Goal: Task Accomplishment & Management: Manage account settings

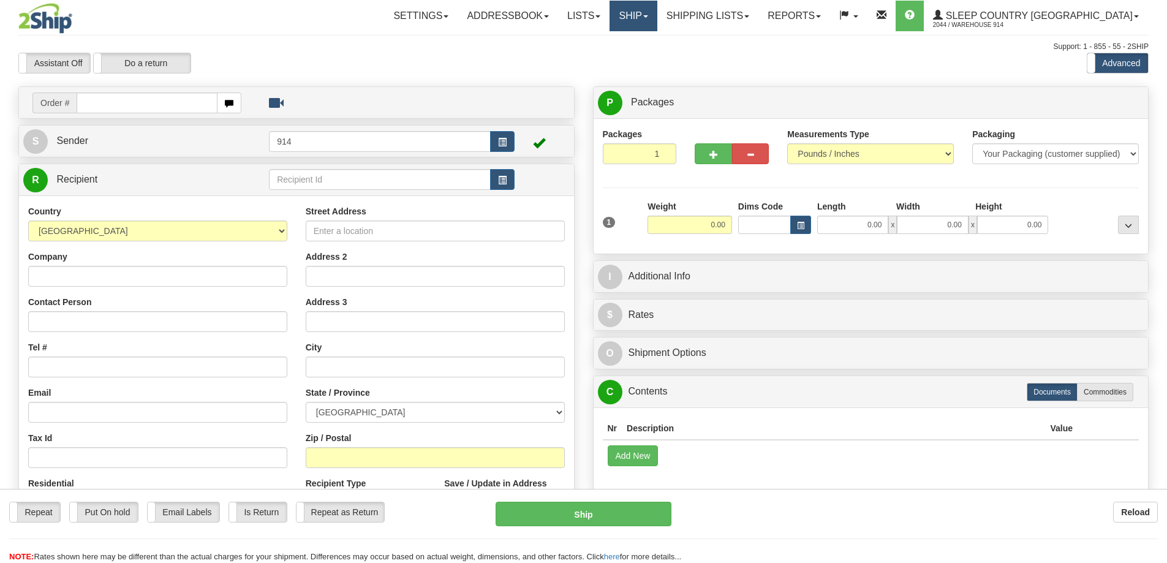
click at [657, 15] on link "Ship" at bounding box center [632, 16] width 47 height 31
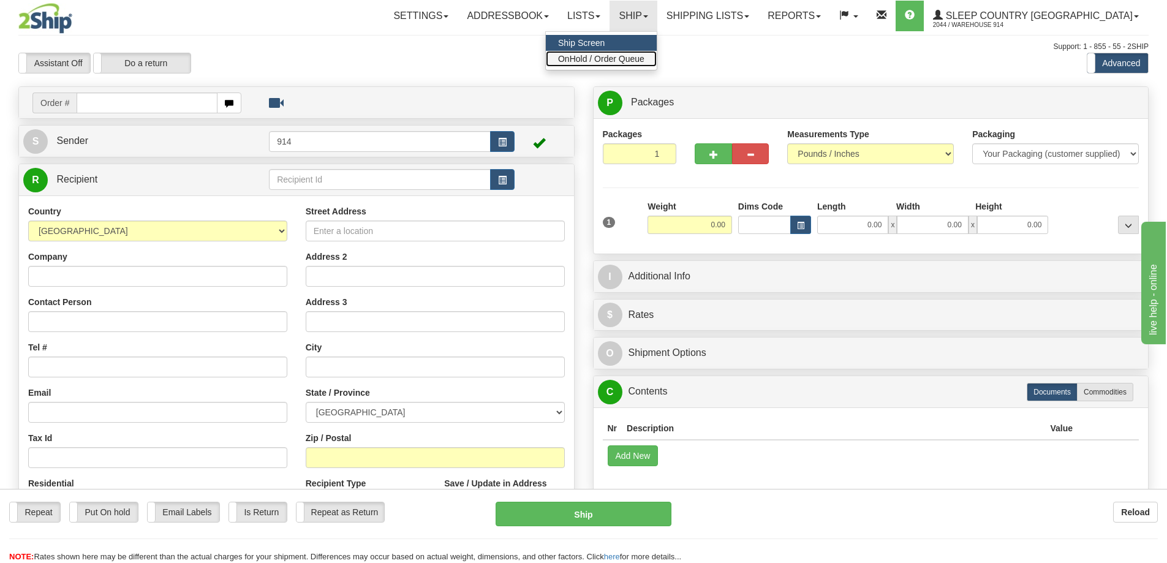
click at [644, 58] on span "OnHold / Order Queue" at bounding box center [601, 59] width 86 height 10
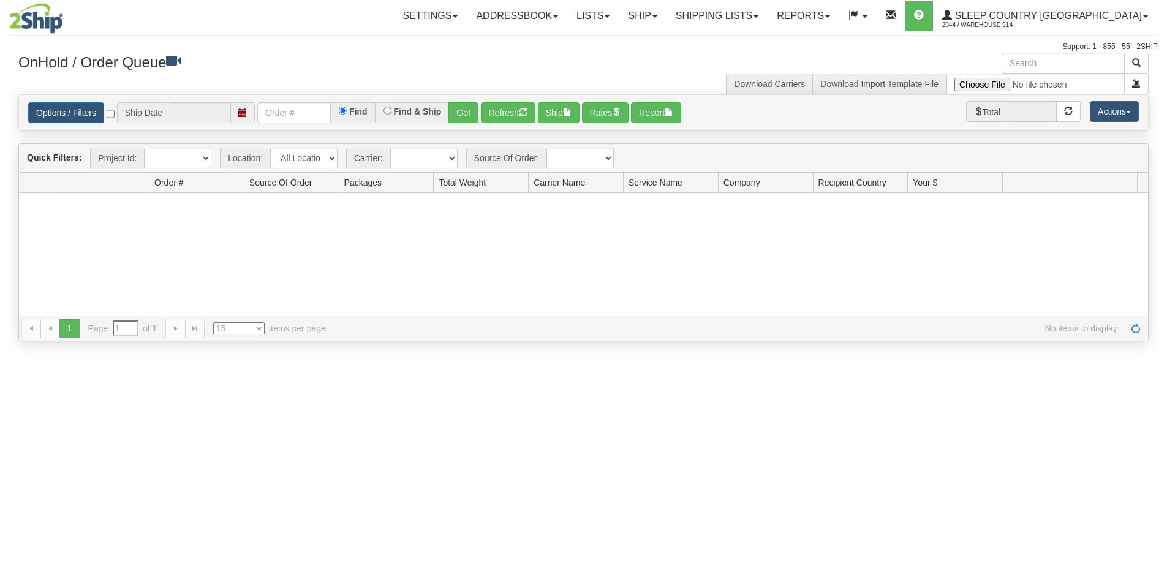
type input "[DATE]"
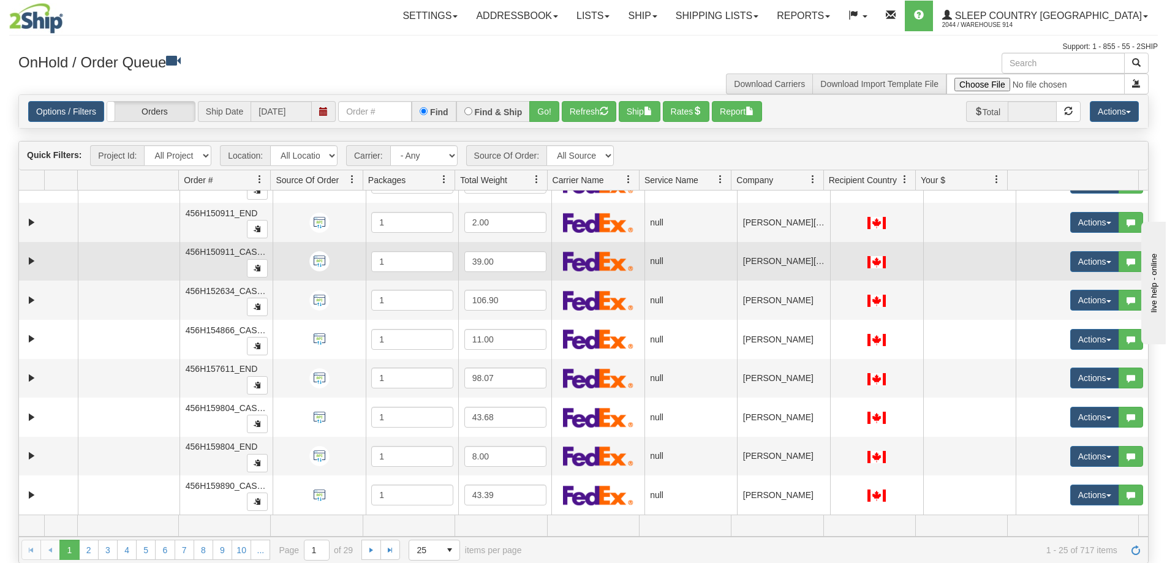
click at [583, 259] on img at bounding box center [598, 261] width 70 height 20
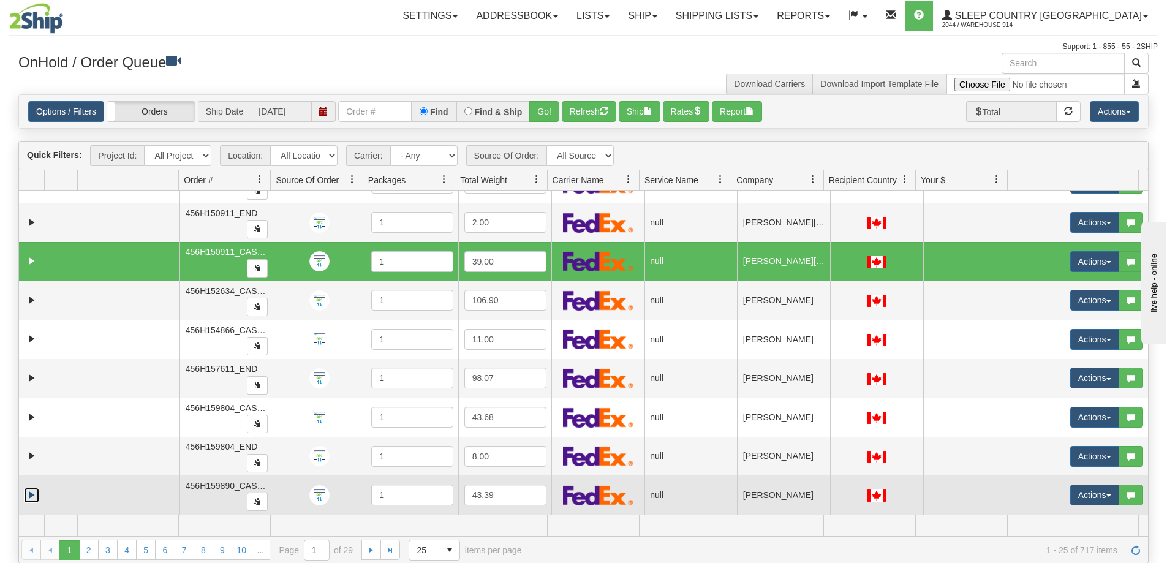
click at [34, 497] on link "Expand" at bounding box center [31, 495] width 15 height 15
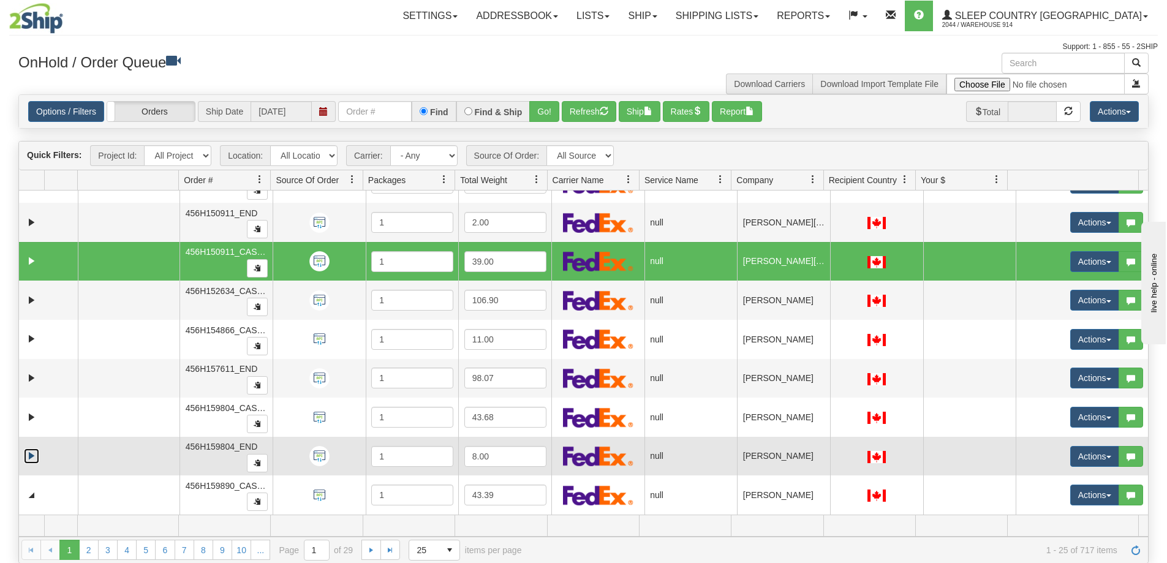
click at [30, 457] on link "Expand" at bounding box center [31, 455] width 15 height 15
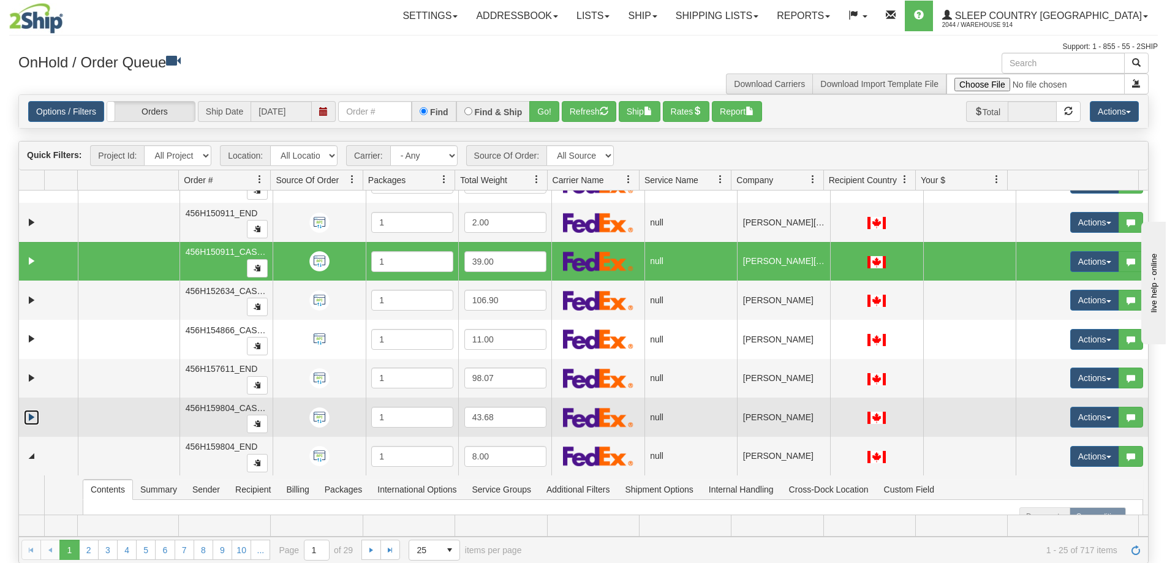
click at [28, 420] on link "Expand" at bounding box center [31, 417] width 15 height 15
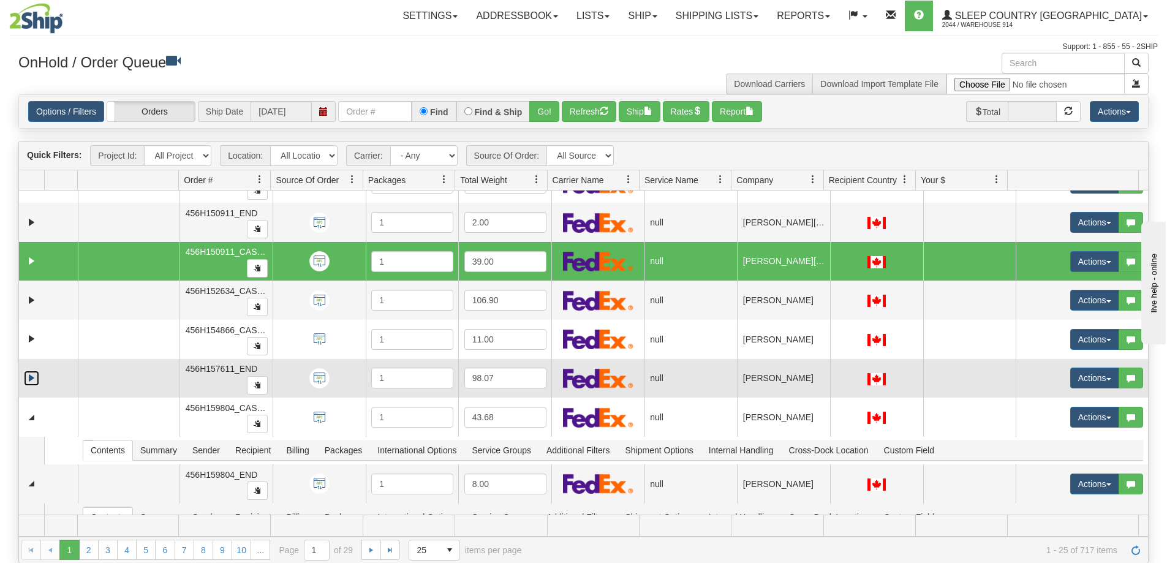
click at [30, 383] on link "Expand" at bounding box center [31, 378] width 15 height 15
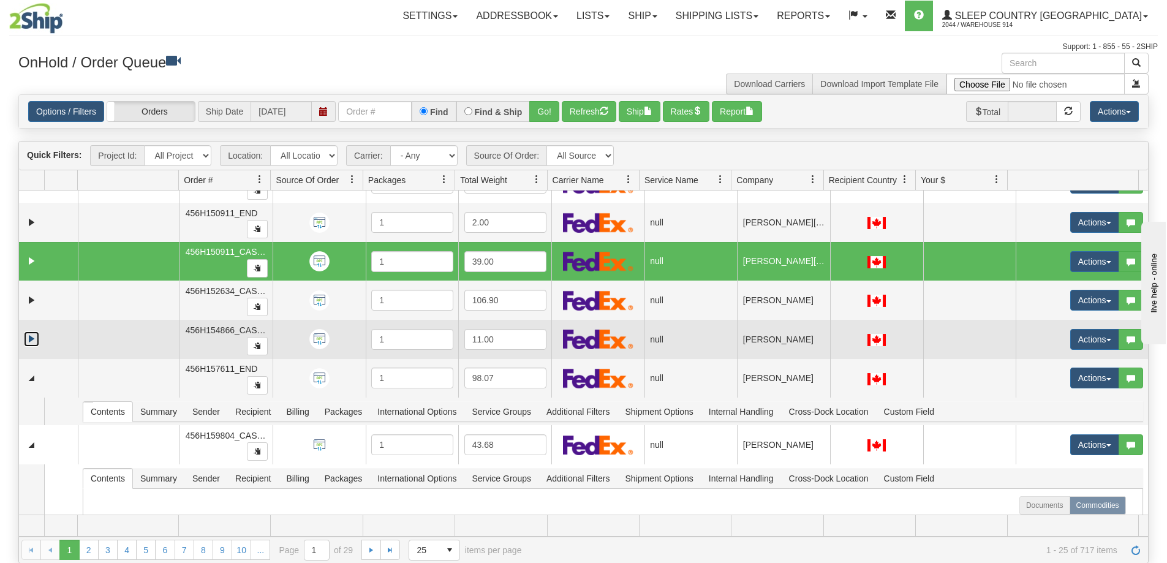
click at [32, 341] on link "Expand" at bounding box center [31, 338] width 15 height 15
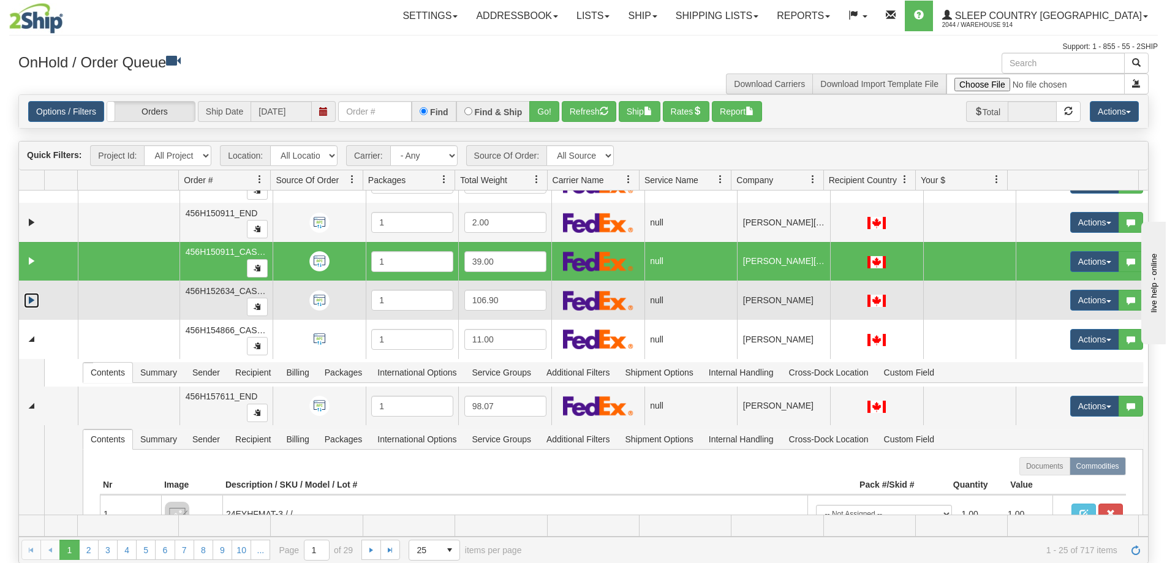
click at [28, 302] on link "Expand" at bounding box center [31, 300] width 15 height 15
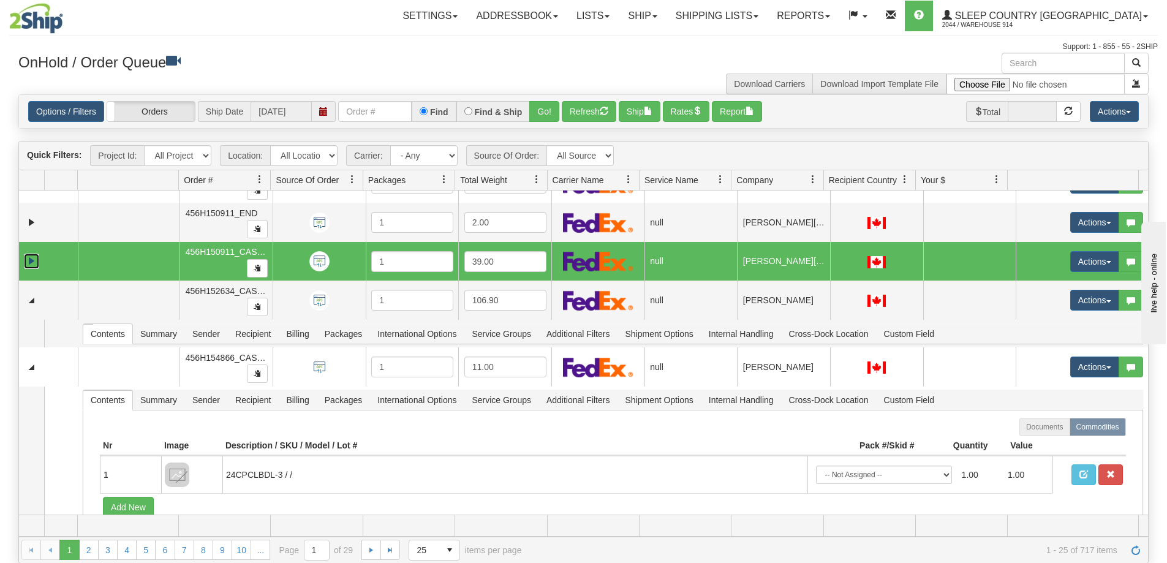
click at [32, 261] on link "Expand" at bounding box center [31, 261] width 15 height 15
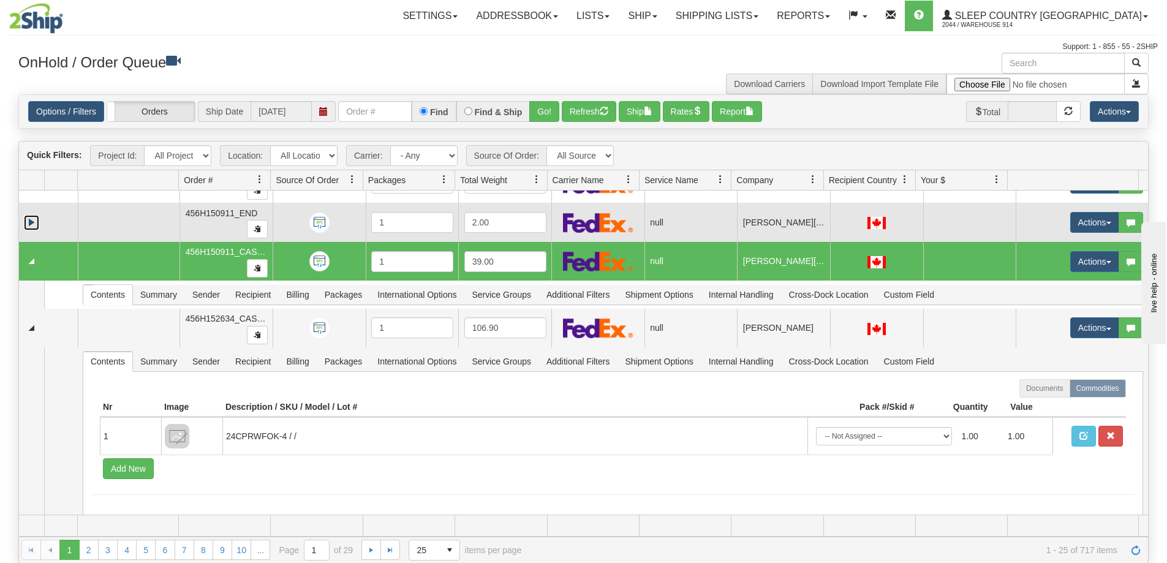
click at [34, 222] on link "Expand" at bounding box center [31, 222] width 15 height 15
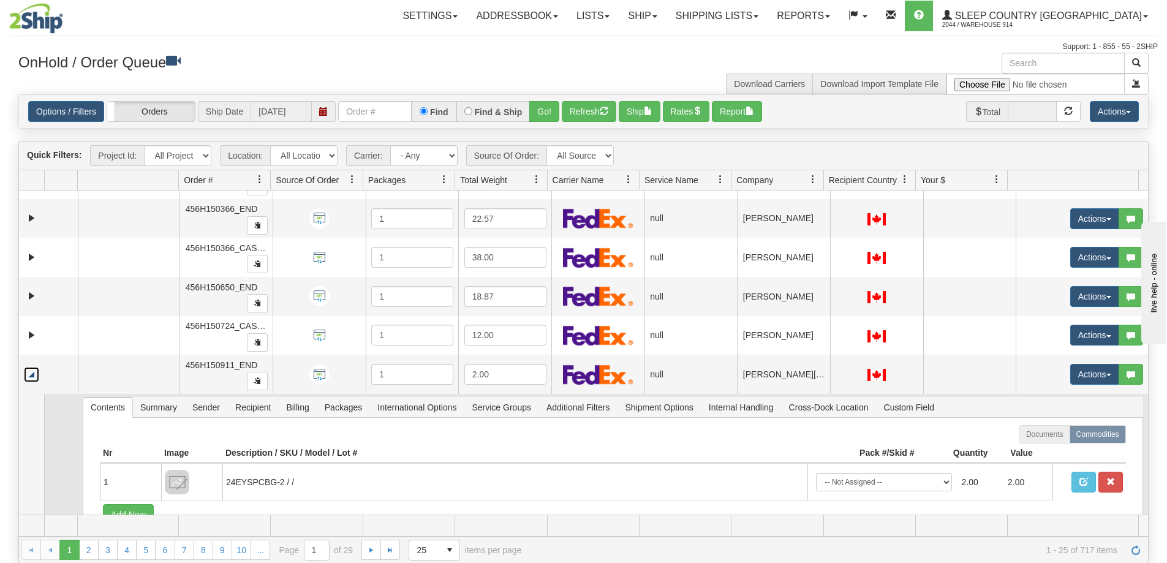
scroll to position [466, 0]
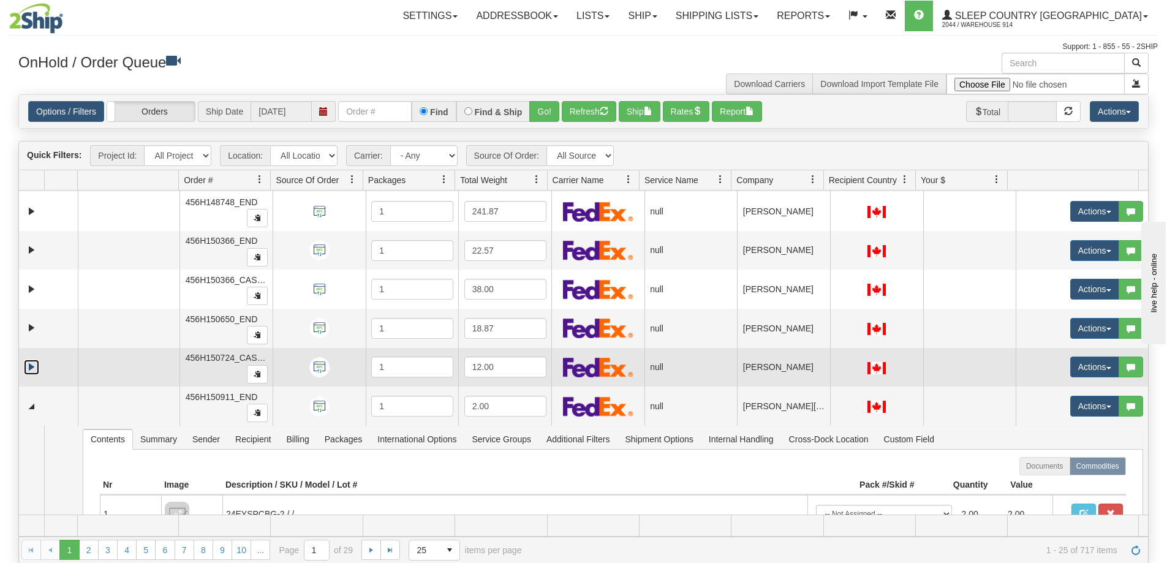
click at [31, 364] on link "Expand" at bounding box center [31, 367] width 15 height 15
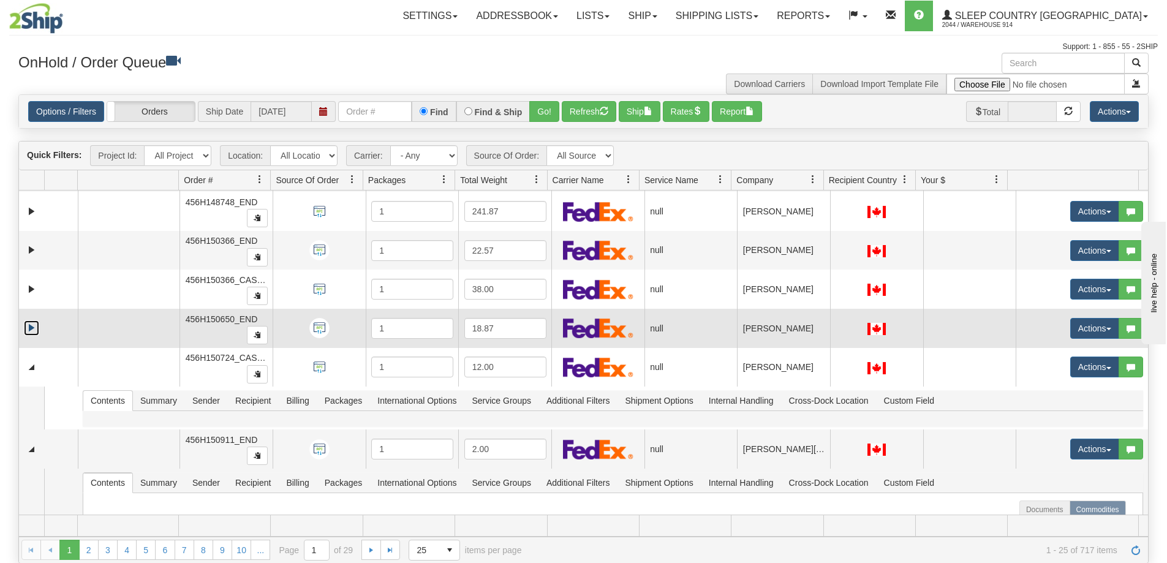
click at [32, 330] on link "Expand" at bounding box center [31, 327] width 15 height 15
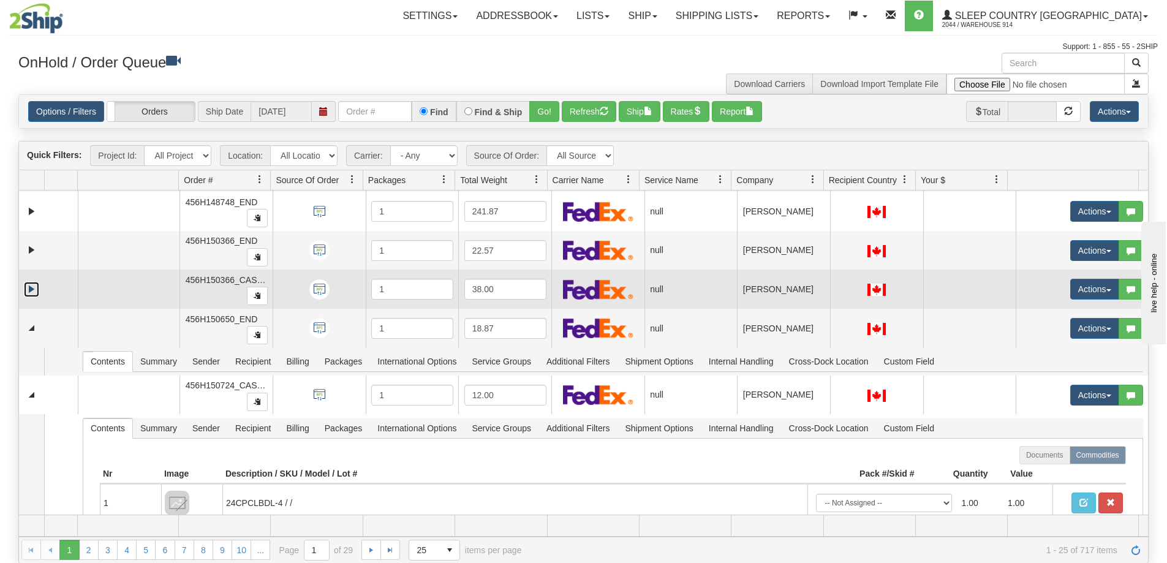
click at [31, 292] on link "Expand" at bounding box center [31, 289] width 15 height 15
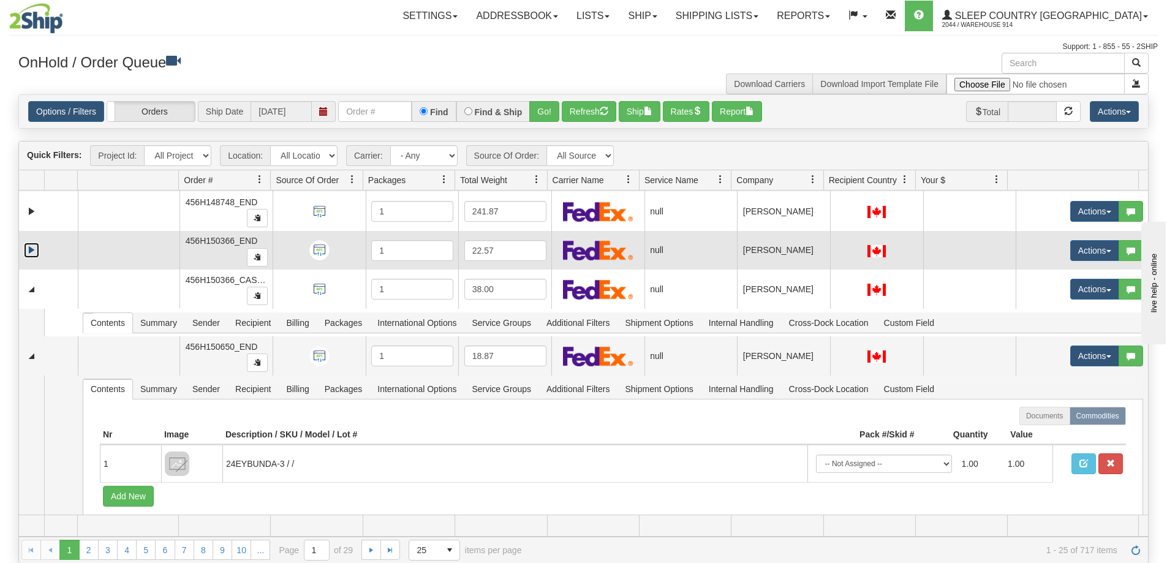
click at [34, 252] on link "Expand" at bounding box center [31, 250] width 15 height 15
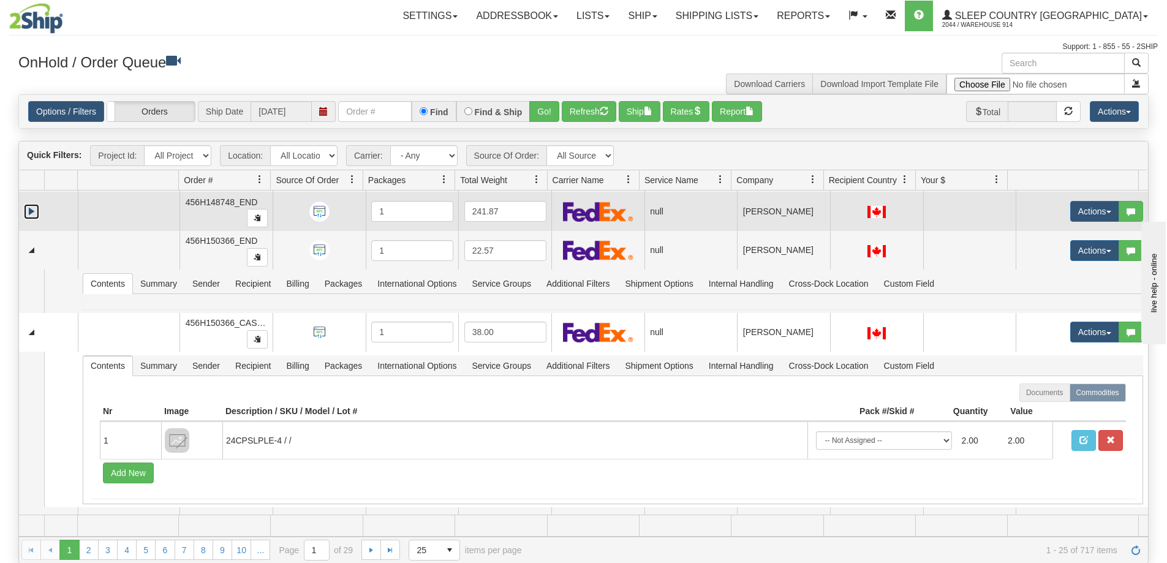
click at [31, 214] on link "Expand" at bounding box center [31, 211] width 15 height 15
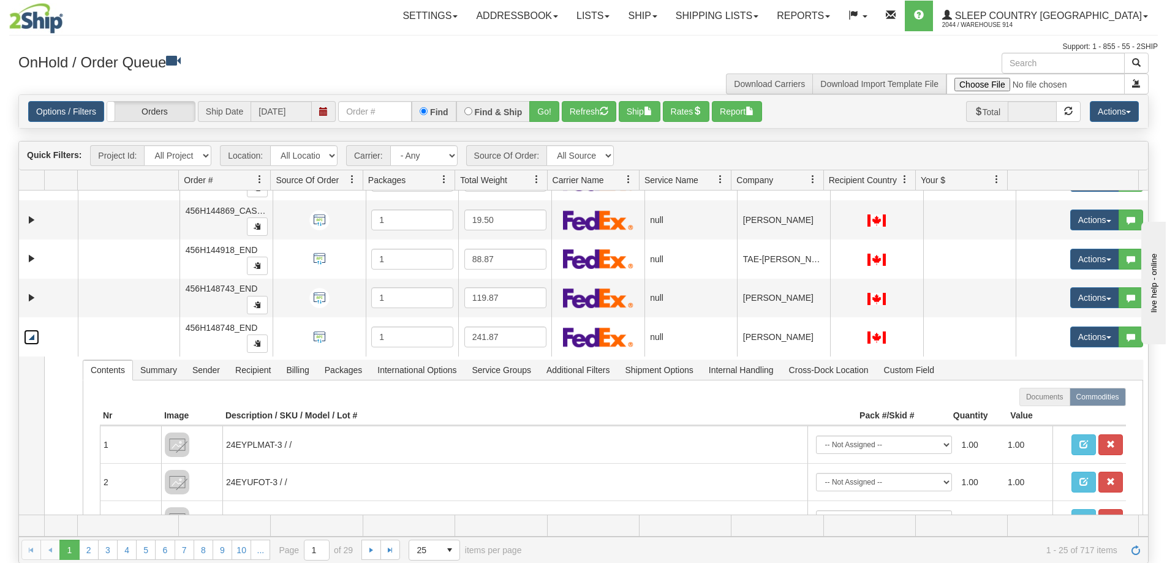
scroll to position [221, 0]
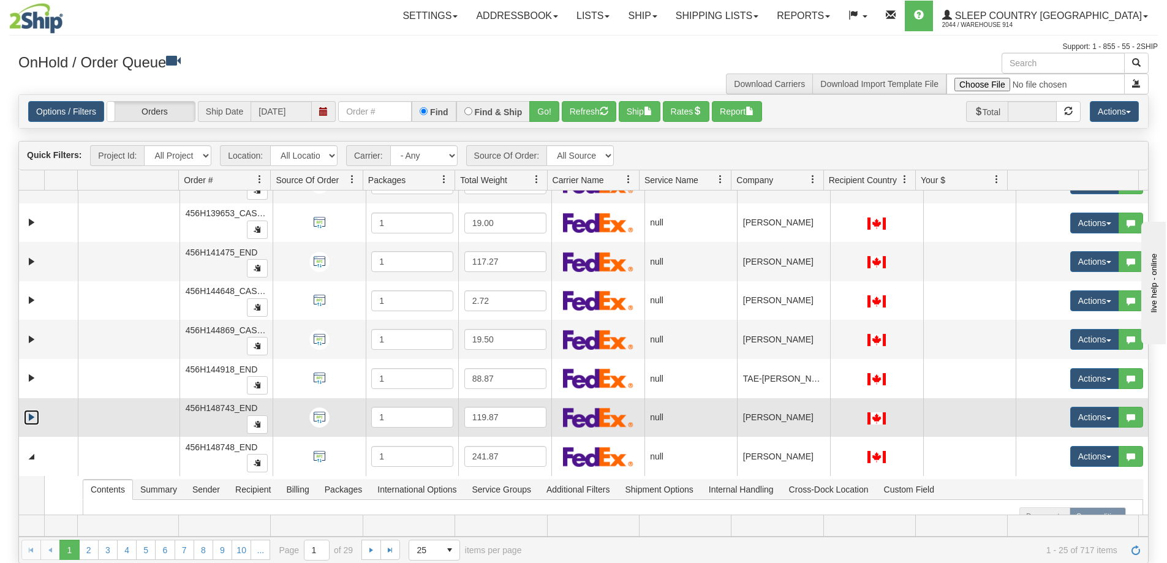
click at [28, 413] on link "Expand" at bounding box center [31, 417] width 15 height 15
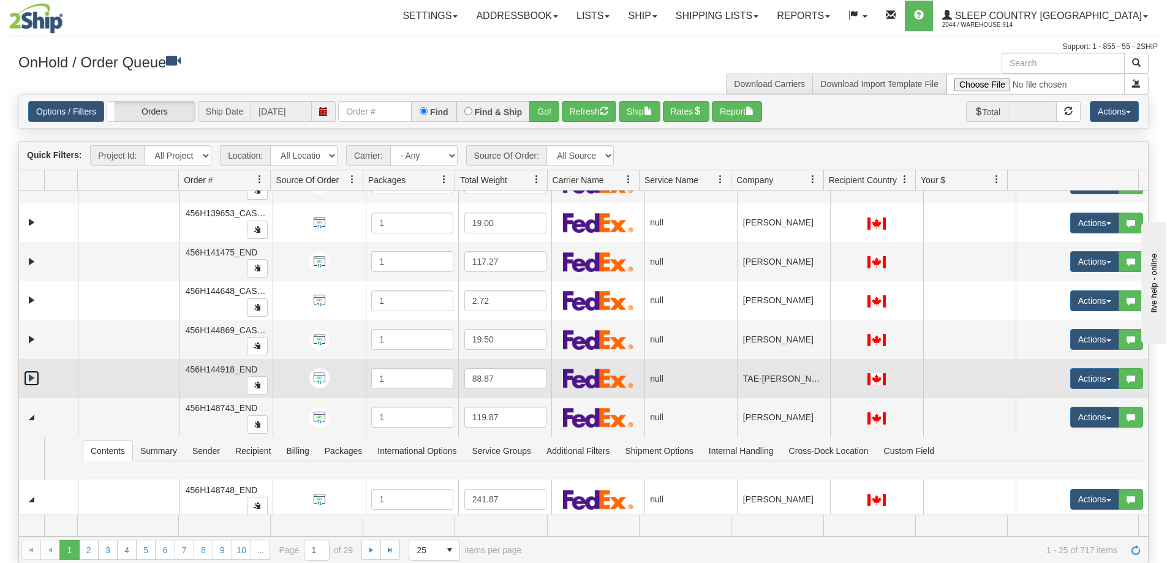
click at [28, 381] on link "Expand" at bounding box center [31, 378] width 15 height 15
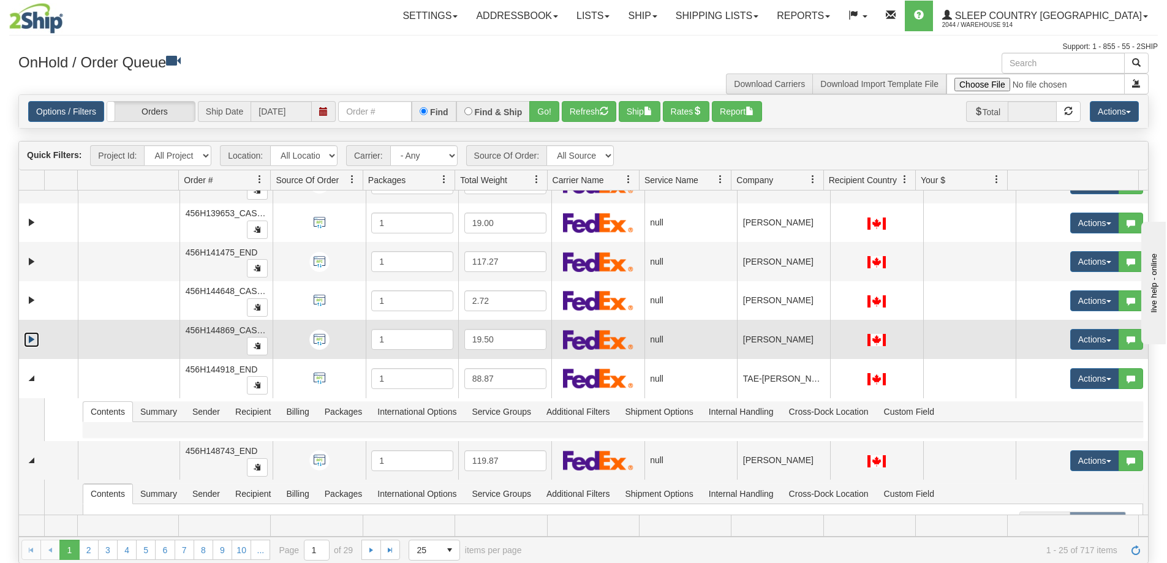
click at [31, 341] on link "Expand" at bounding box center [31, 339] width 15 height 15
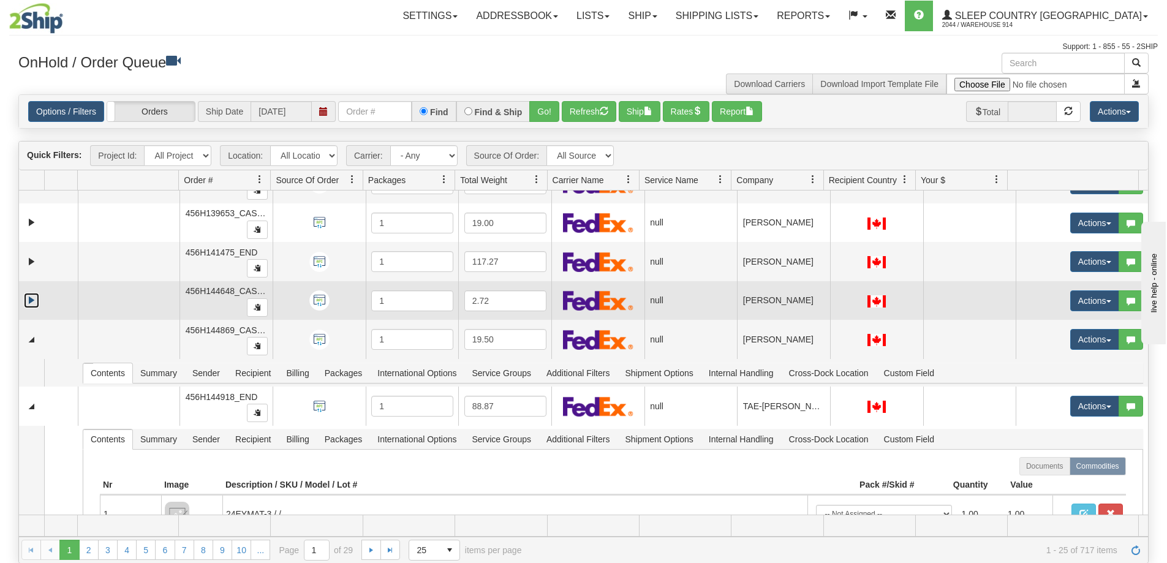
click at [33, 302] on link "Expand" at bounding box center [31, 300] width 15 height 15
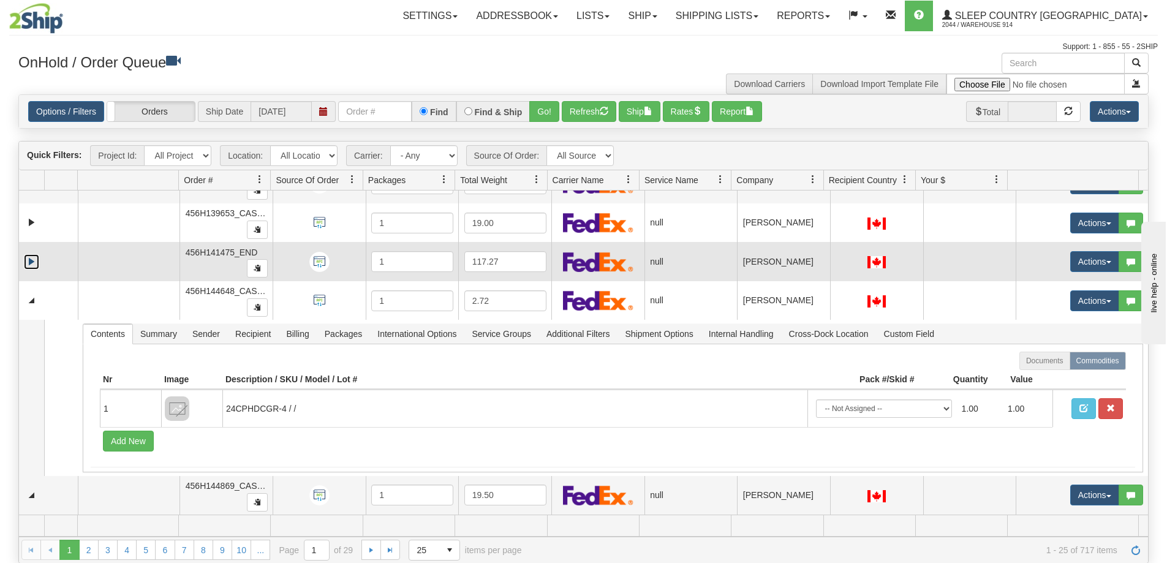
click at [33, 263] on link "Expand" at bounding box center [31, 261] width 15 height 15
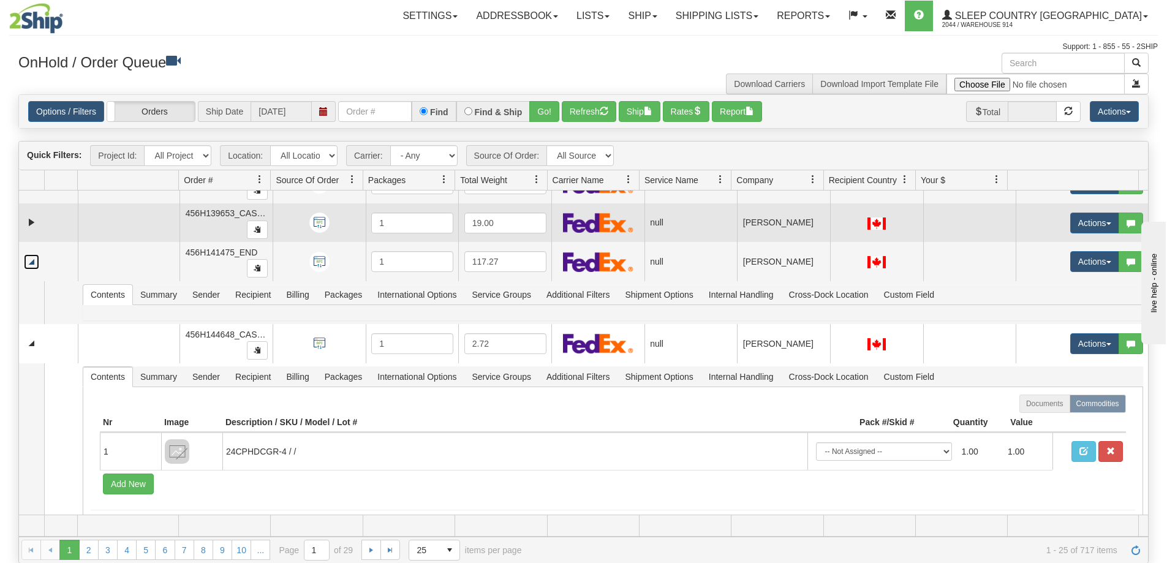
click at [31, 230] on td at bounding box center [48, 222] width 59 height 39
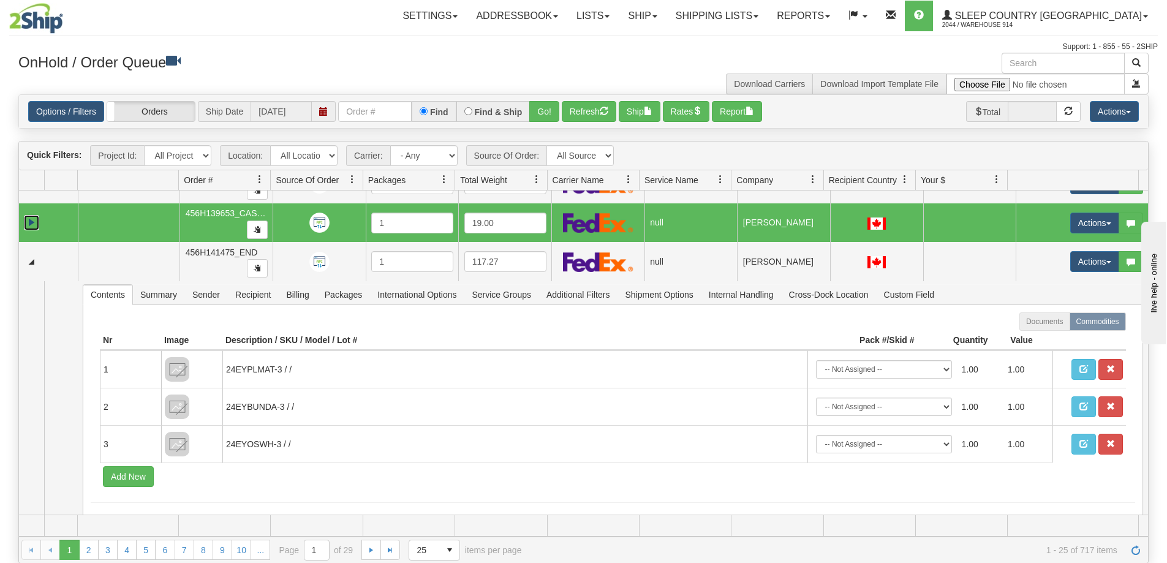
click at [34, 221] on link "Expand" at bounding box center [31, 222] width 15 height 15
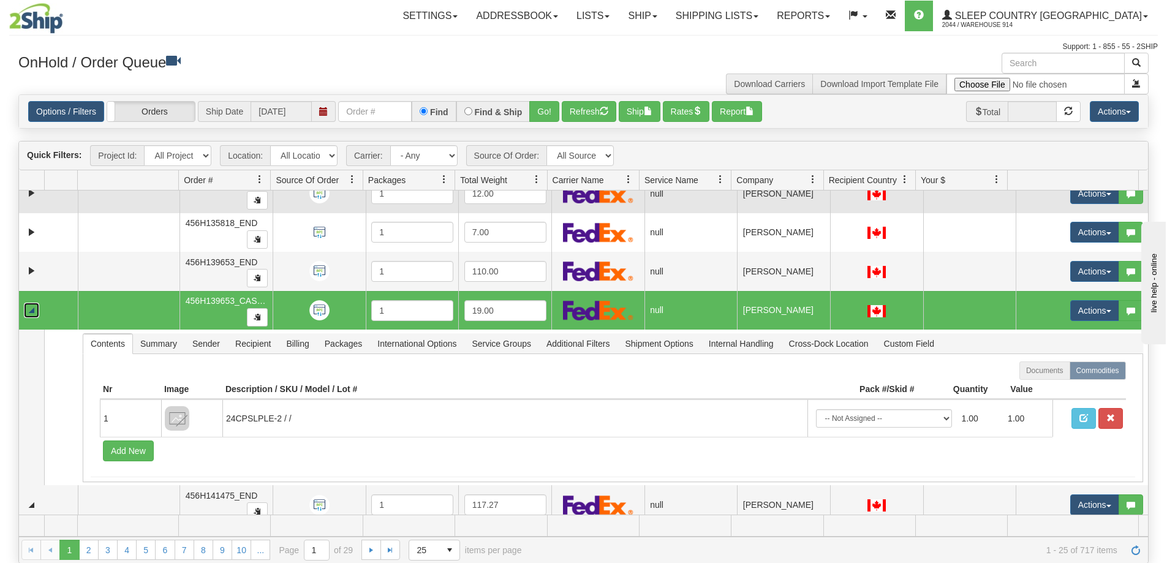
scroll to position [0, 0]
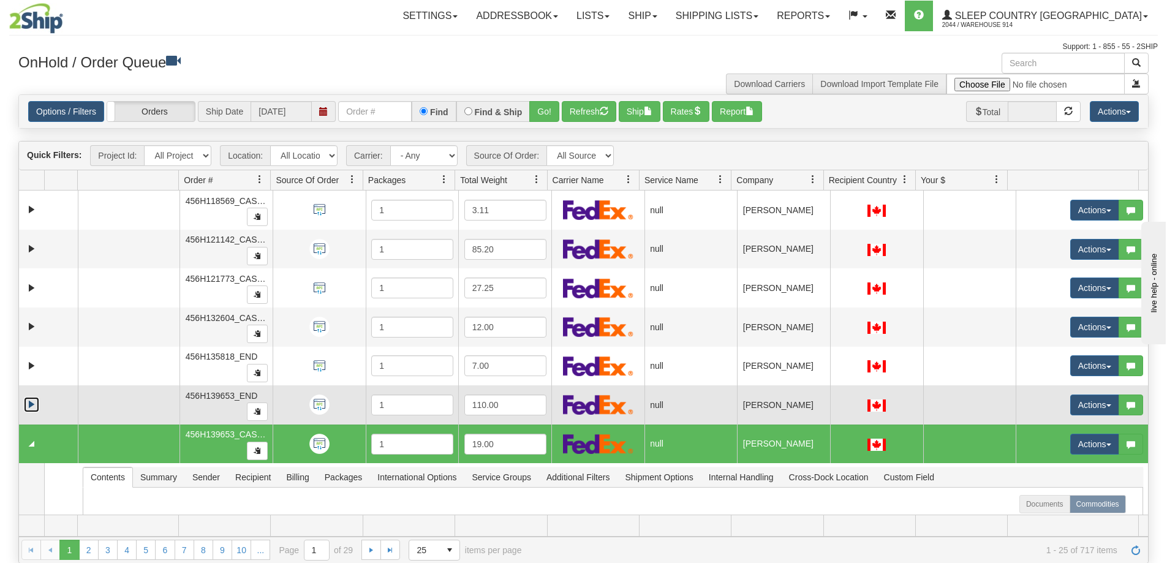
click at [27, 403] on link "Expand" at bounding box center [31, 404] width 15 height 15
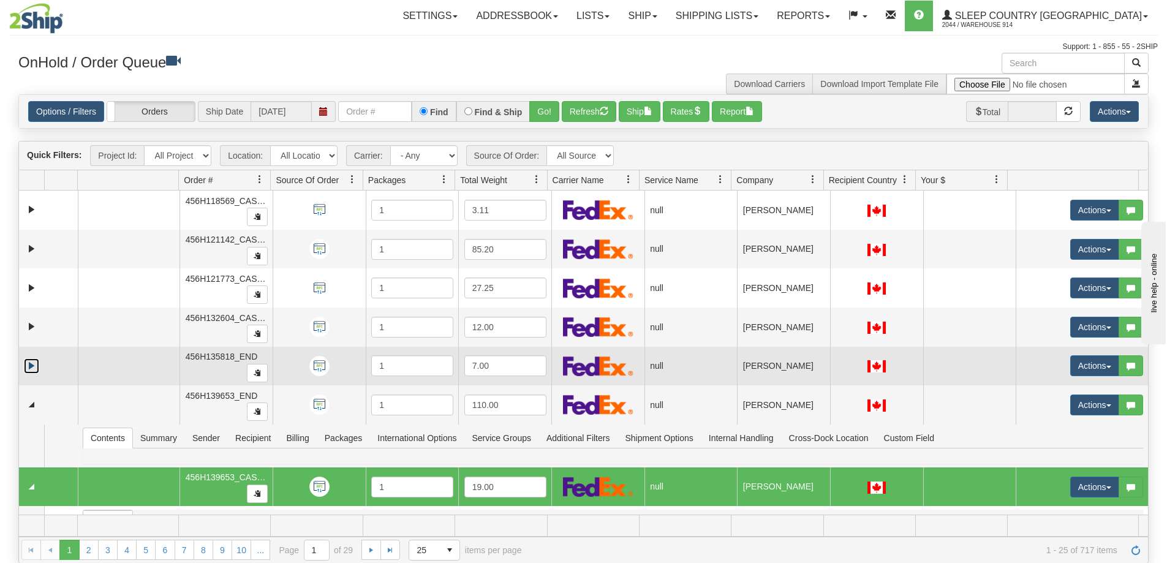
click at [29, 370] on link "Expand" at bounding box center [31, 365] width 15 height 15
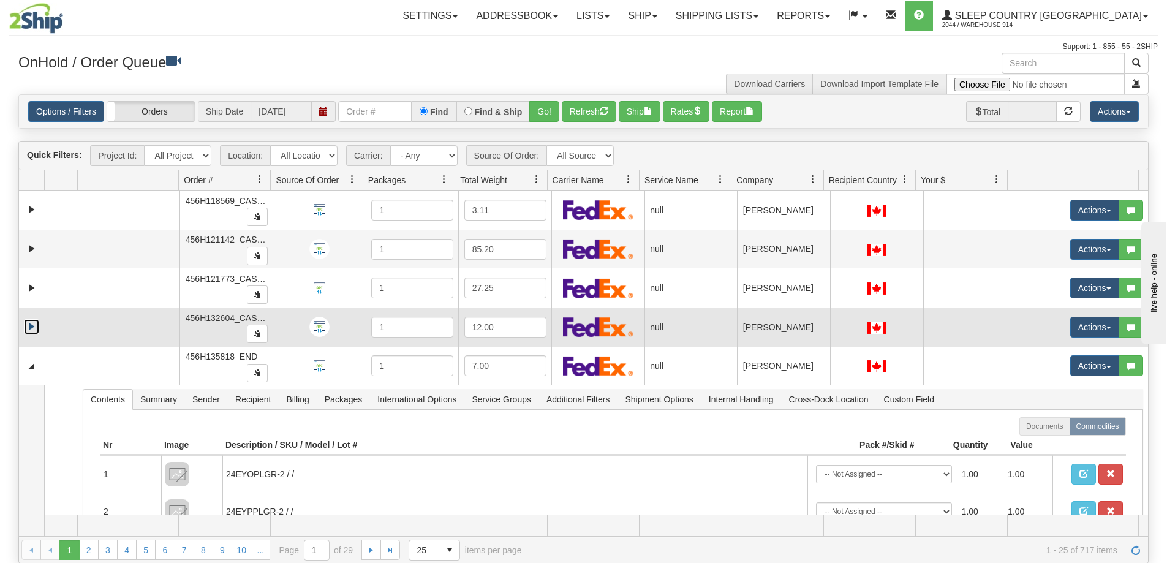
click at [31, 330] on link "Expand" at bounding box center [31, 326] width 15 height 15
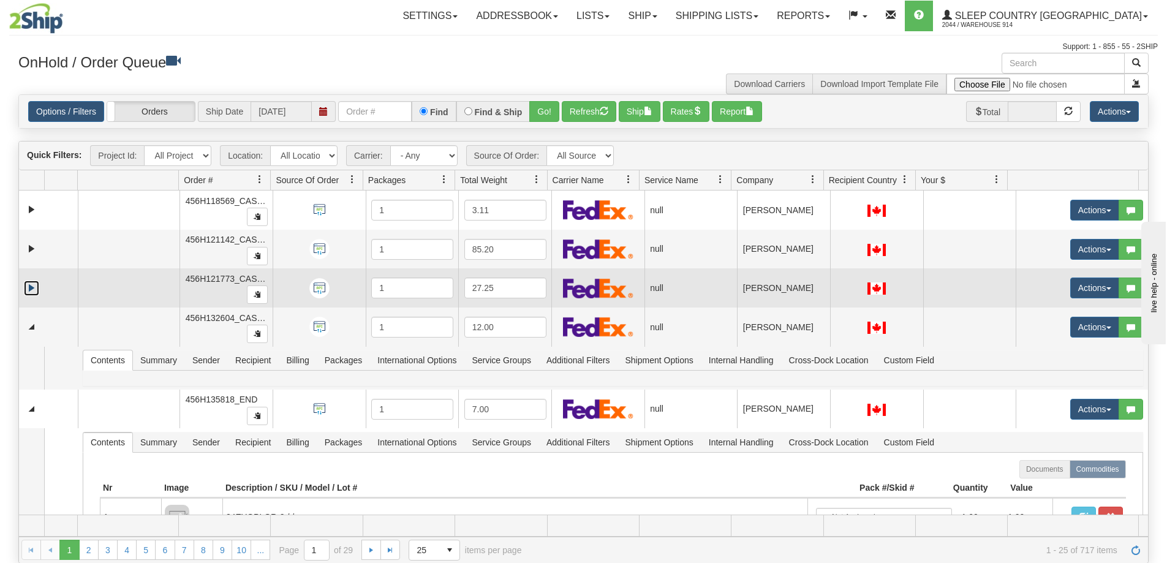
click at [31, 286] on link "Expand" at bounding box center [31, 288] width 15 height 15
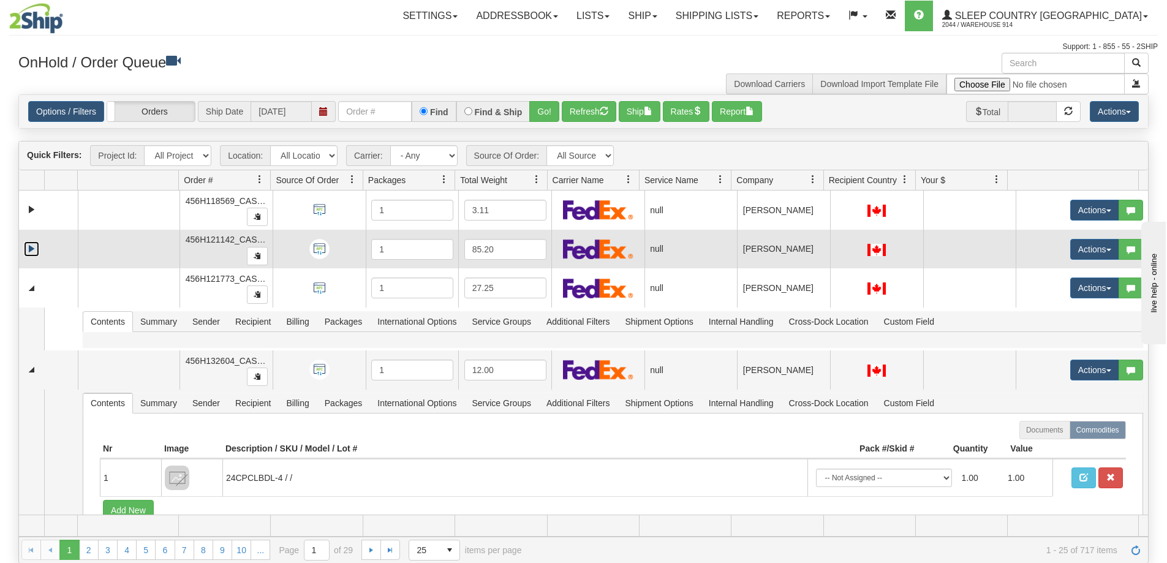
click at [34, 247] on link "Expand" at bounding box center [31, 248] width 15 height 15
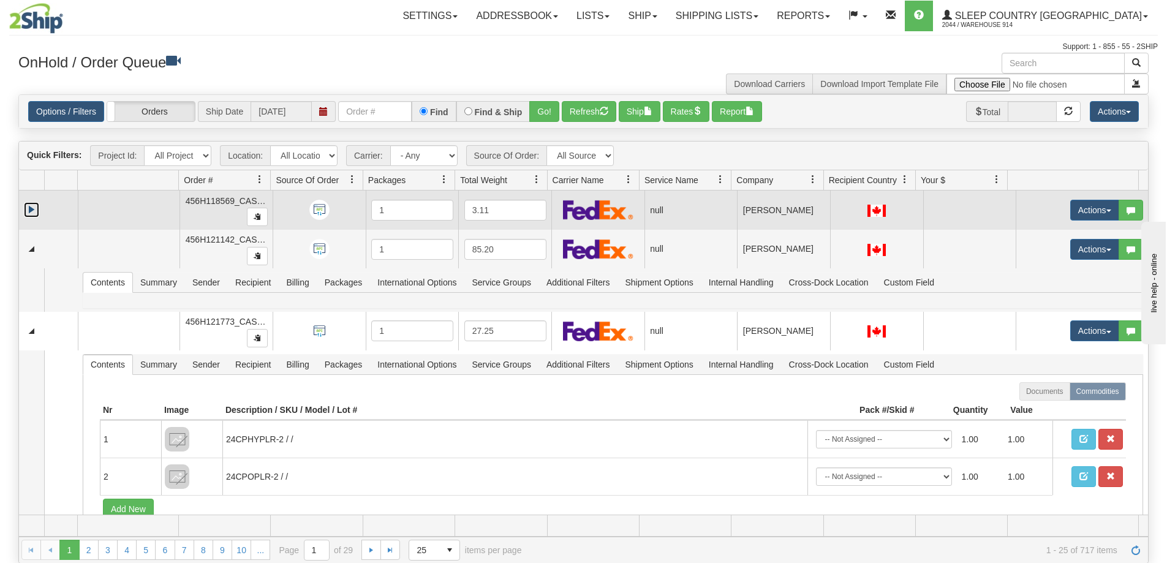
click at [31, 211] on link "Expand" at bounding box center [31, 209] width 15 height 15
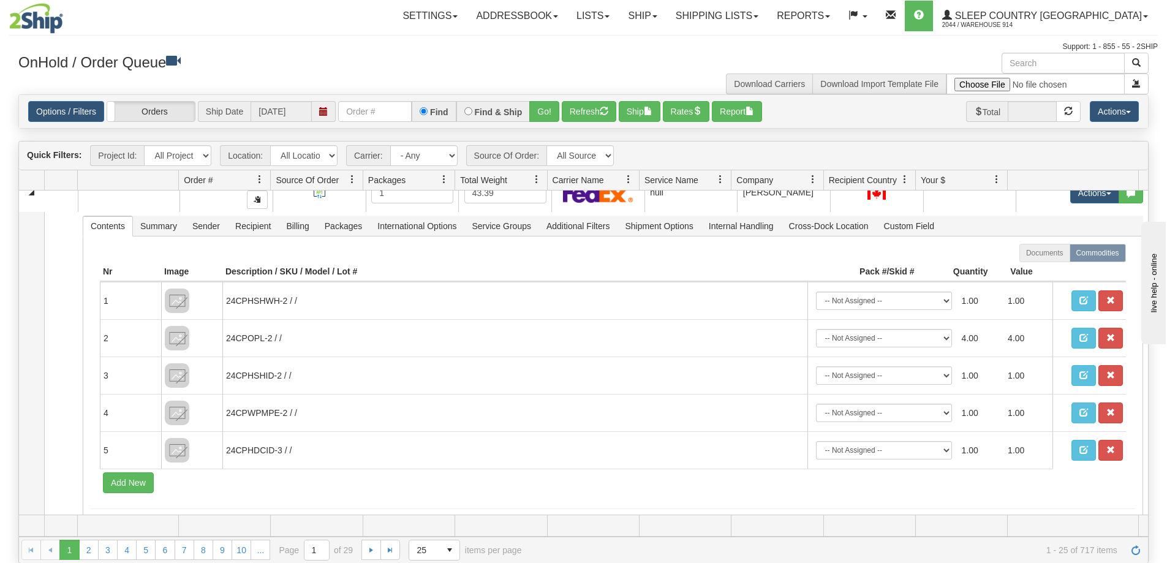
scroll to position [5635, 0]
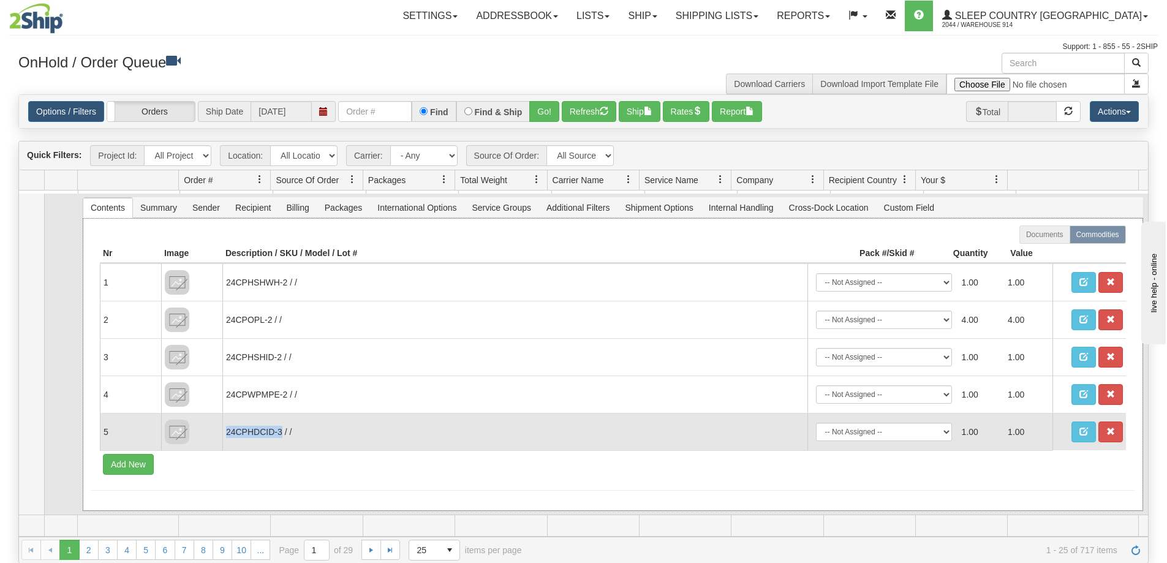
drag, startPoint x: 280, startPoint y: 434, endPoint x: 223, endPoint y: 441, distance: 57.4
click at [223, 441] on td "24CPHDCID-3 / /" at bounding box center [514, 431] width 585 height 37
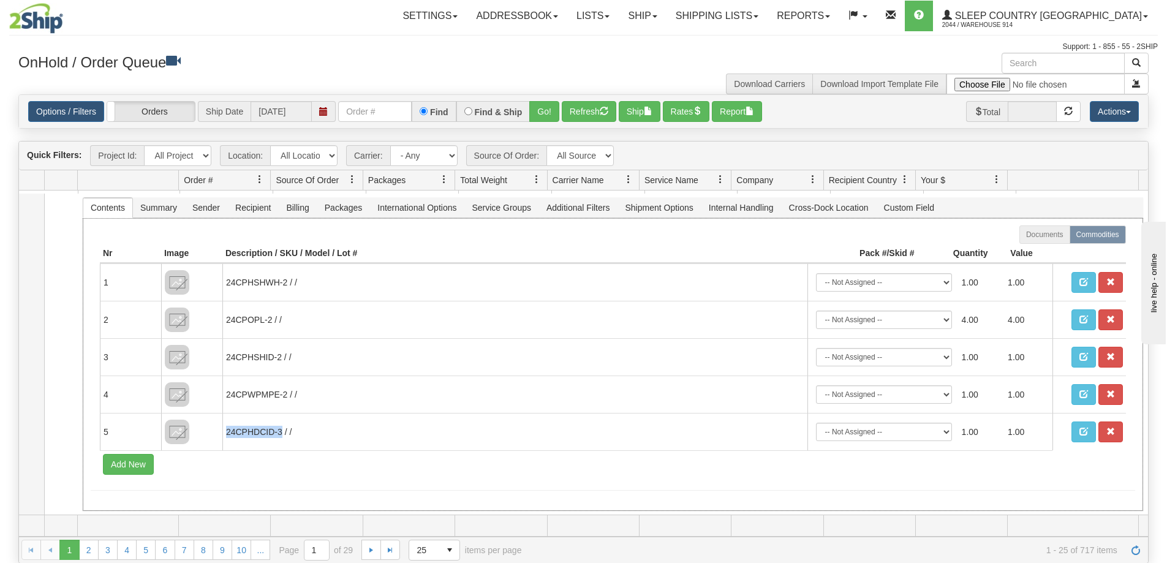
copy td "24CPHDCID-3"
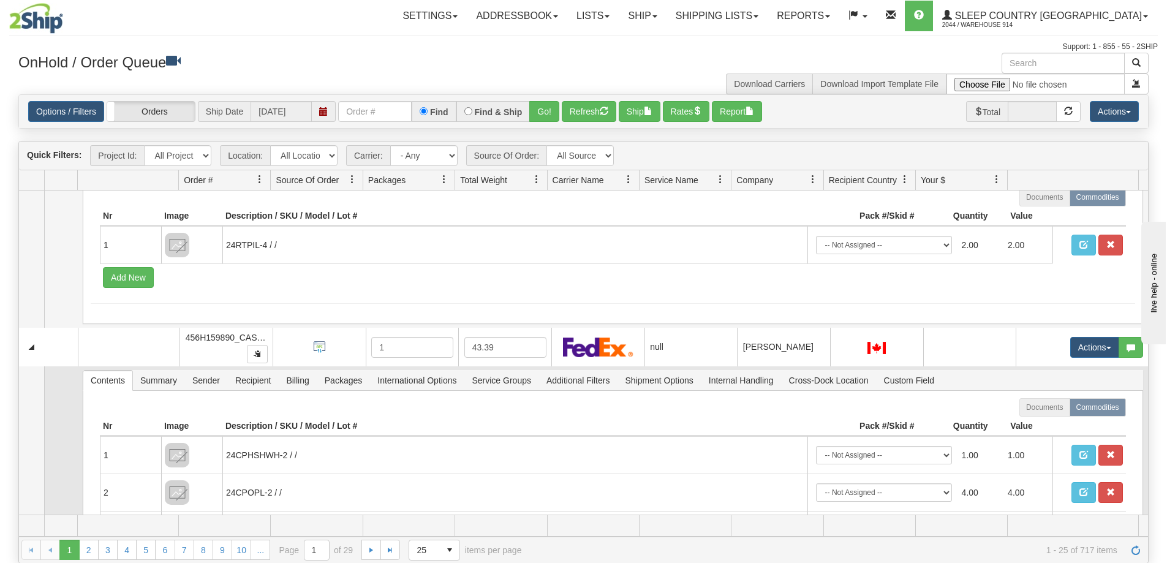
scroll to position [5451, 0]
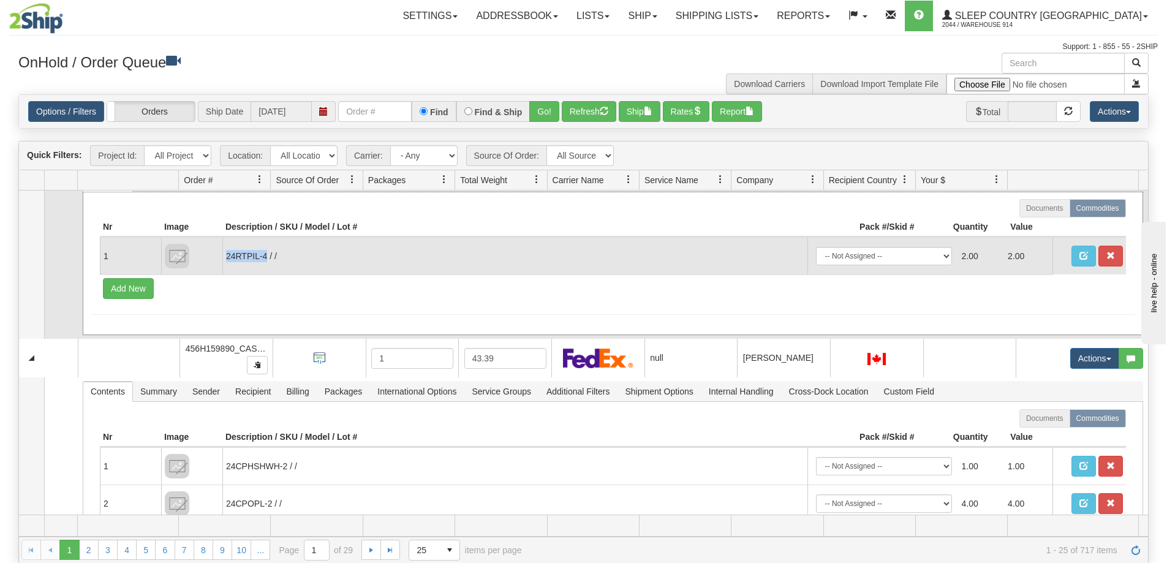
drag, startPoint x: 265, startPoint y: 260, endPoint x: 224, endPoint y: 263, distance: 40.6
click at [224, 263] on td "24RTPIL-4 / /" at bounding box center [514, 255] width 585 height 37
copy td "24RTPIL-4"
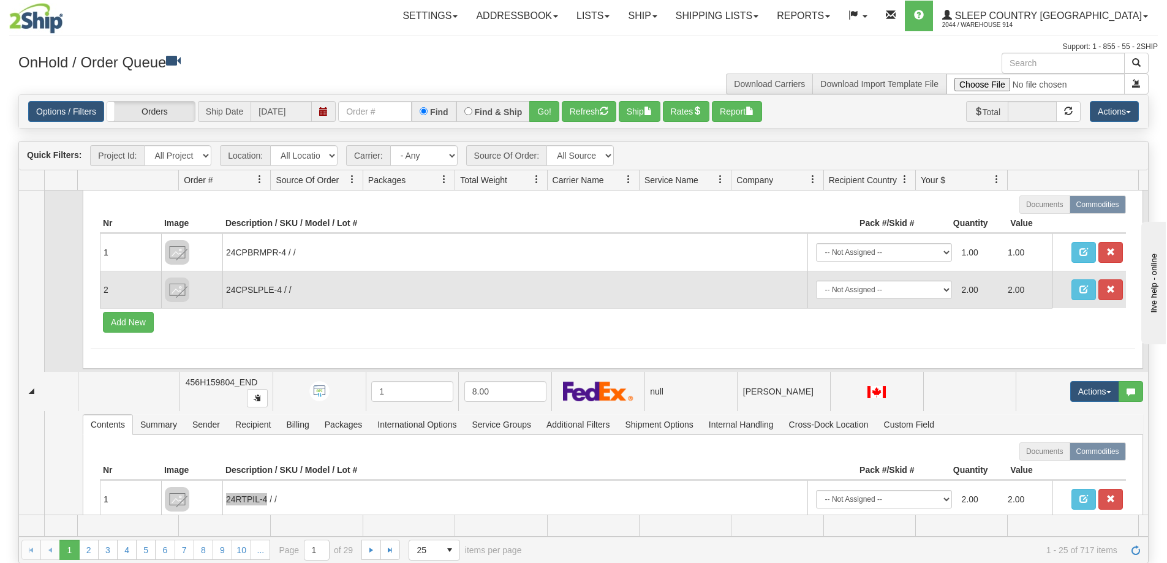
scroll to position [5206, 0]
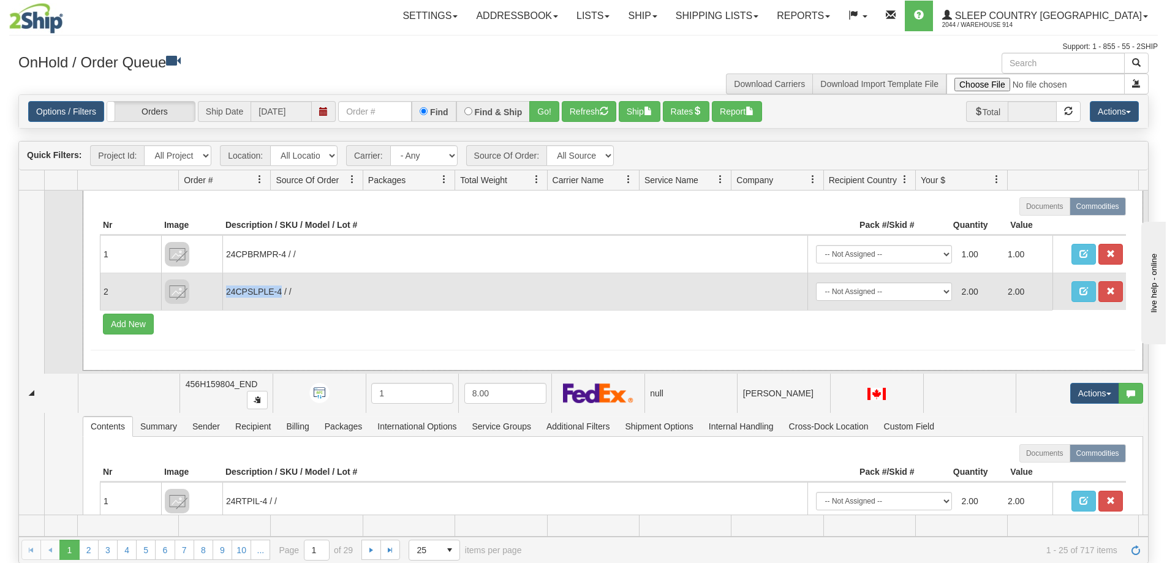
drag, startPoint x: 281, startPoint y: 293, endPoint x: 224, endPoint y: 294, distance: 57.0
click at [224, 294] on td "24CPSLPLE-4 / /" at bounding box center [514, 291] width 585 height 37
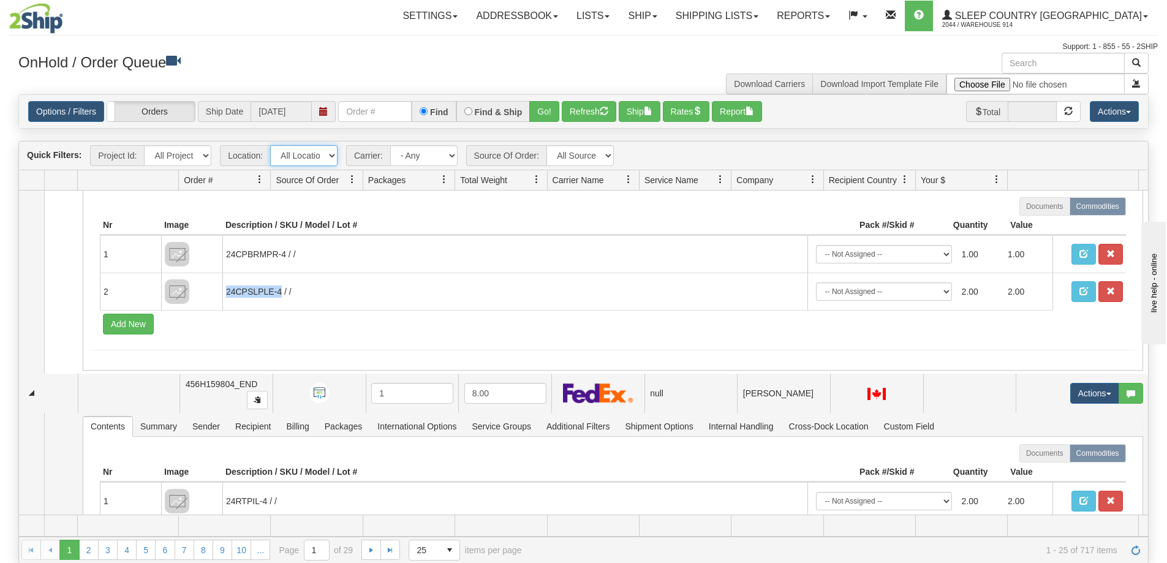
click at [303, 157] on select "All Locations 914 9009 [GEOGRAPHIC_DATA] SLE BEDDN ZINUC" at bounding box center [303, 155] width 67 height 21
select select "7603"
click at [270, 145] on select "All Locations 914 9009 [GEOGRAPHIC_DATA] SLE BEDDN ZINUC" at bounding box center [303, 155] width 67 height 21
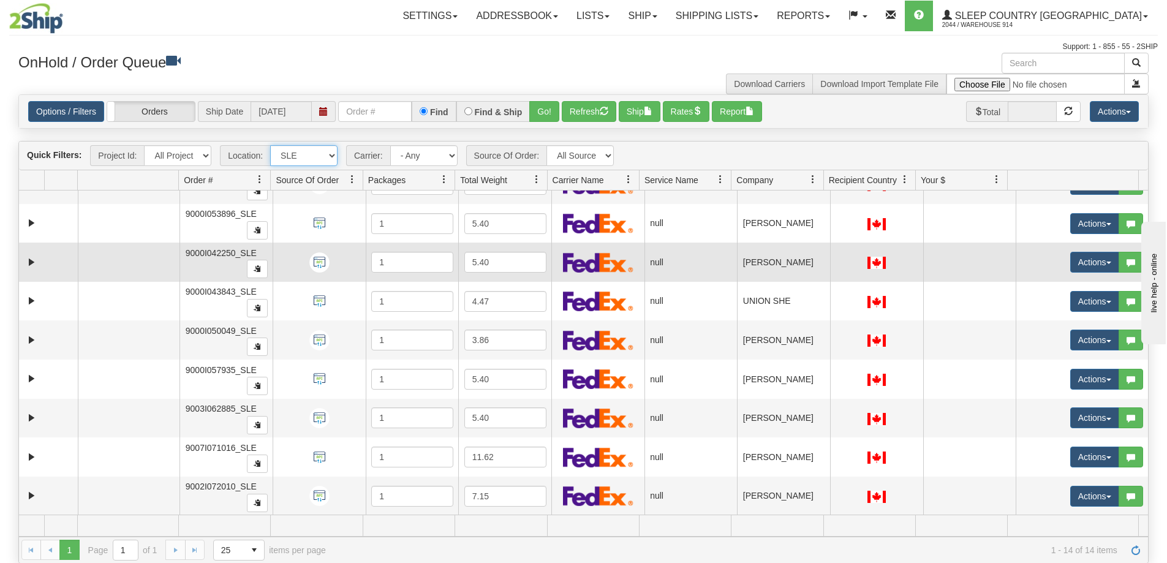
scroll to position [221, 0]
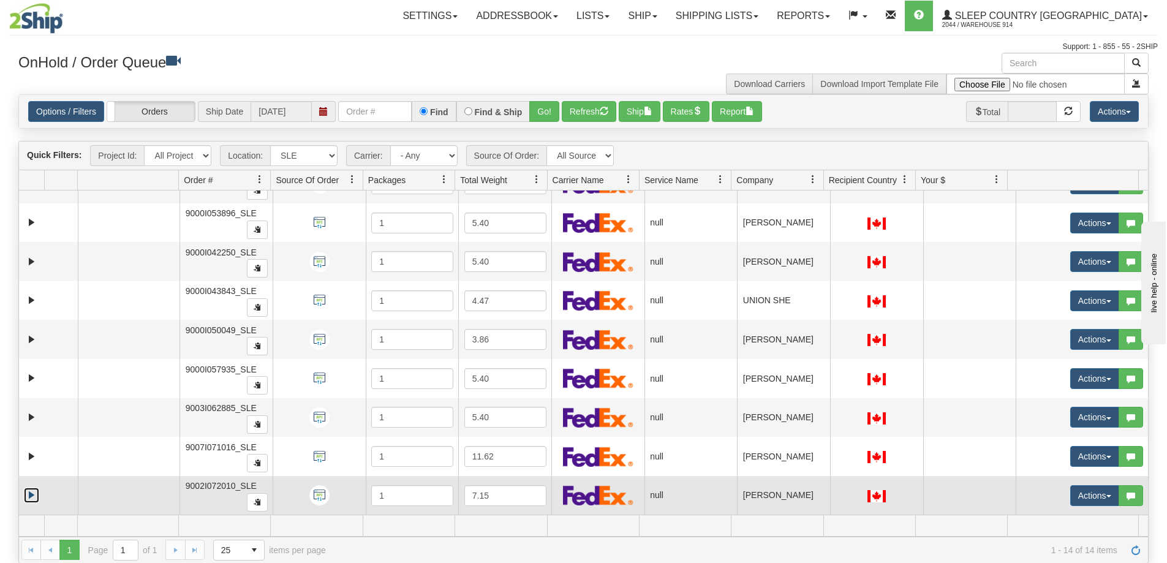
click at [32, 489] on link "Expand" at bounding box center [31, 495] width 15 height 15
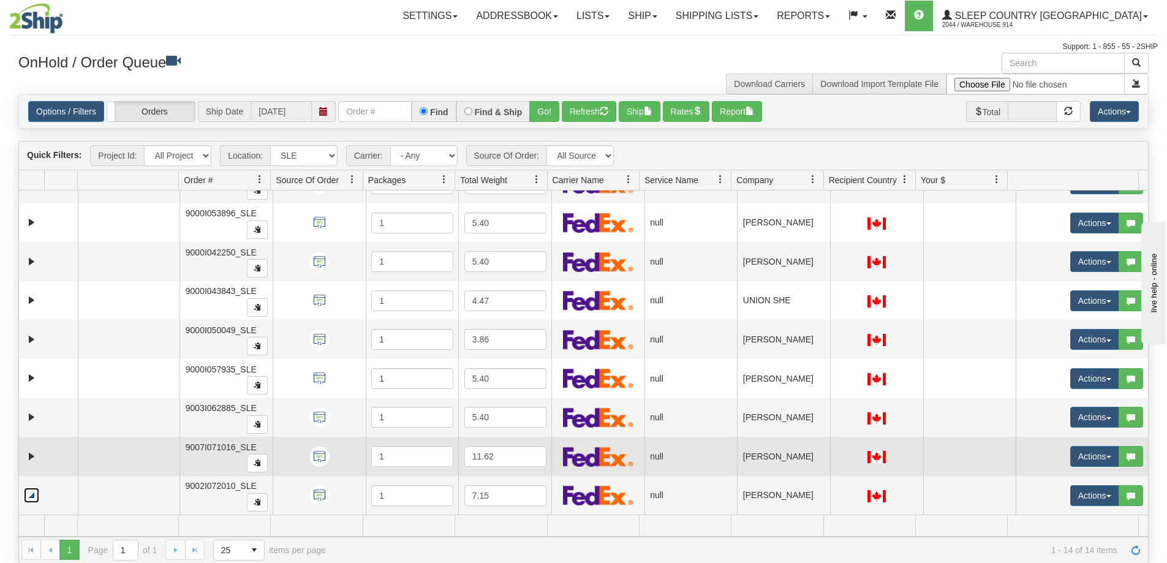
click at [23, 455] on td at bounding box center [48, 456] width 59 height 39
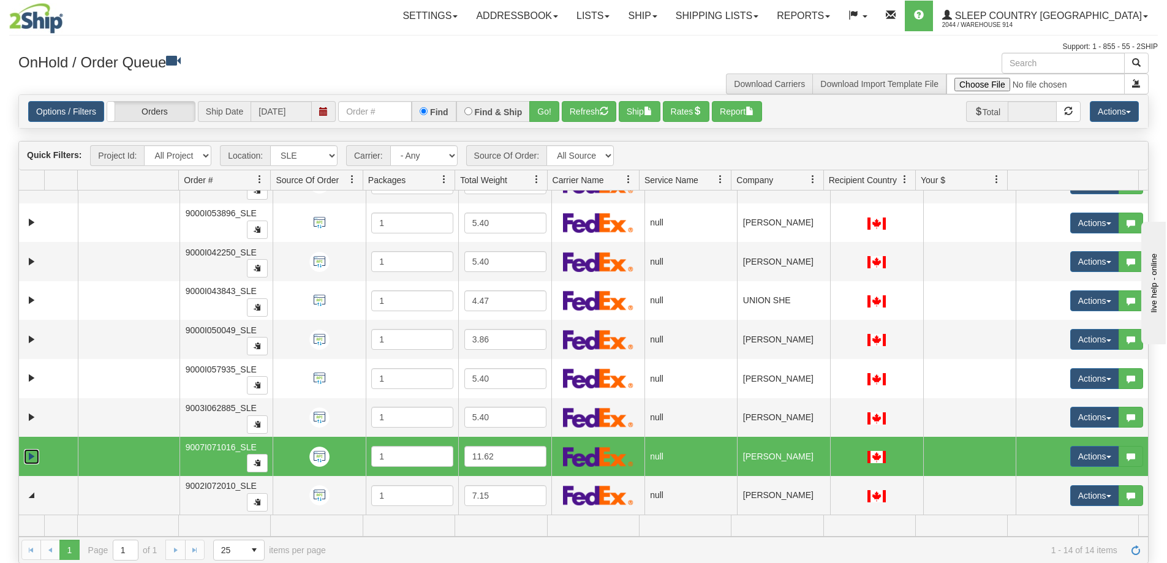
click at [30, 456] on link "Expand" at bounding box center [31, 456] width 15 height 15
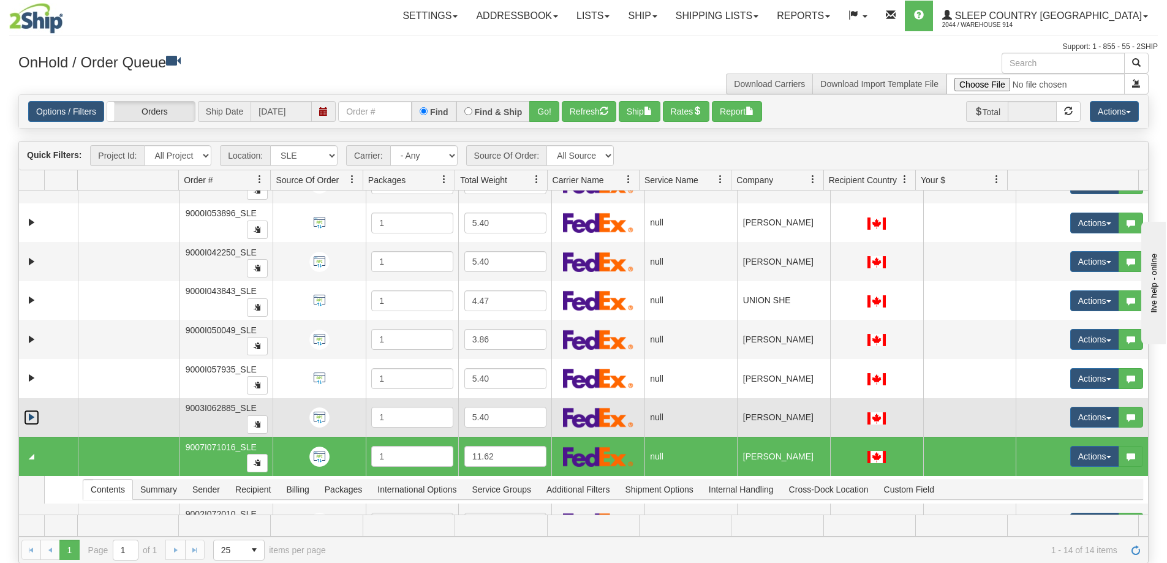
click at [30, 420] on link "Expand" at bounding box center [31, 417] width 15 height 15
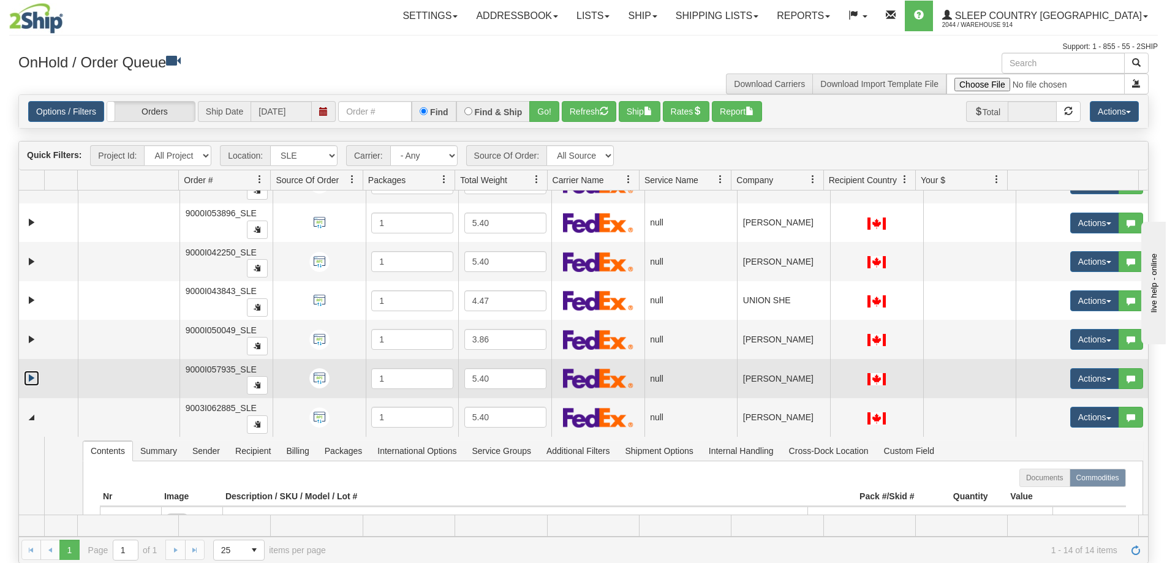
click at [31, 379] on link "Expand" at bounding box center [31, 378] width 15 height 15
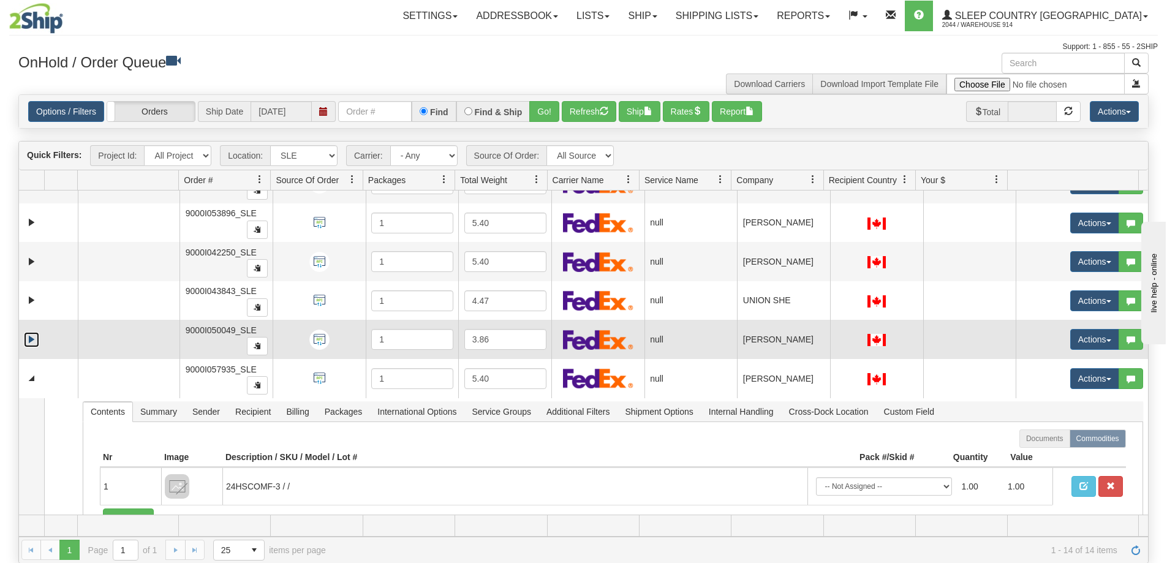
click at [32, 337] on link "Expand" at bounding box center [31, 339] width 15 height 15
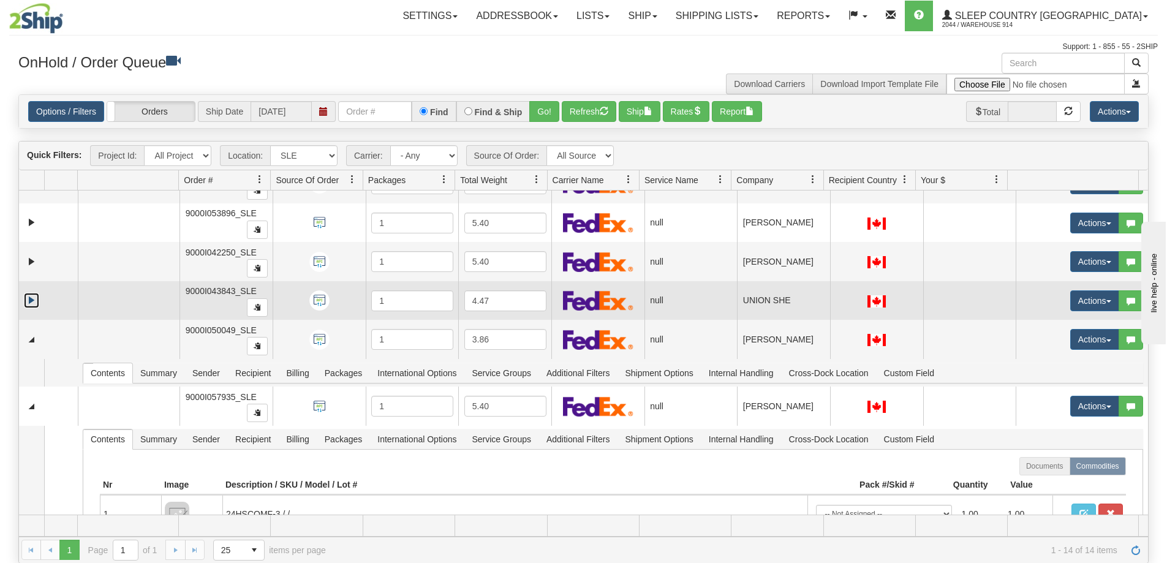
click at [31, 304] on link "Expand" at bounding box center [31, 300] width 15 height 15
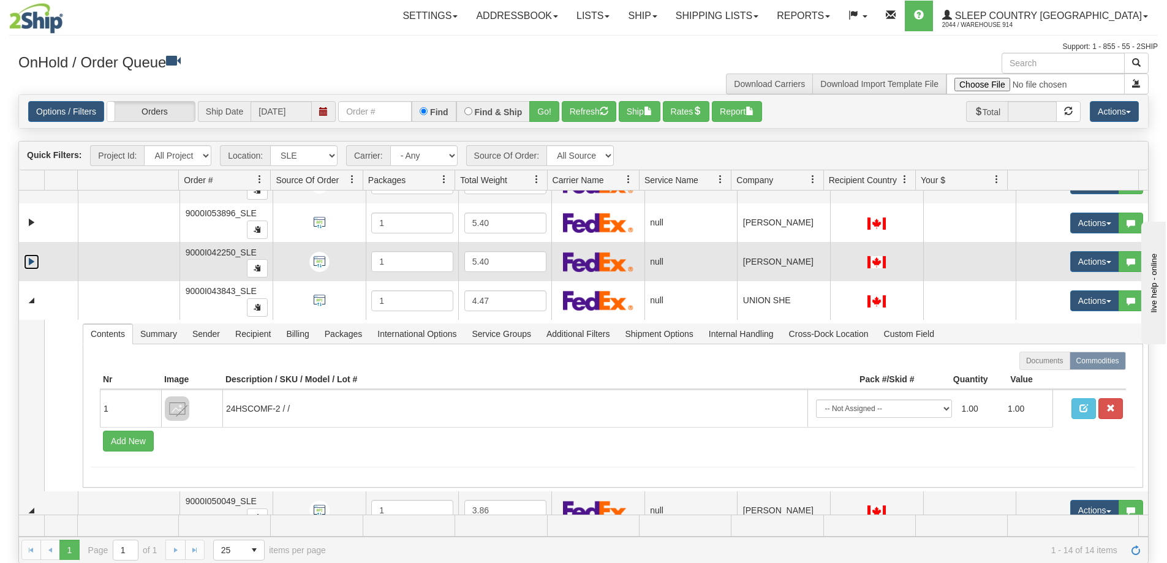
click at [31, 263] on link "Expand" at bounding box center [31, 261] width 15 height 15
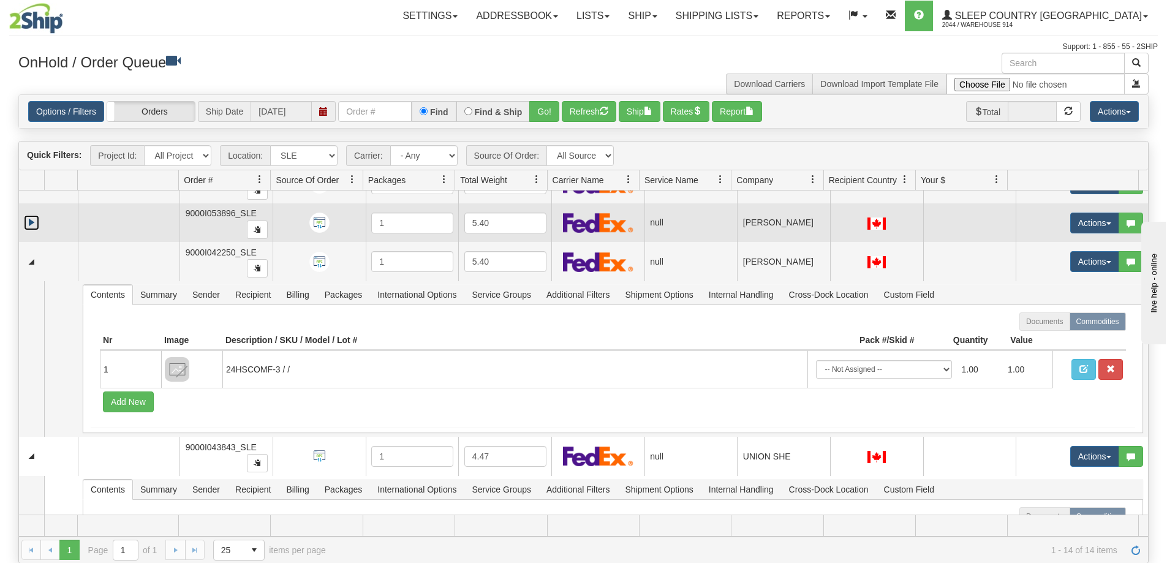
click at [31, 226] on link "Expand" at bounding box center [31, 222] width 15 height 15
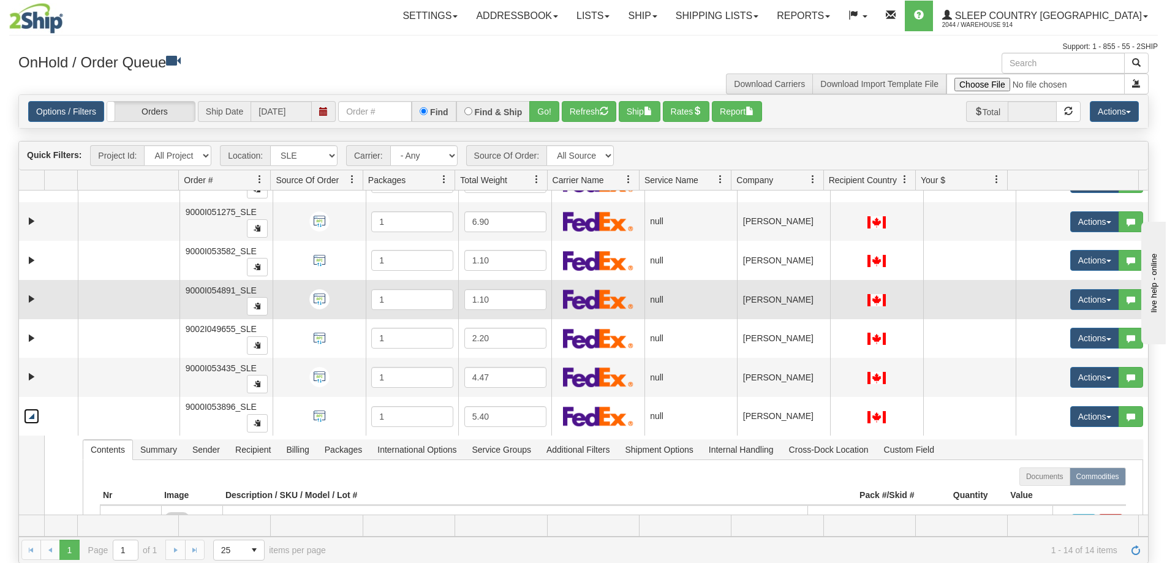
scroll to position [0, 0]
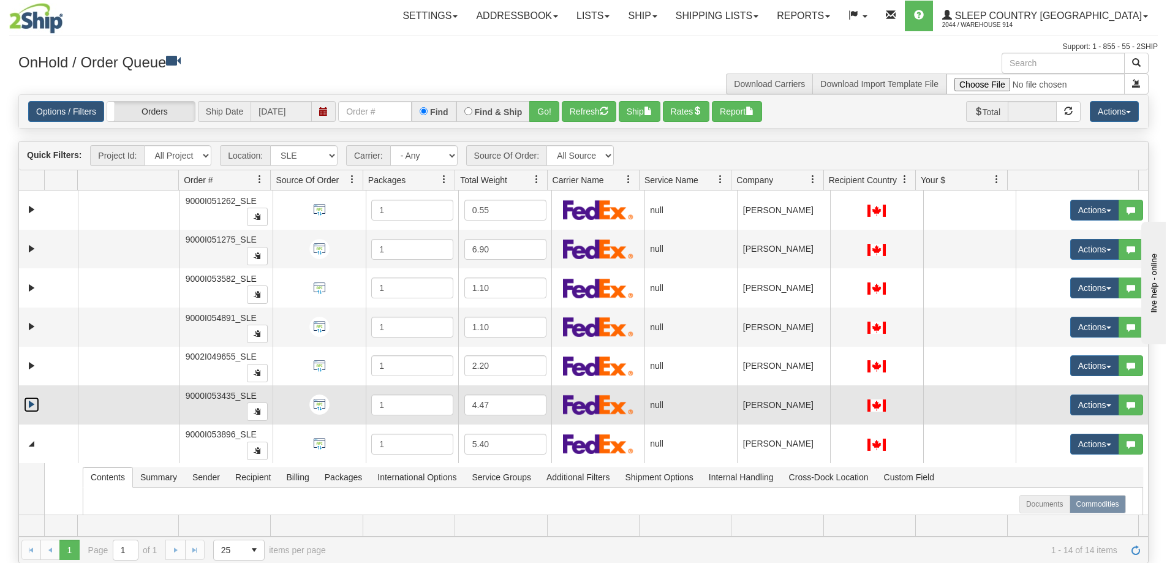
click at [35, 401] on link "Expand" at bounding box center [31, 404] width 15 height 15
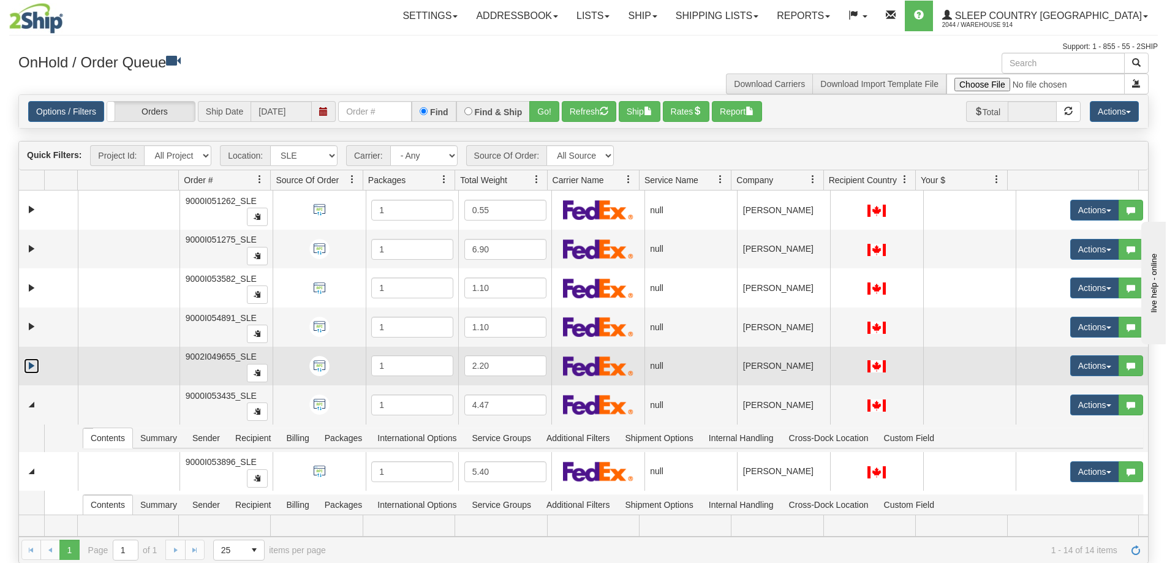
click at [30, 369] on link "Expand" at bounding box center [31, 365] width 15 height 15
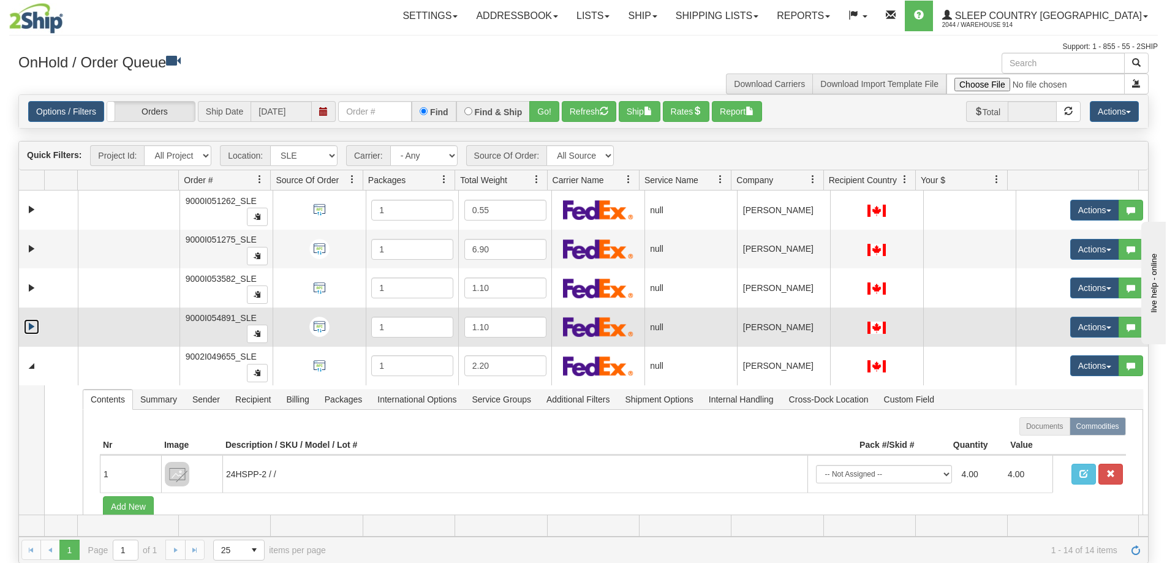
click at [32, 330] on link "Expand" at bounding box center [31, 326] width 15 height 15
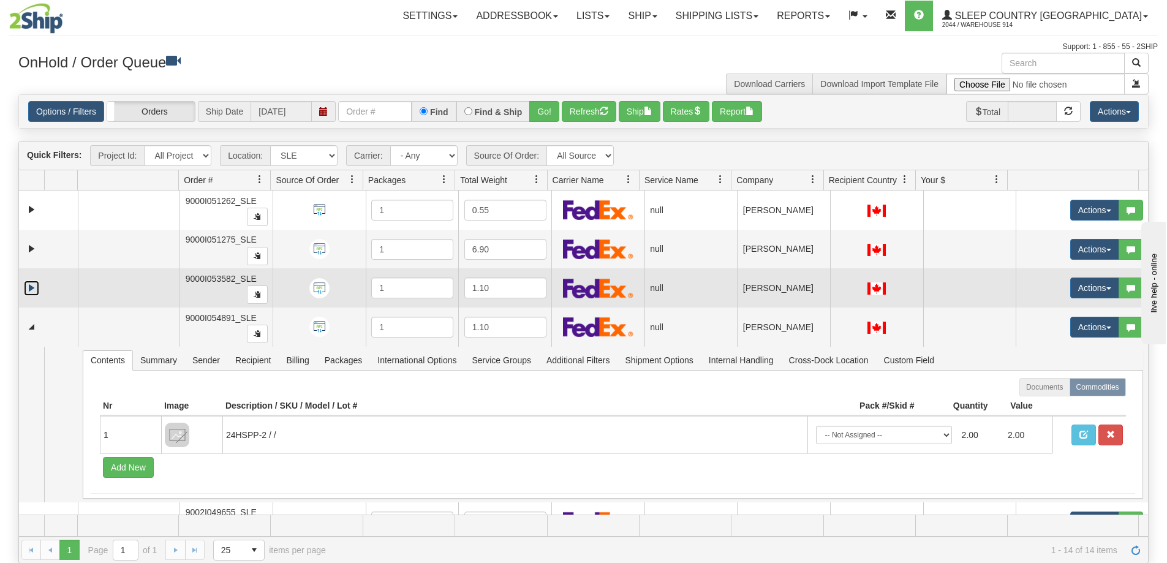
click at [32, 284] on link "Expand" at bounding box center [31, 288] width 15 height 15
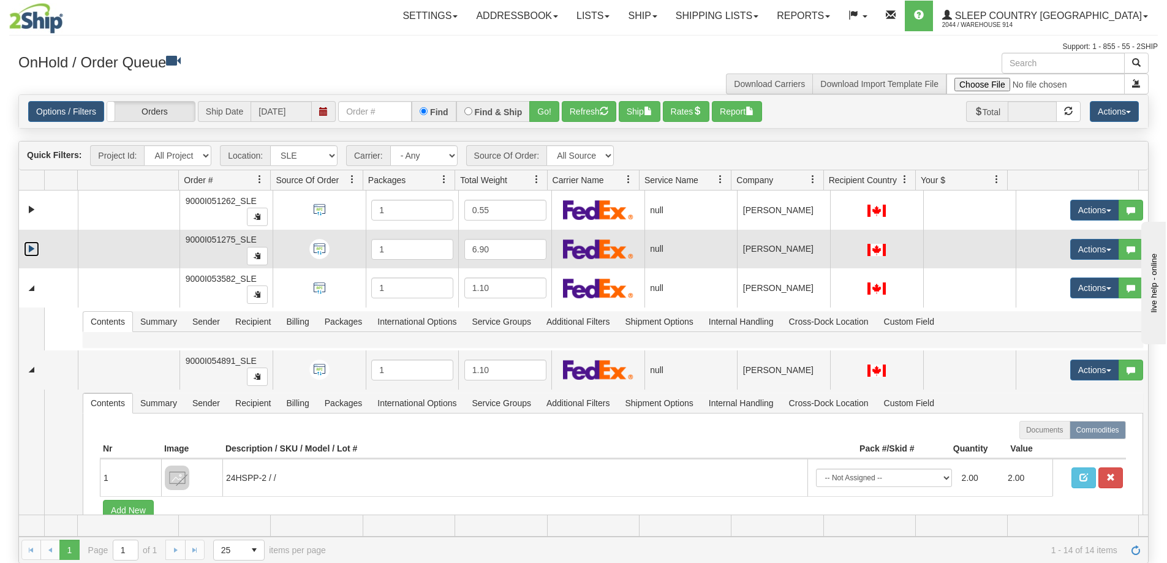
click at [31, 243] on link "Expand" at bounding box center [31, 248] width 15 height 15
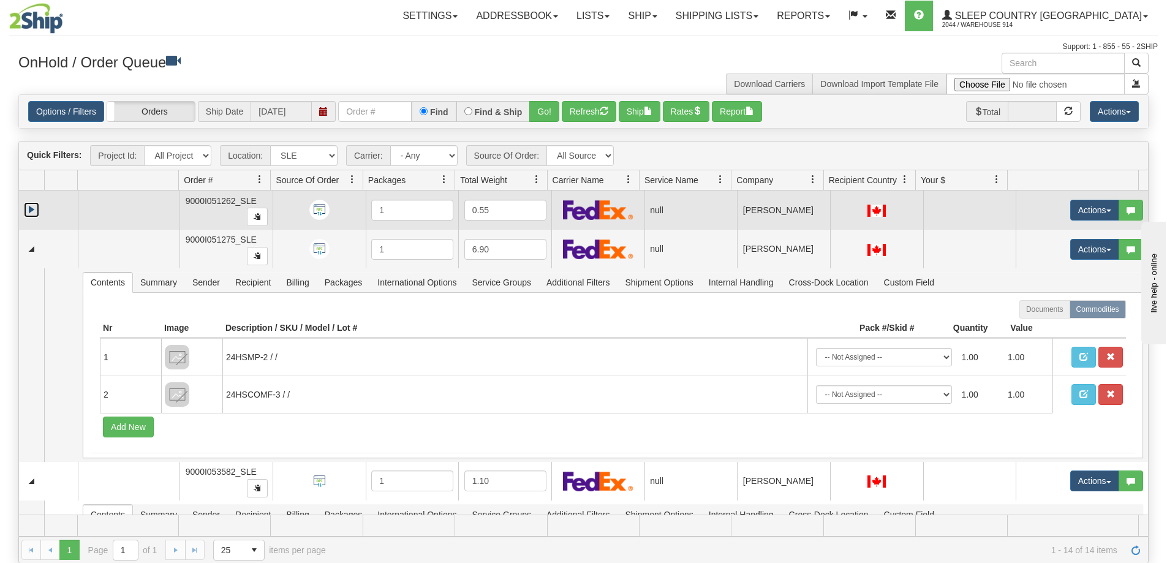
click at [31, 212] on link "Expand" at bounding box center [31, 209] width 15 height 15
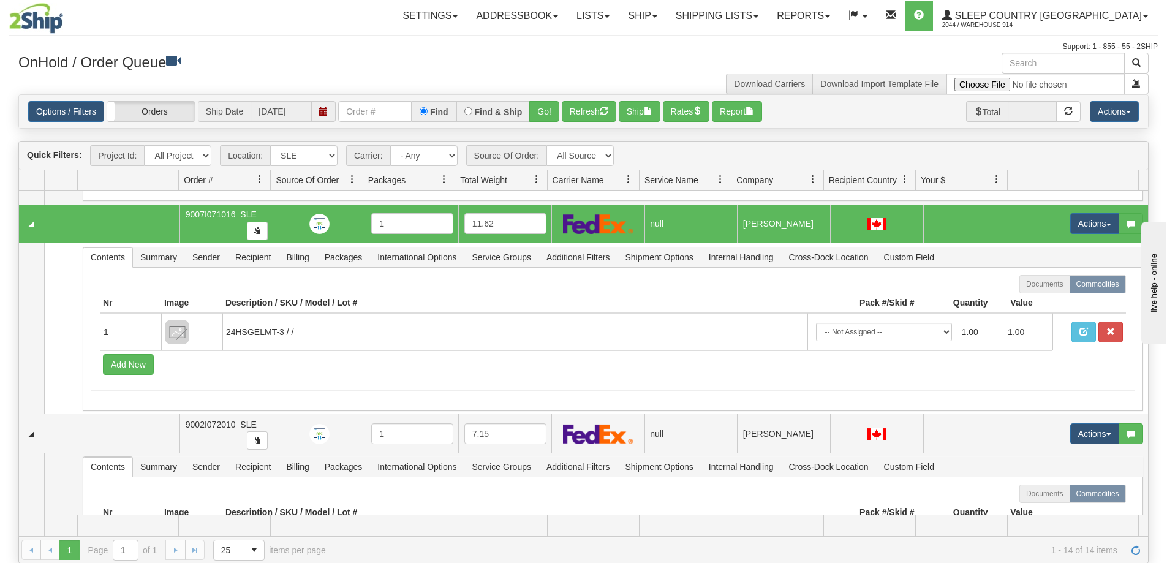
scroll to position [2653, 0]
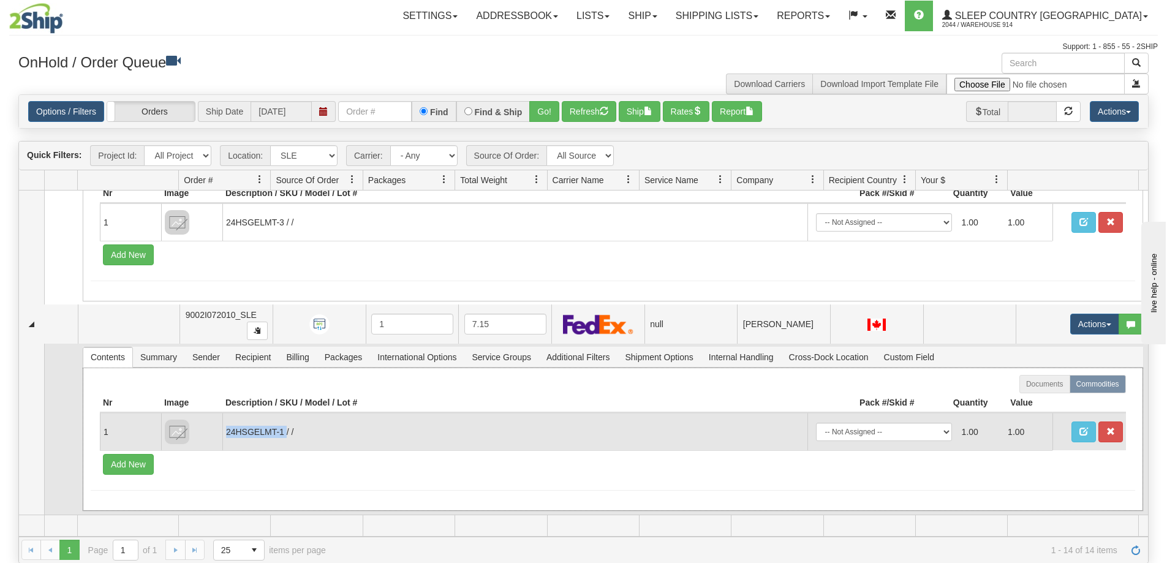
drag, startPoint x: 285, startPoint y: 432, endPoint x: 226, endPoint y: 440, distance: 59.4
click at [226, 440] on td "24HSGELMT-1 / /" at bounding box center [514, 431] width 585 height 37
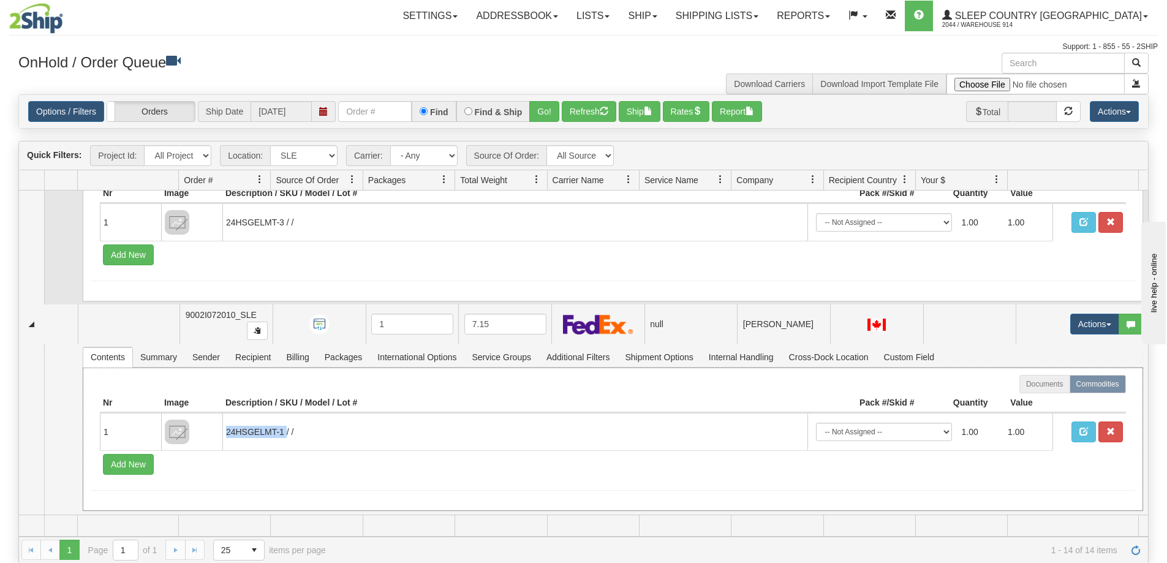
copy td "24HSGELMT-1"
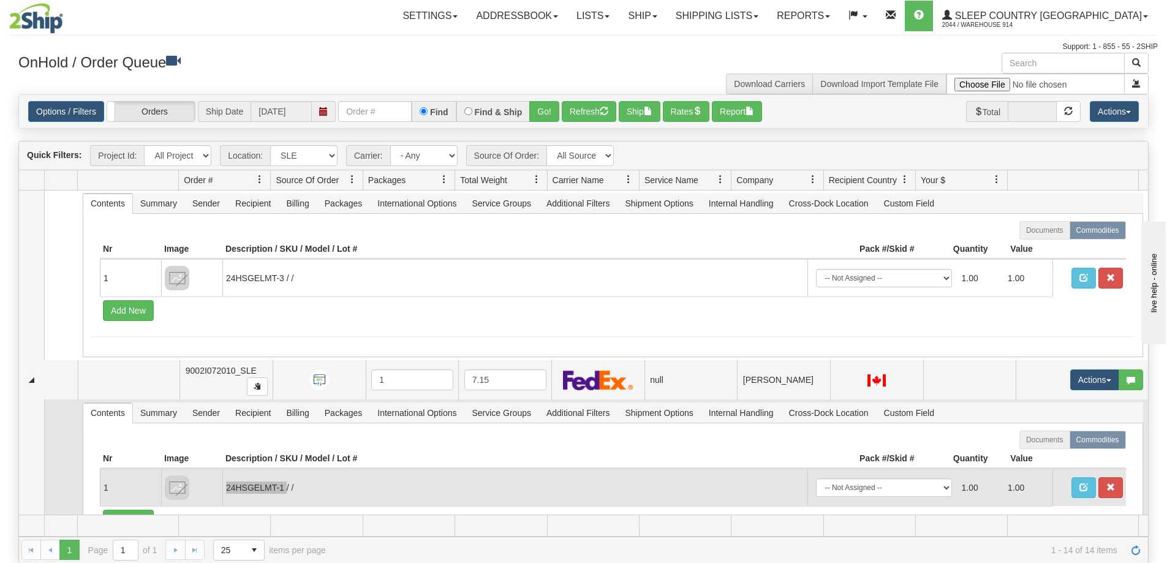
scroll to position [2530, 0]
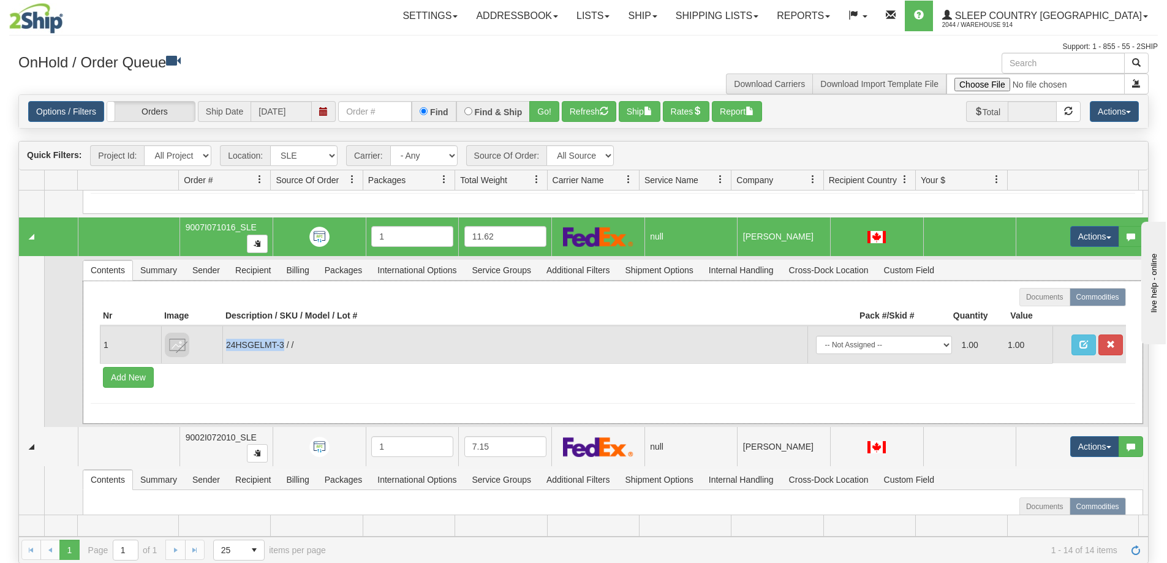
drag, startPoint x: 282, startPoint y: 346, endPoint x: 223, endPoint y: 352, distance: 59.7
click at [223, 352] on td "24HSGELMT-3 / /" at bounding box center [514, 344] width 585 height 37
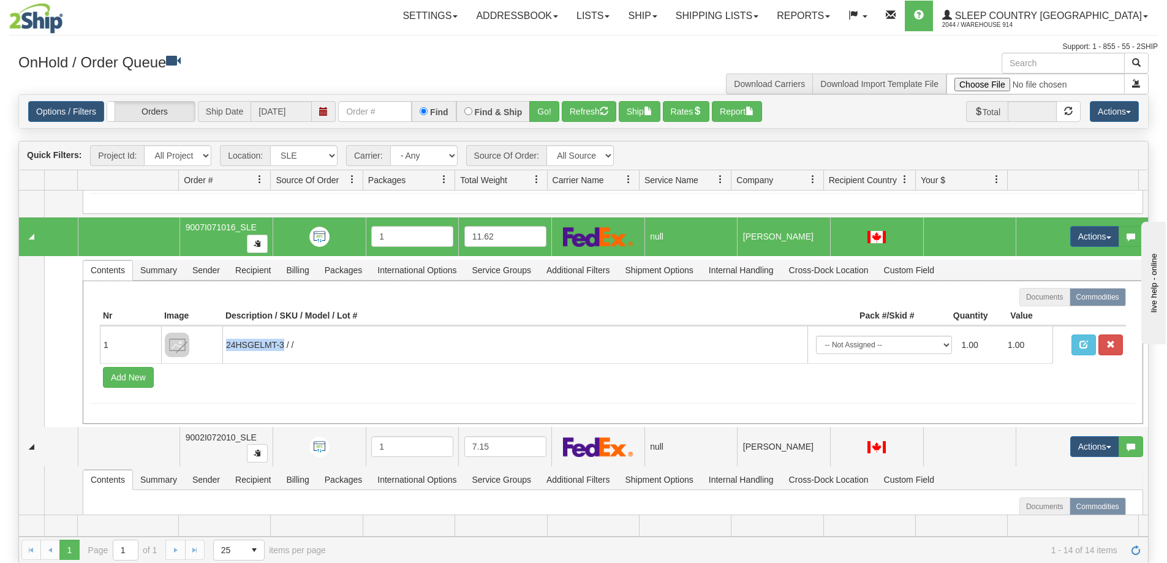
copy td "24HSGELMT-3"
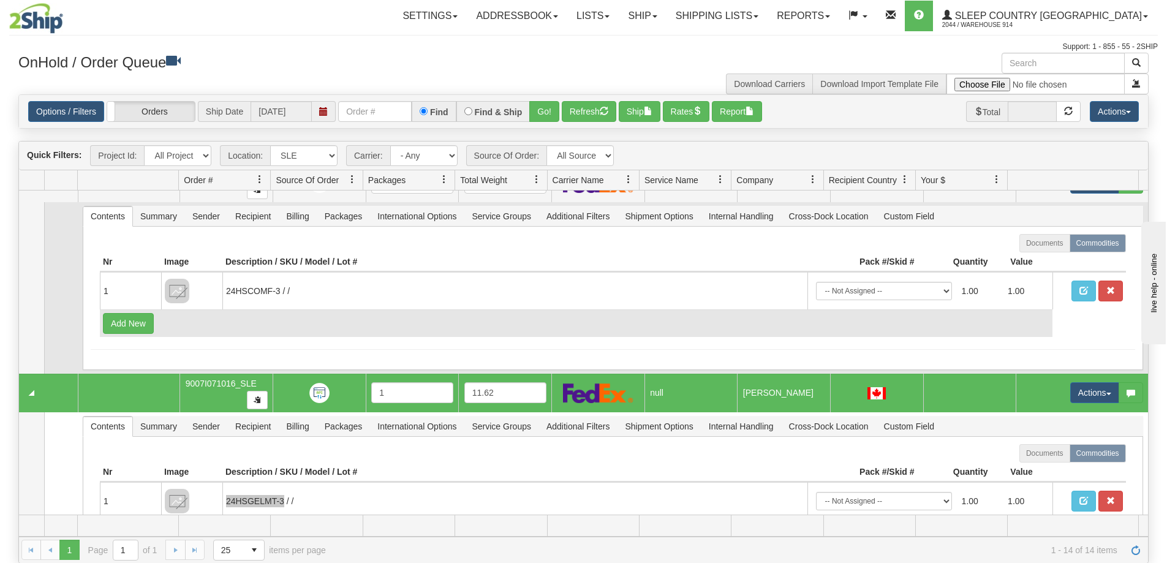
scroll to position [2346, 0]
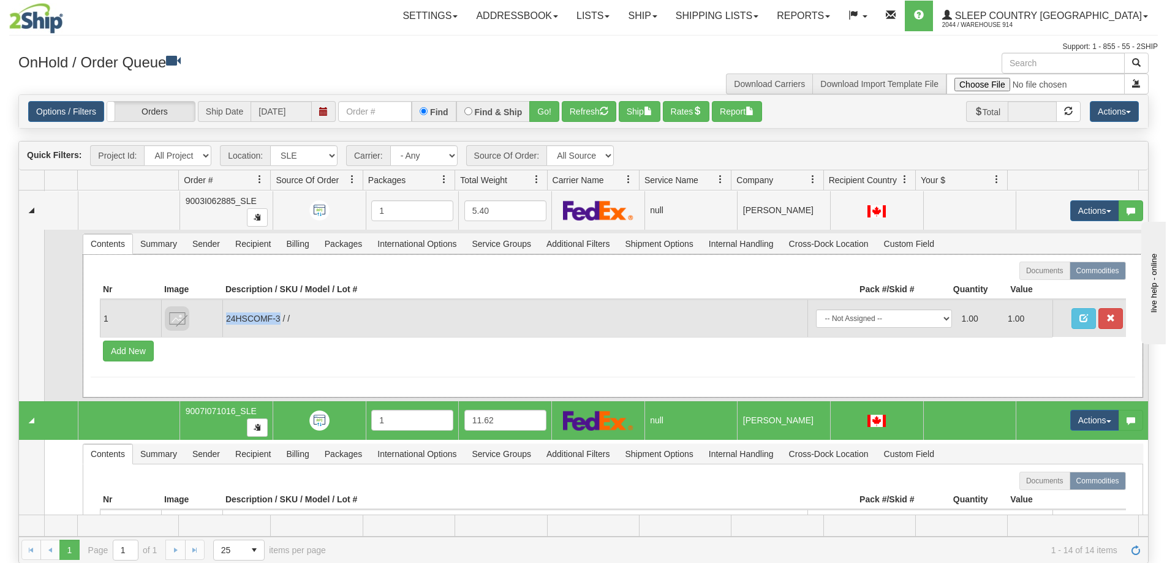
drag, startPoint x: 279, startPoint y: 320, endPoint x: 225, endPoint y: 323, distance: 54.6
click at [225, 323] on td "24HSCOMF-3 / /" at bounding box center [514, 317] width 585 height 37
copy td "24HSCOMF-3"
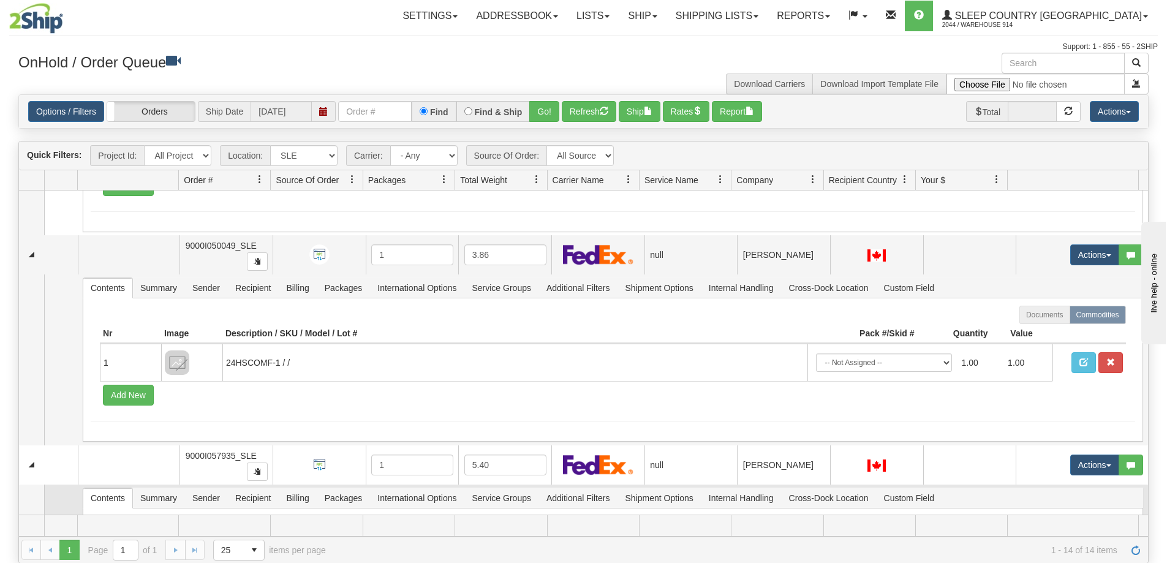
scroll to position [1856, 0]
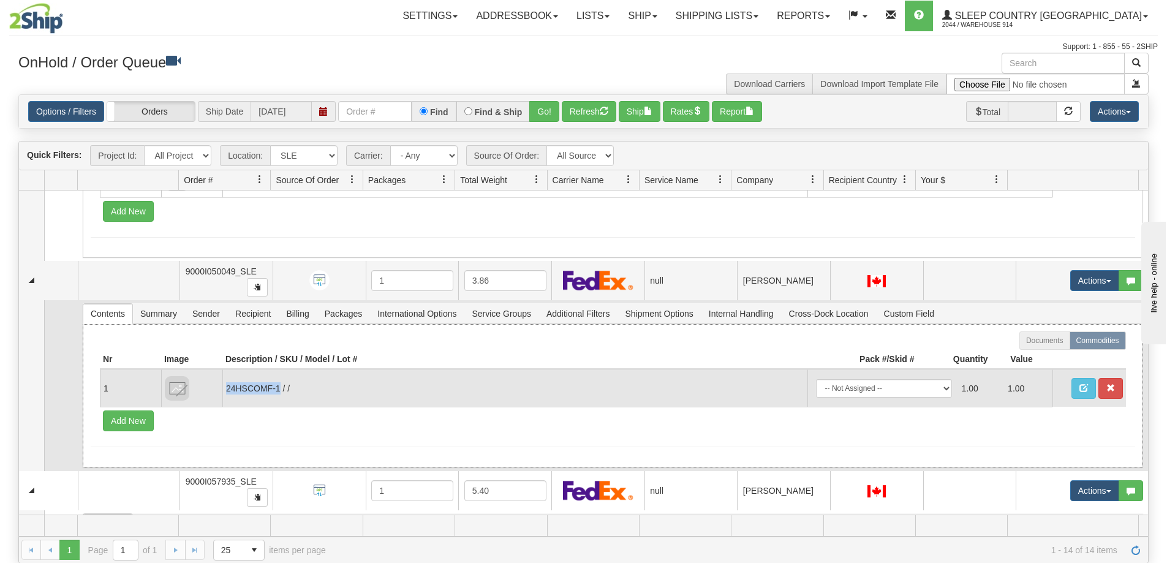
drag, startPoint x: 280, startPoint y: 389, endPoint x: 227, endPoint y: 397, distance: 53.4
click at [227, 397] on td "24HSCOMF-1 / /" at bounding box center [514, 387] width 585 height 37
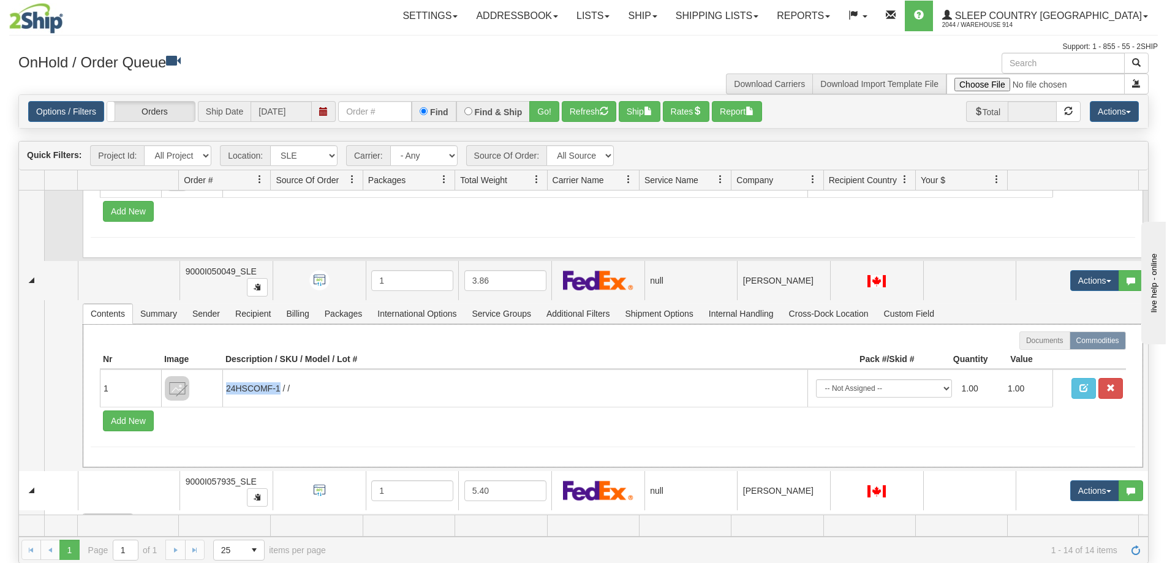
copy td "24HSCOMF-1"
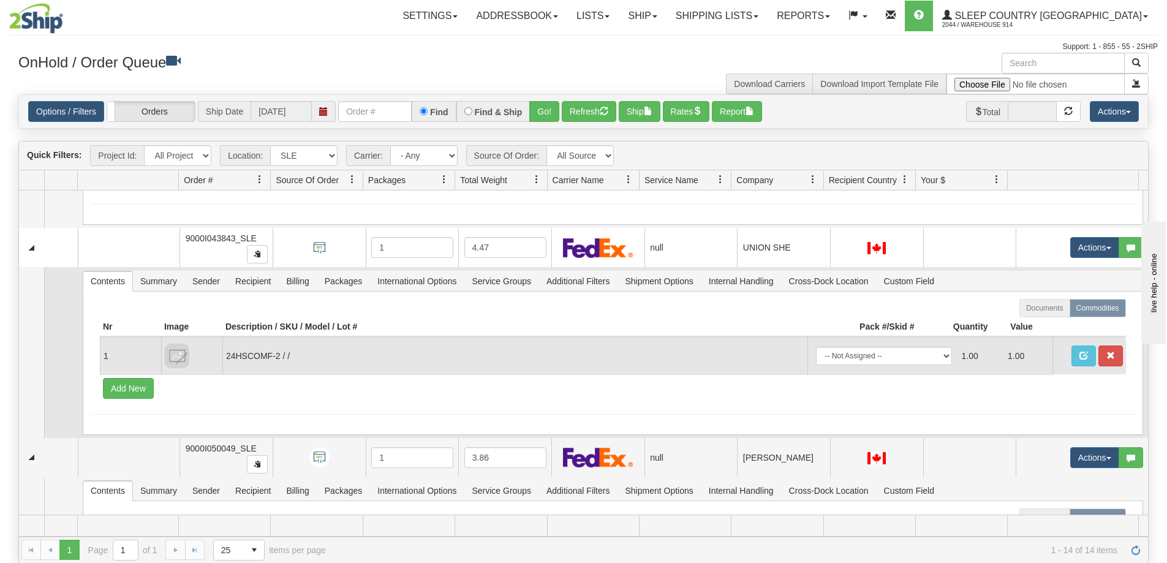
scroll to position [1673, 0]
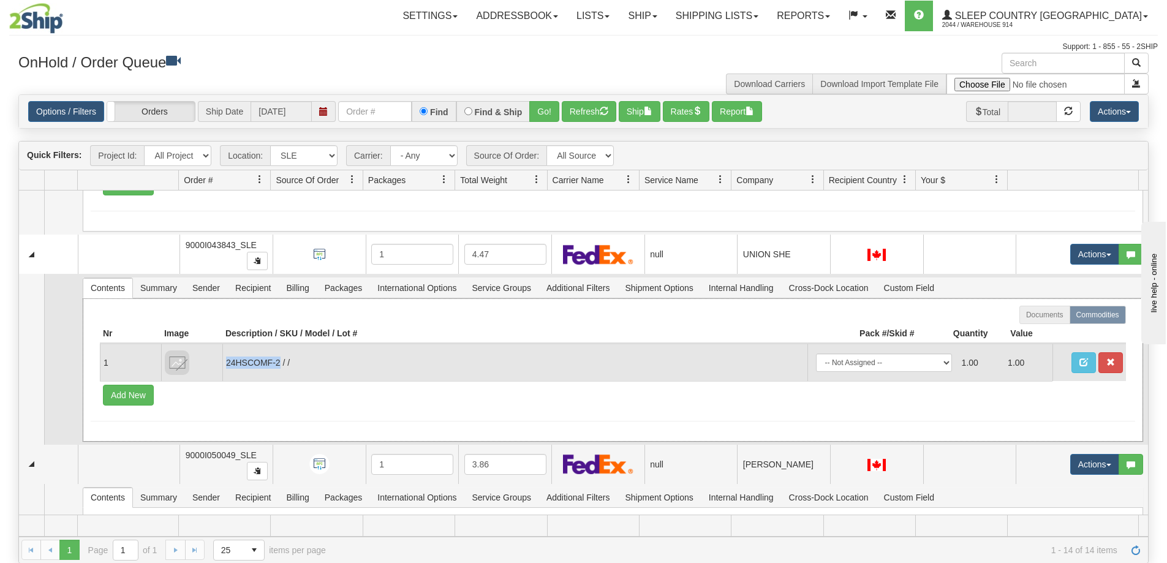
drag, startPoint x: 279, startPoint y: 363, endPoint x: 225, endPoint y: 363, distance: 53.9
click at [225, 363] on td "24HSCOMF-2 / /" at bounding box center [514, 362] width 585 height 37
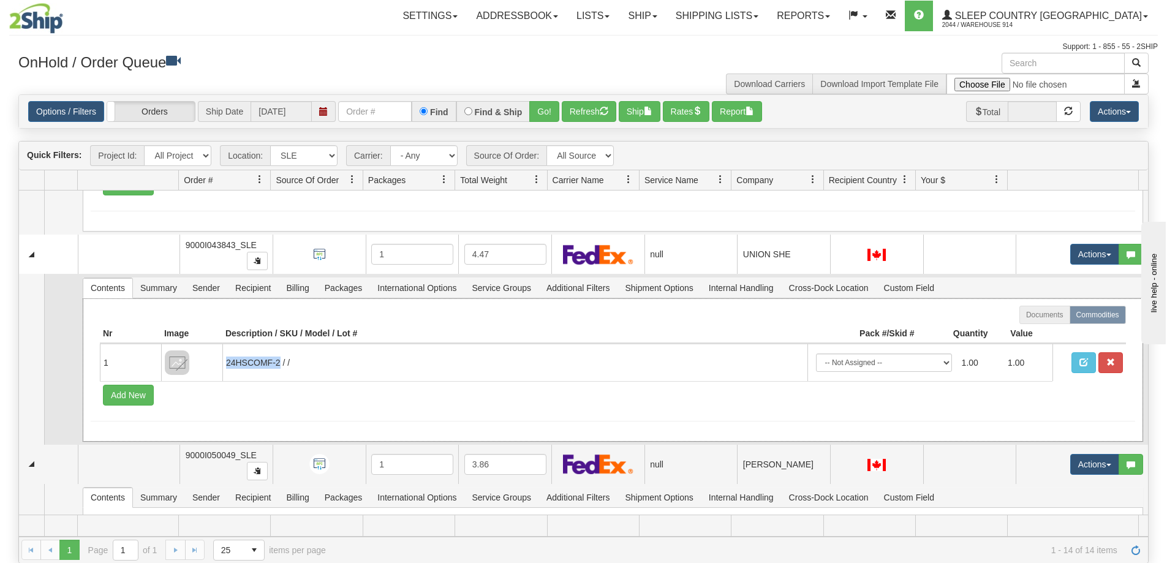
copy td "24HSCOMF-2"
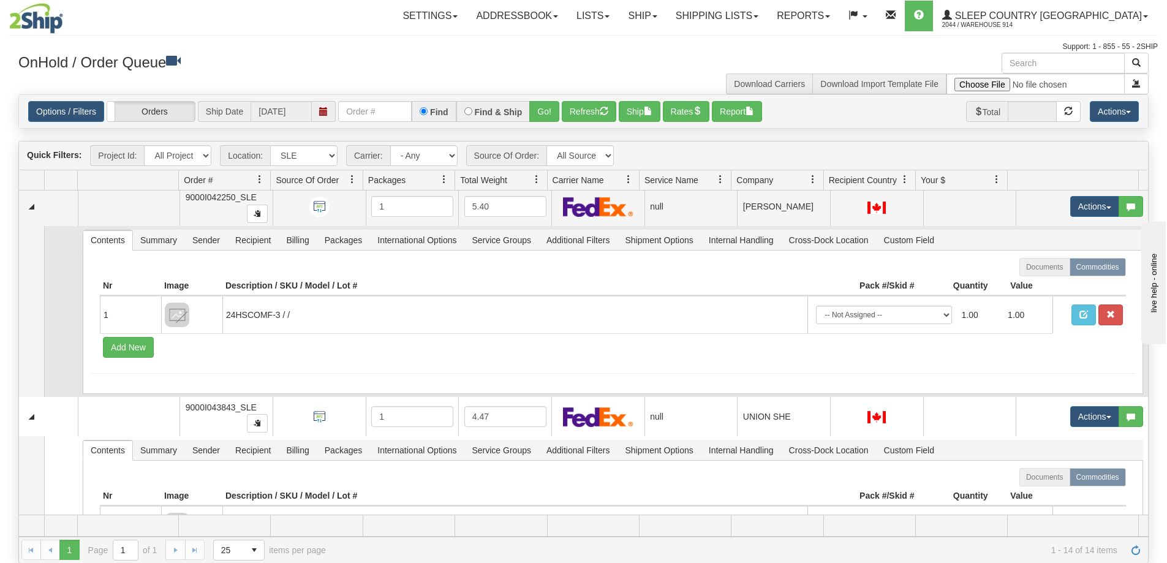
scroll to position [1489, 0]
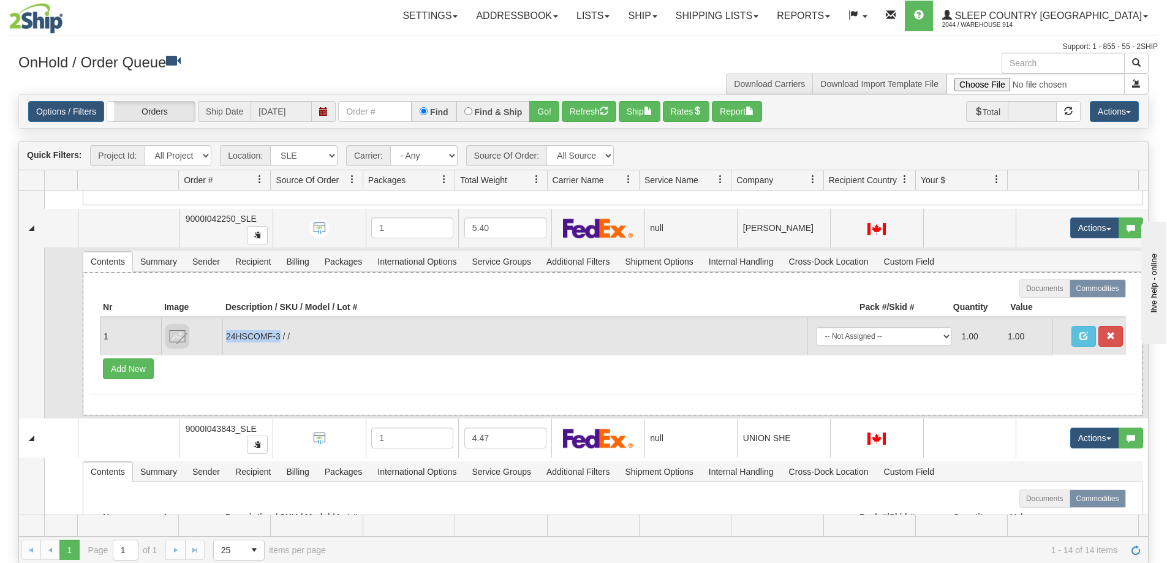
drag, startPoint x: 279, startPoint y: 338, endPoint x: 225, endPoint y: 341, distance: 54.0
click at [225, 341] on td "24HSCOMF-3 / /" at bounding box center [514, 335] width 585 height 37
copy td "24HSCOMF-3"
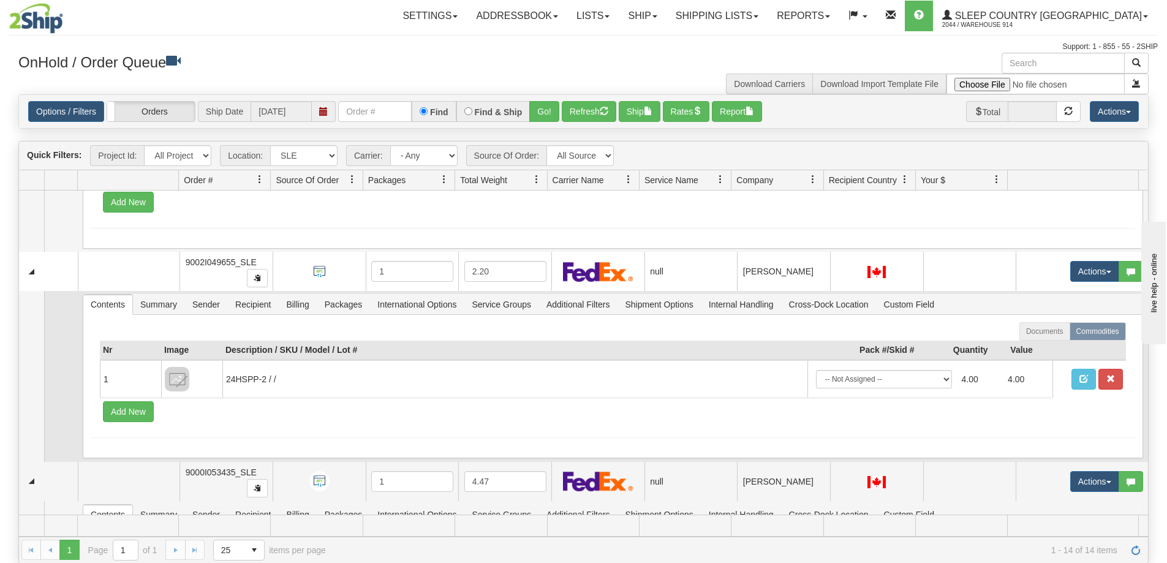
scroll to position [815, 0]
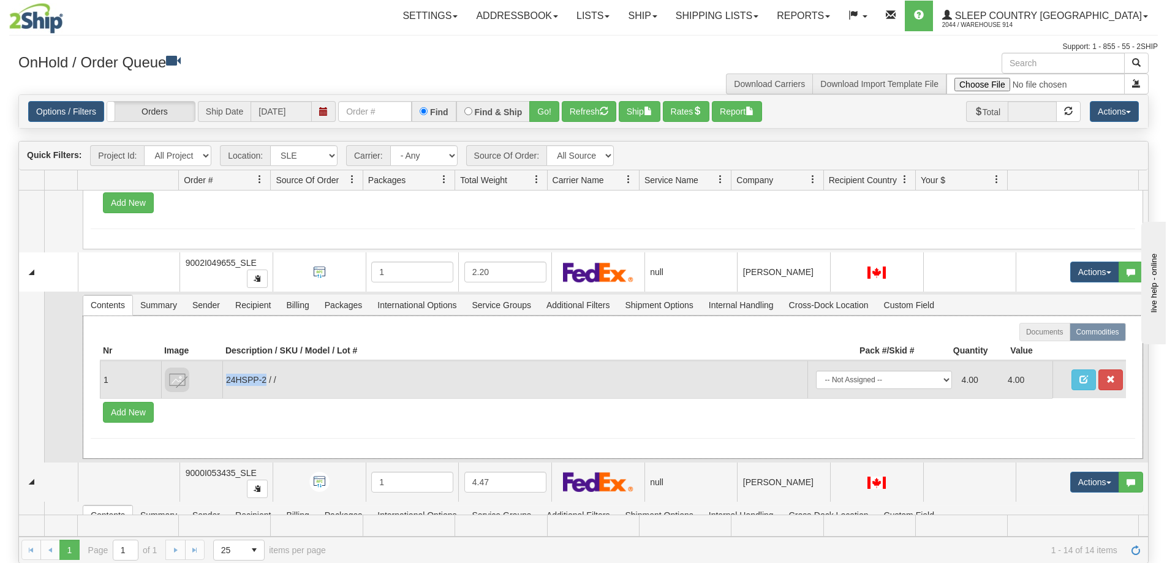
drag, startPoint x: 265, startPoint y: 380, endPoint x: 227, endPoint y: 388, distance: 39.4
click at [227, 388] on td "24HSPP-2 / /" at bounding box center [514, 379] width 585 height 37
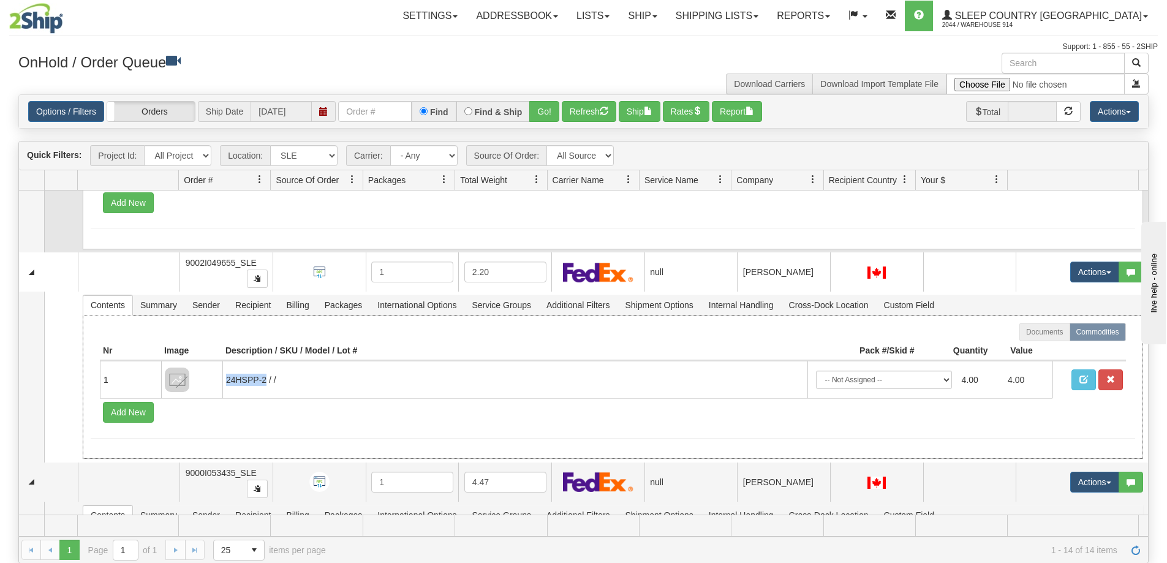
copy td "24HSPP-2"
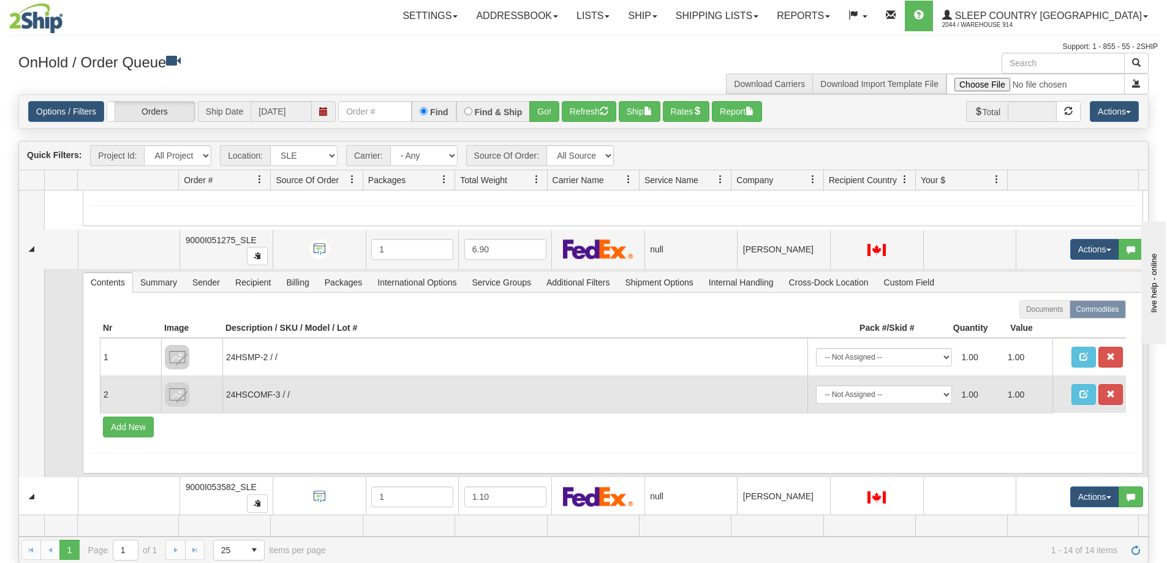
scroll to position [141, 0]
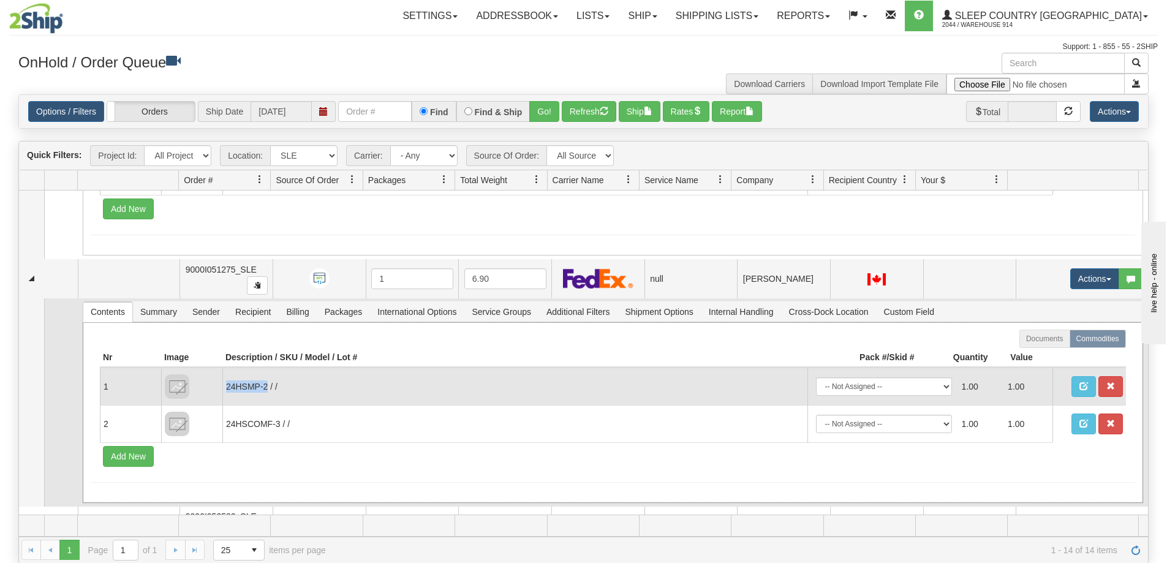
drag, startPoint x: 261, startPoint y: 386, endPoint x: 226, endPoint y: 390, distance: 35.0
click at [226, 390] on td "24HSMP-2 / /" at bounding box center [514, 385] width 585 height 37
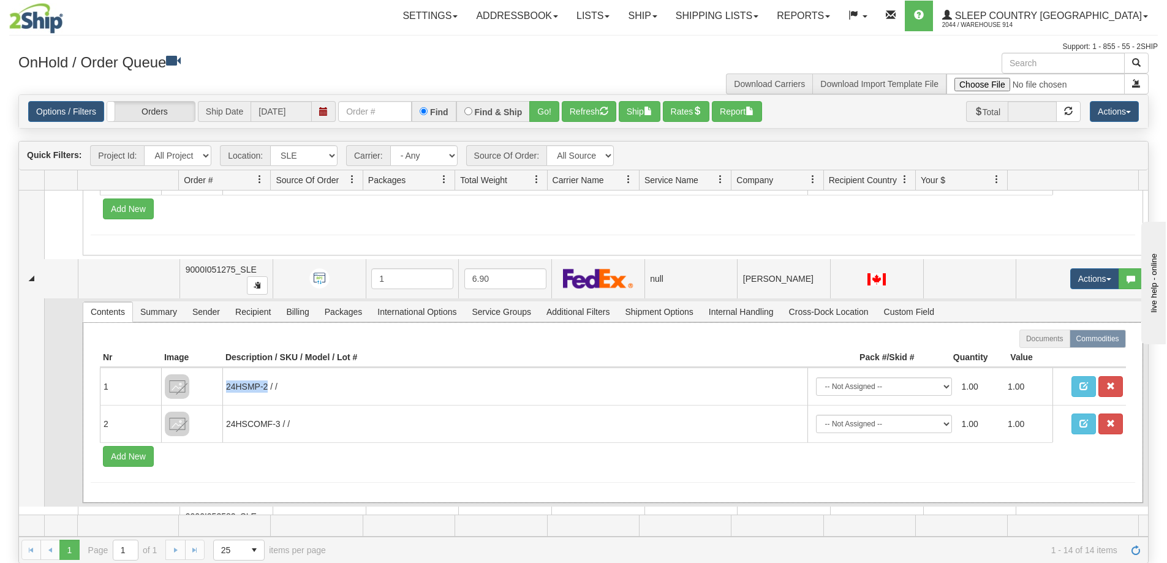
copy td "24HSMP-2"
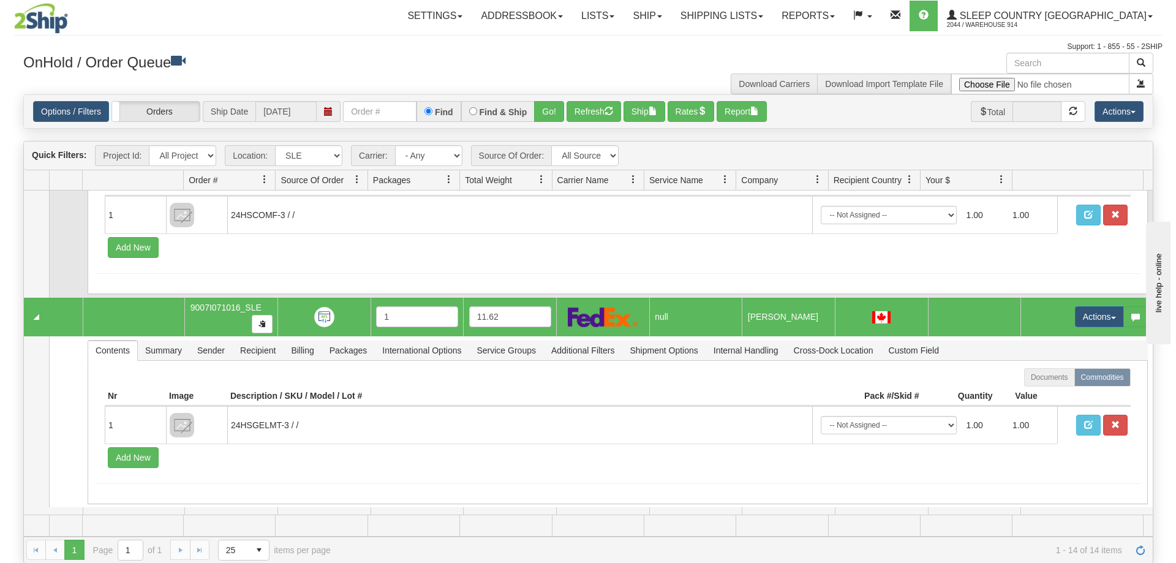
scroll to position [2653, 0]
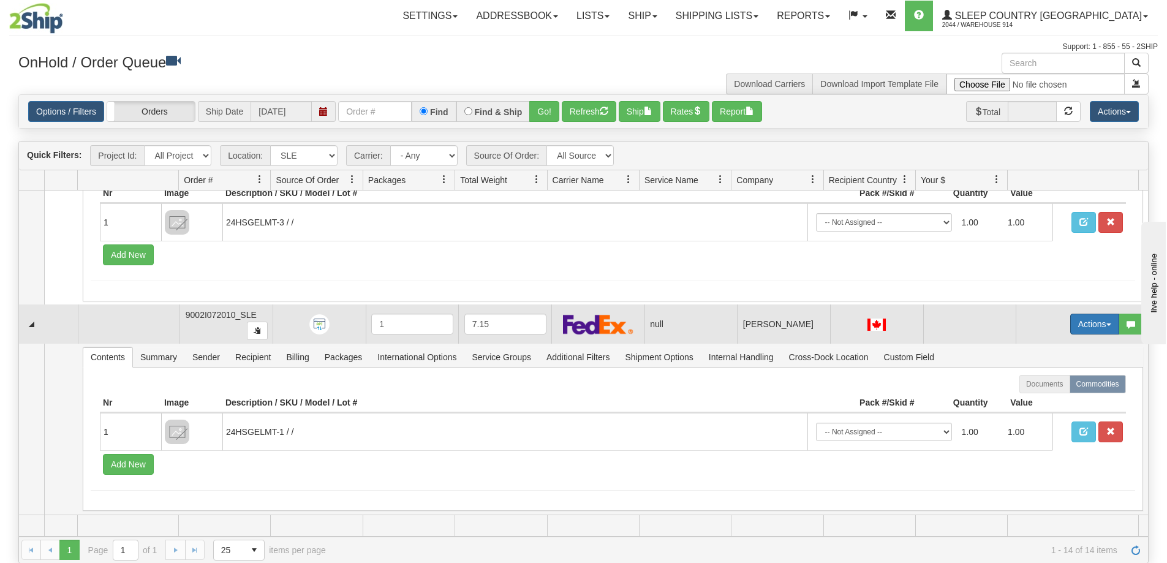
click at [1070, 328] on button "Actions" at bounding box center [1094, 324] width 49 height 21
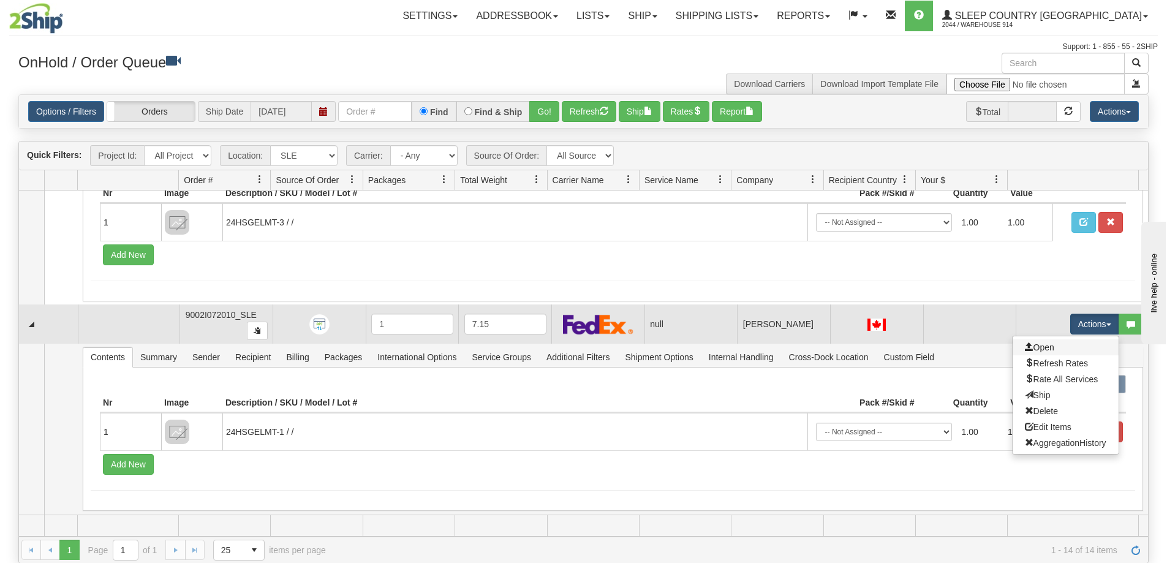
click at [1058, 343] on link "Open" at bounding box center [1065, 347] width 106 height 16
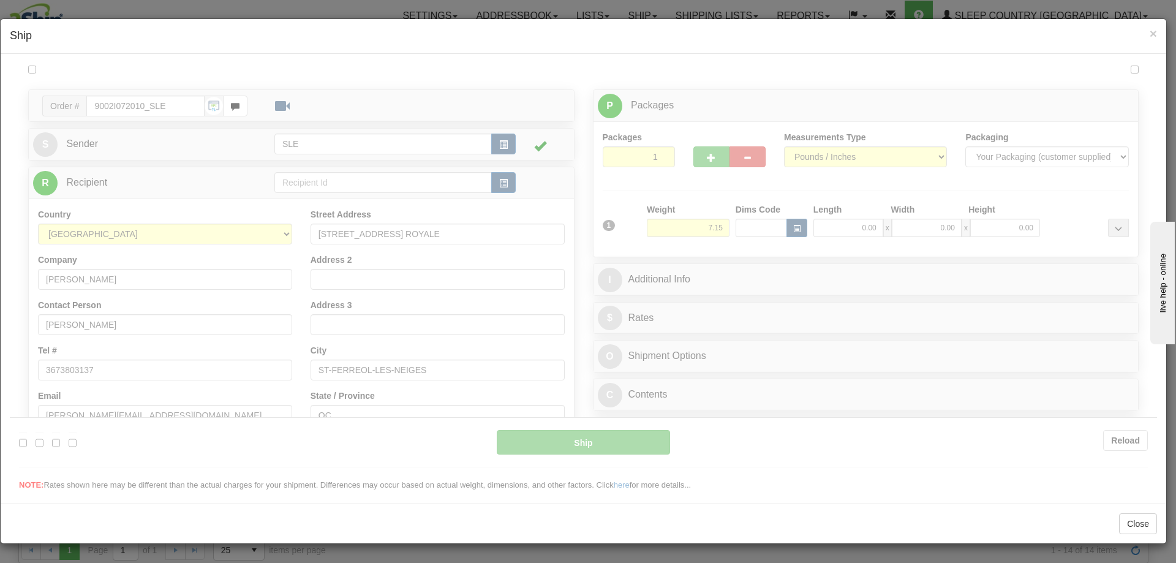
scroll to position [0, 0]
type input "07:53"
type input "16:00"
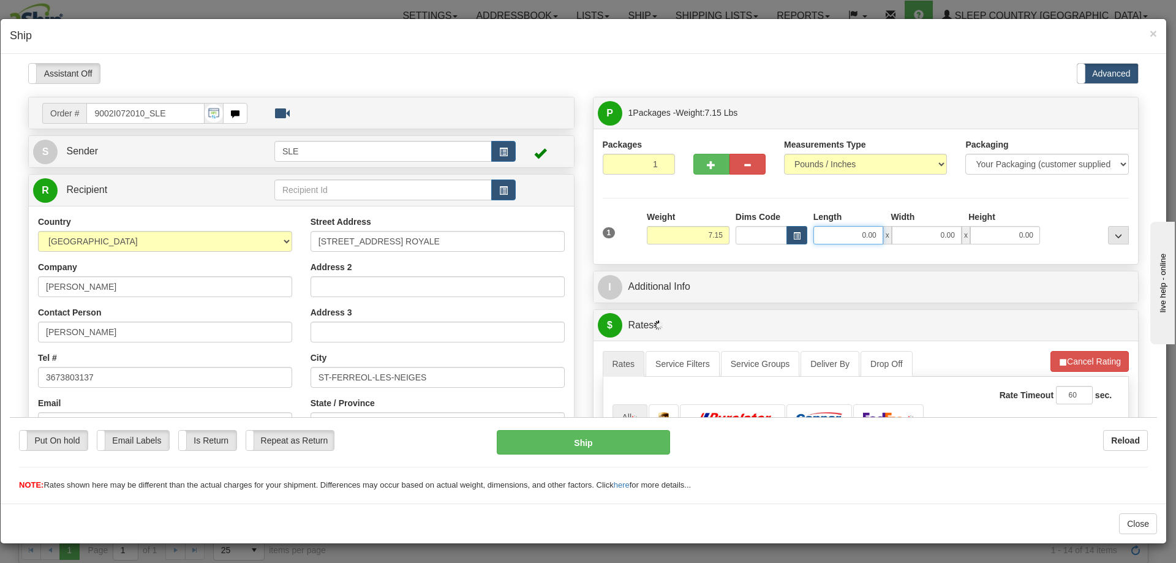
click at [842, 233] on input "0.00" at bounding box center [848, 234] width 70 height 18
type input "10.00"
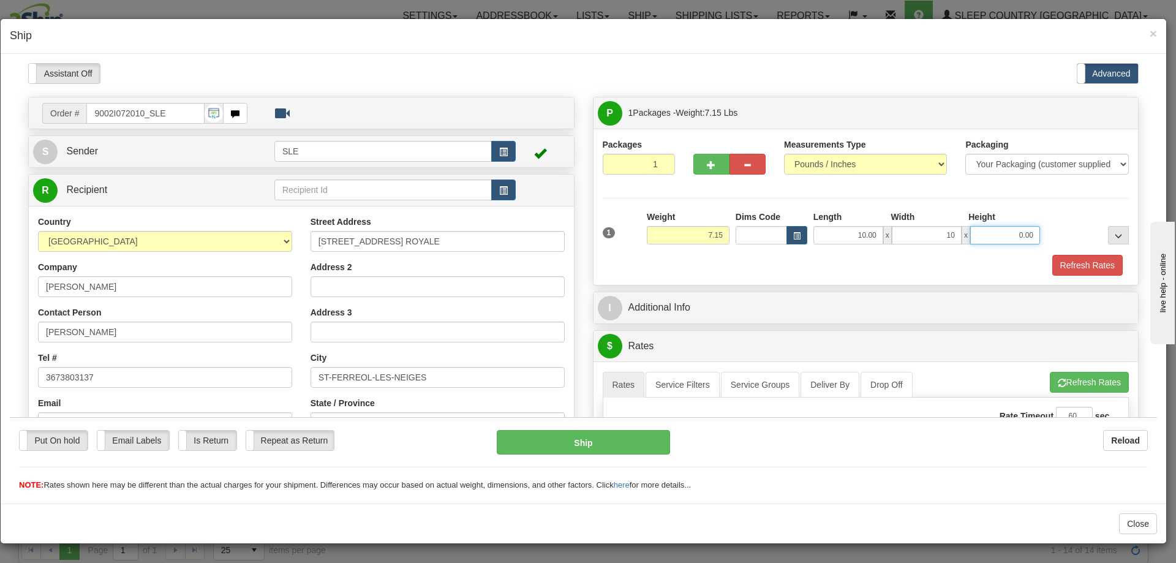
type input "10.00"
type input "20.00"
click at [1100, 263] on button "Refresh Rates" at bounding box center [1087, 264] width 70 height 21
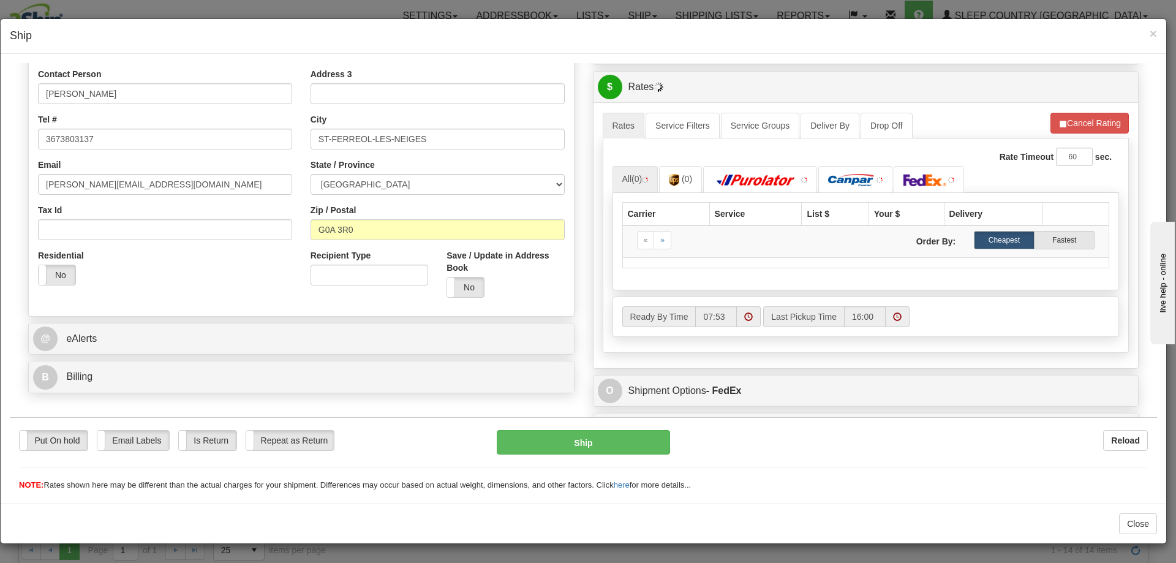
scroll to position [245, 0]
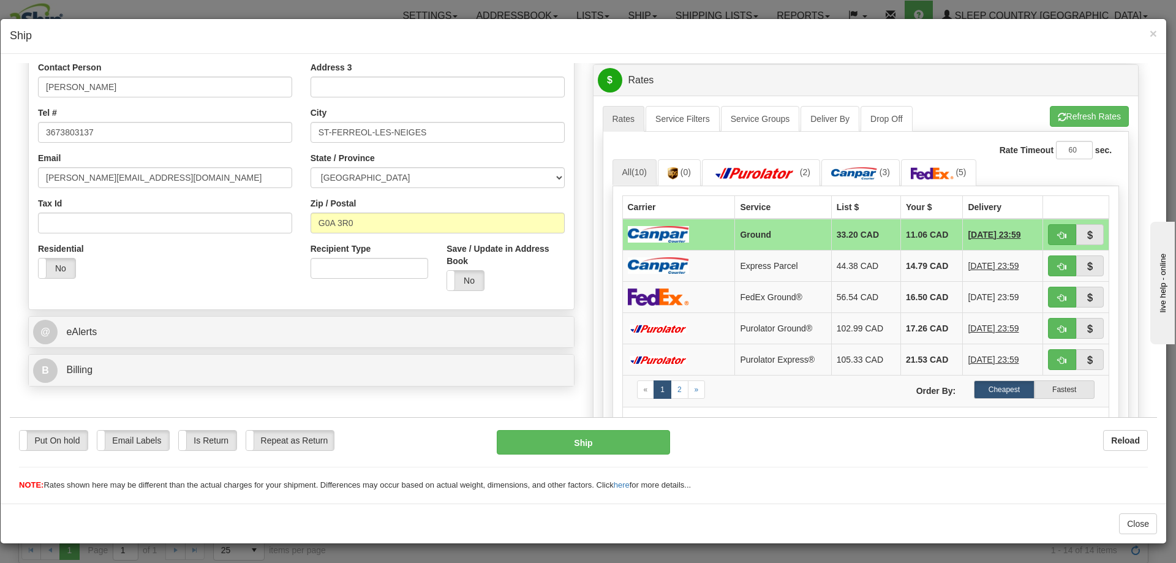
drag, startPoint x: 931, startPoint y: 238, endPoint x: 1016, endPoint y: 181, distance: 102.1
click at [1016, 181] on ul "All (10) (0) (2) (3) (5)" at bounding box center [865, 172] width 507 height 26
click at [1058, 232] on span "button" at bounding box center [1062, 235] width 9 height 8
type input "1"
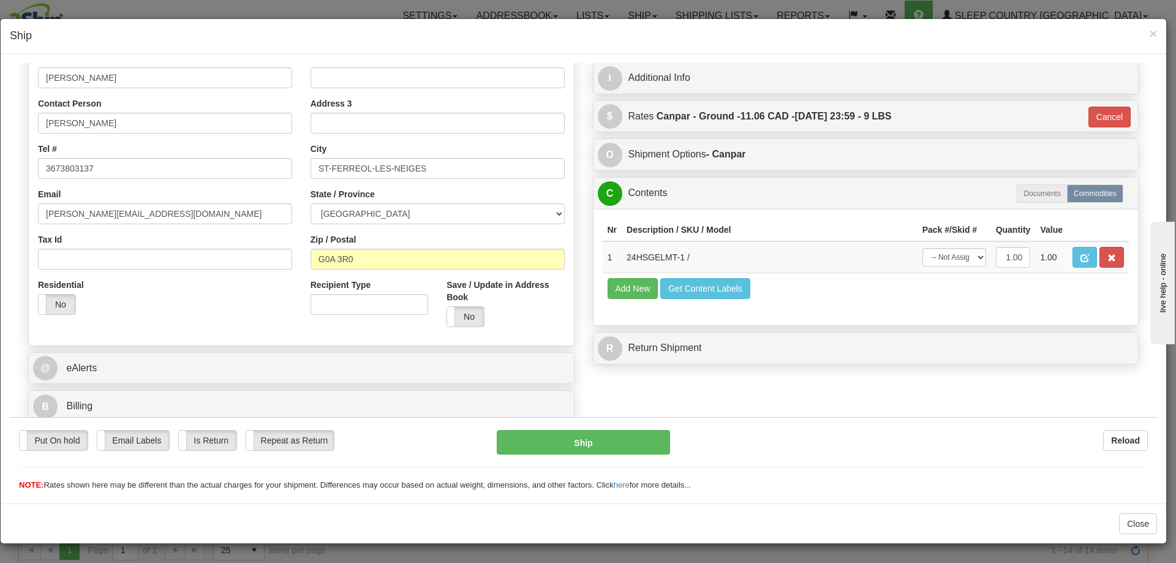
scroll to position [209, 0]
click at [944, 260] on select "-- Not Assigned -- Package 1" at bounding box center [954, 256] width 64 height 18
select select "0"
click at [922, 247] on select "-- Not Assigned -- Package 1" at bounding box center [954, 256] width 64 height 18
click at [619, 435] on button "Ship" at bounding box center [583, 441] width 173 height 24
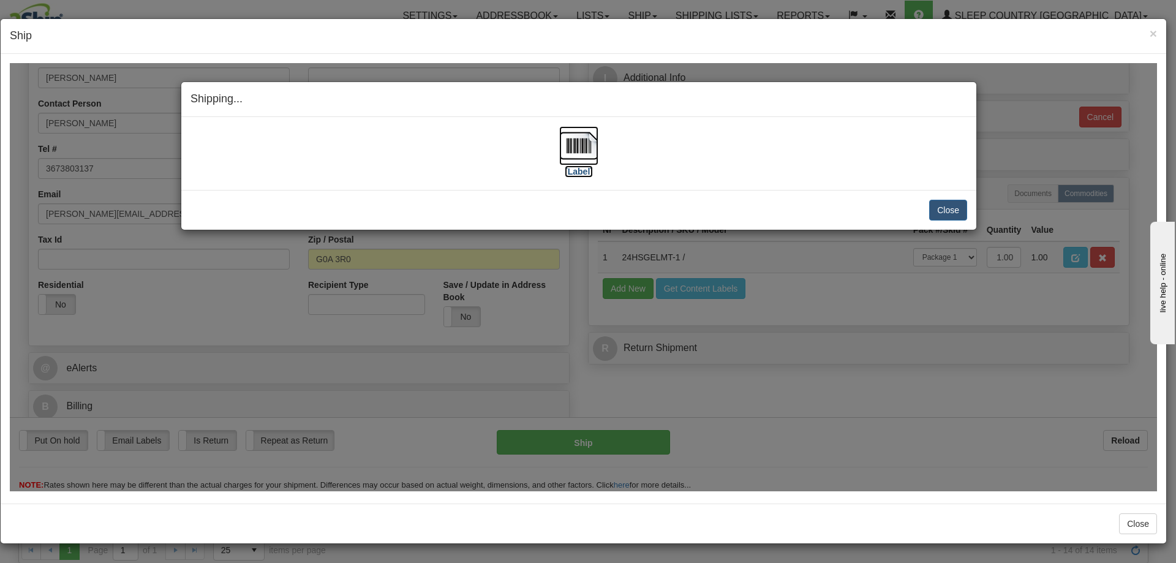
click at [581, 135] on img at bounding box center [578, 145] width 39 height 39
click at [945, 201] on button "Close" at bounding box center [948, 209] width 38 height 21
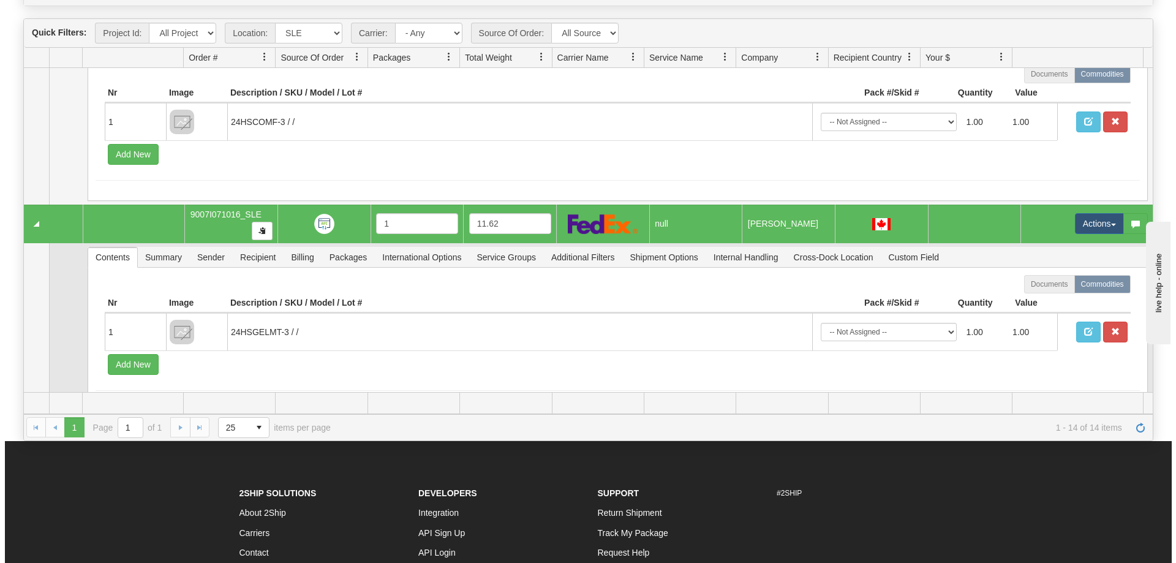
scroll to position [2482, 0]
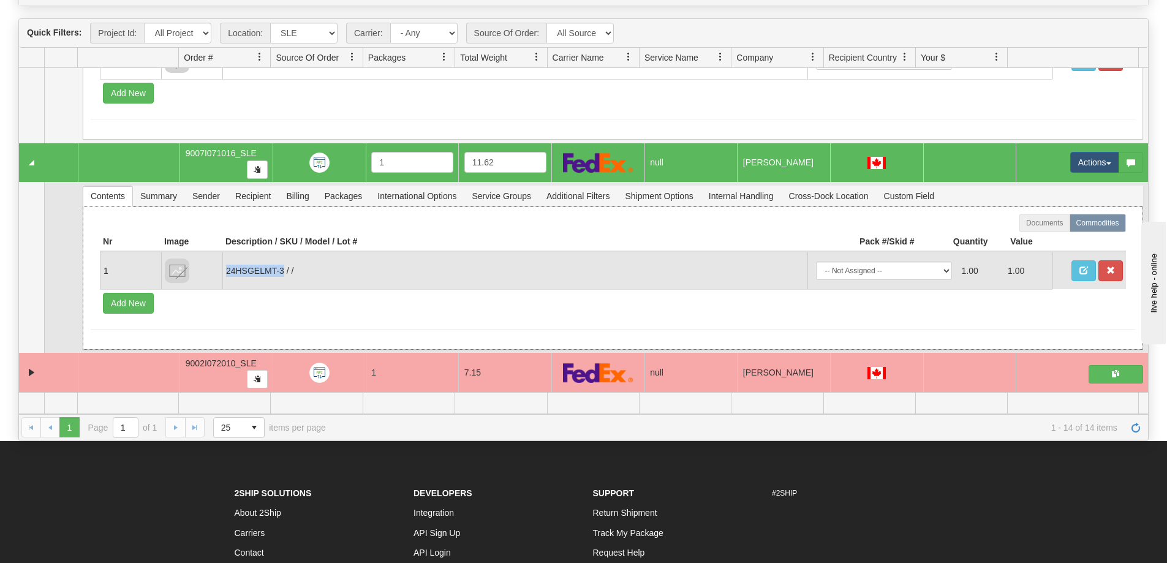
drag, startPoint x: 283, startPoint y: 271, endPoint x: 222, endPoint y: 280, distance: 61.3
click at [222, 280] on td "24HSGELMT-3 / /" at bounding box center [514, 270] width 585 height 37
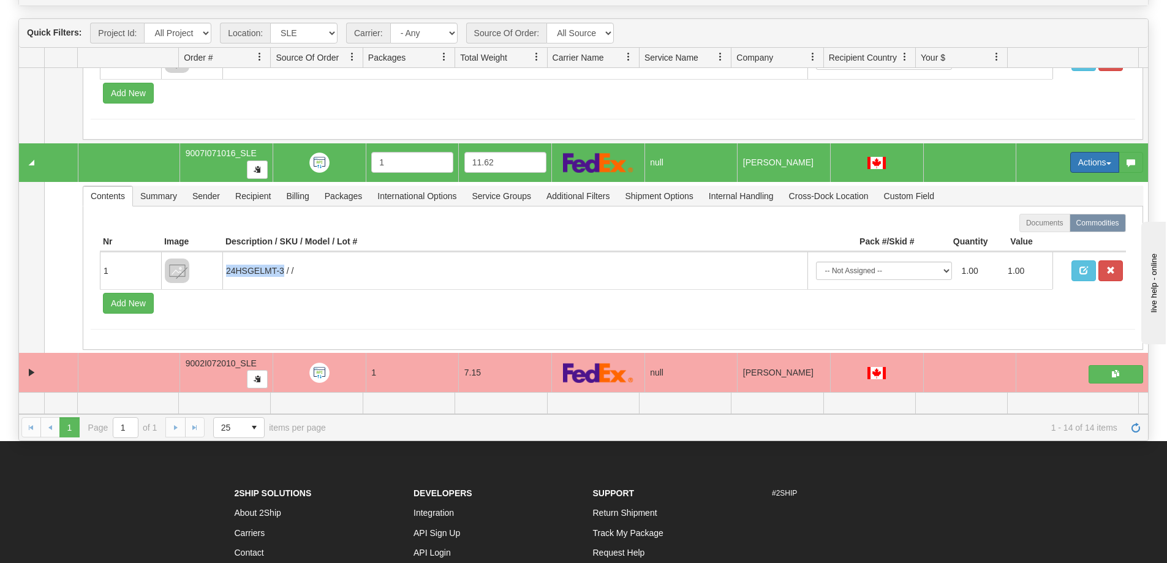
click at [1091, 166] on button "Actions" at bounding box center [1094, 162] width 49 height 21
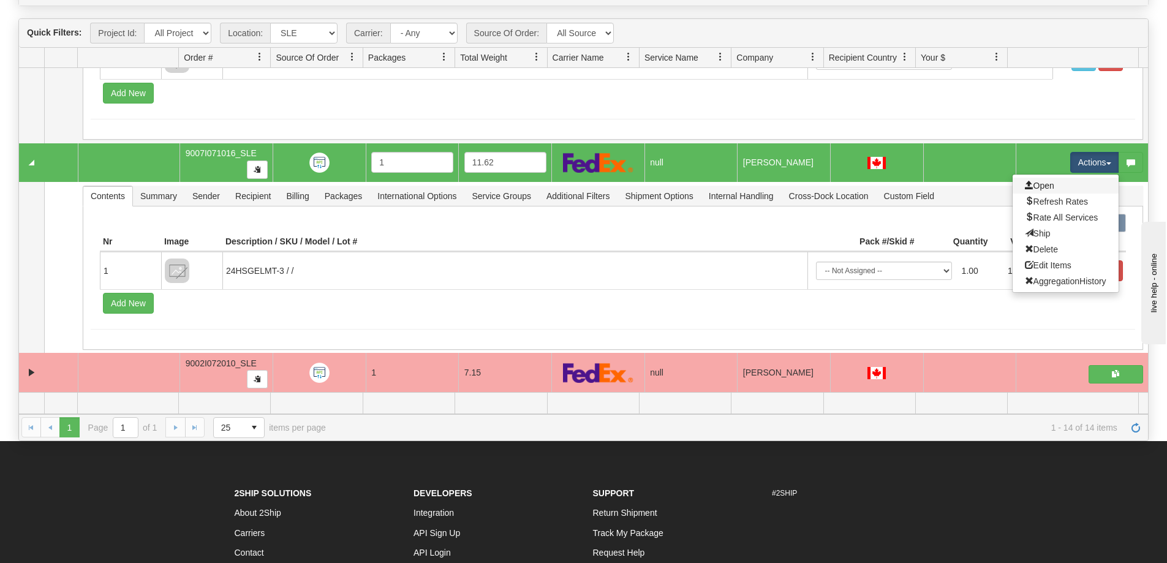
click at [1061, 182] on link "Open" at bounding box center [1065, 186] width 106 height 16
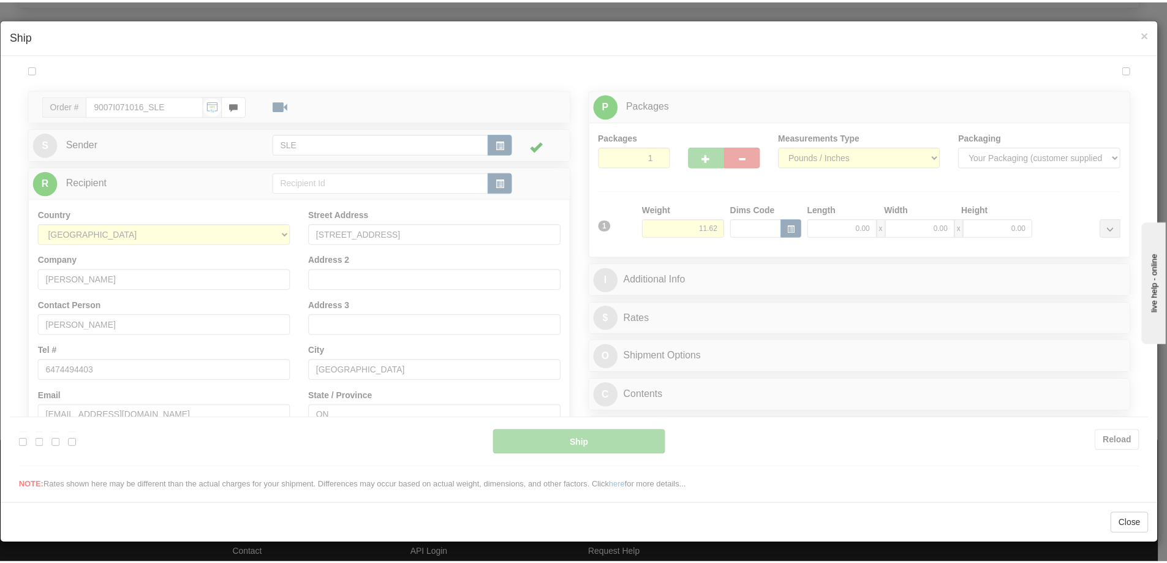
scroll to position [0, 0]
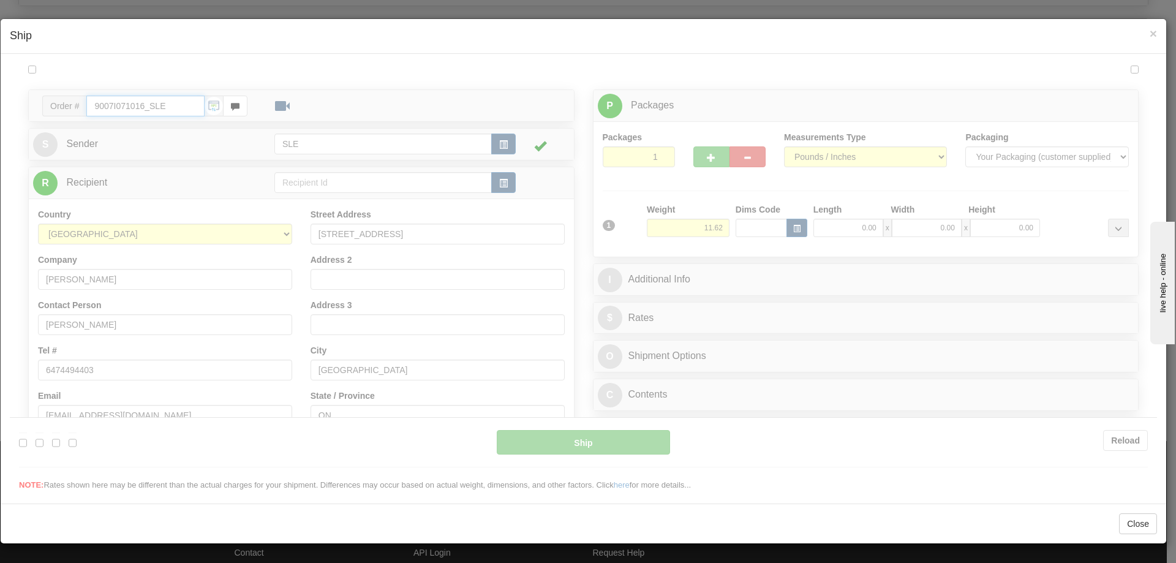
type input "07:54"
type input "16:00"
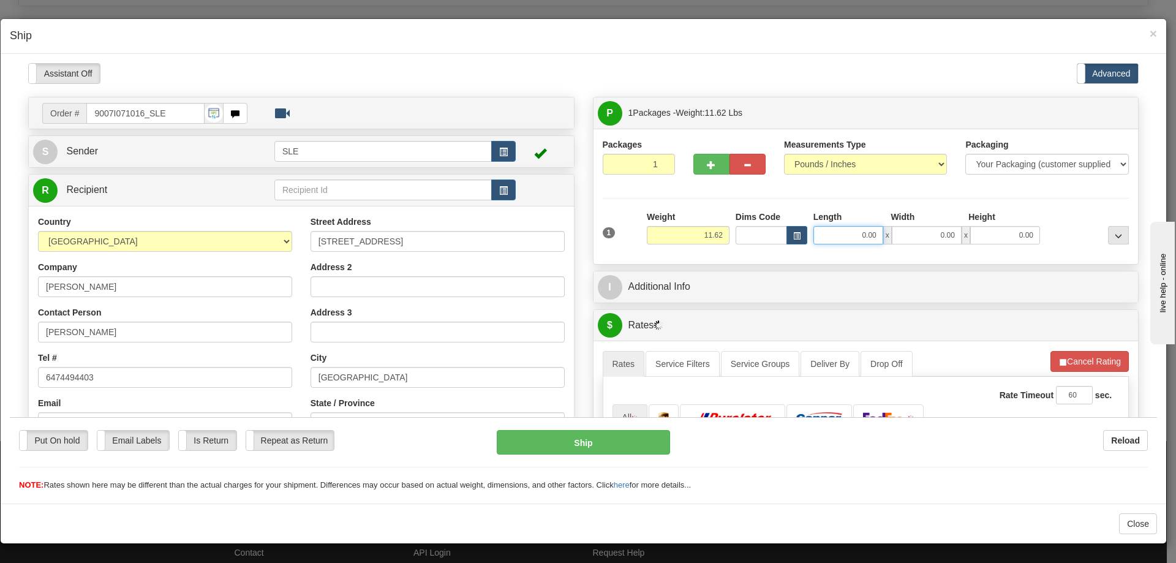
click at [839, 236] on input "0.00" at bounding box center [848, 234] width 70 height 18
type input "0.00"
click at [1159, 34] on div "× Ship" at bounding box center [584, 36] width 1166 height 35
click at [1151, 34] on span "×" at bounding box center [1153, 33] width 7 height 14
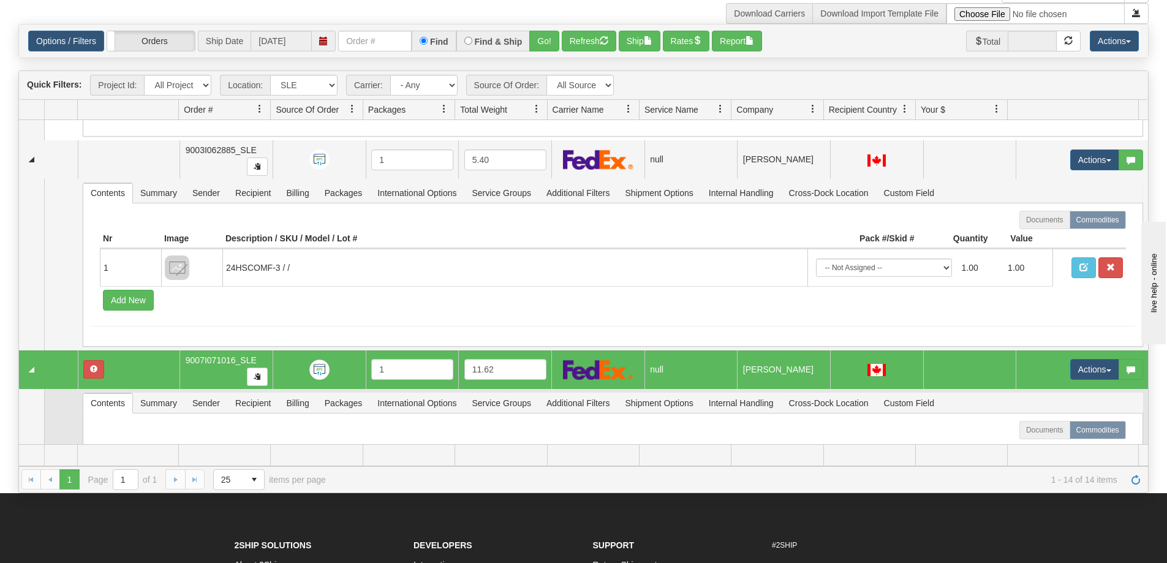
scroll to position [2298, 0]
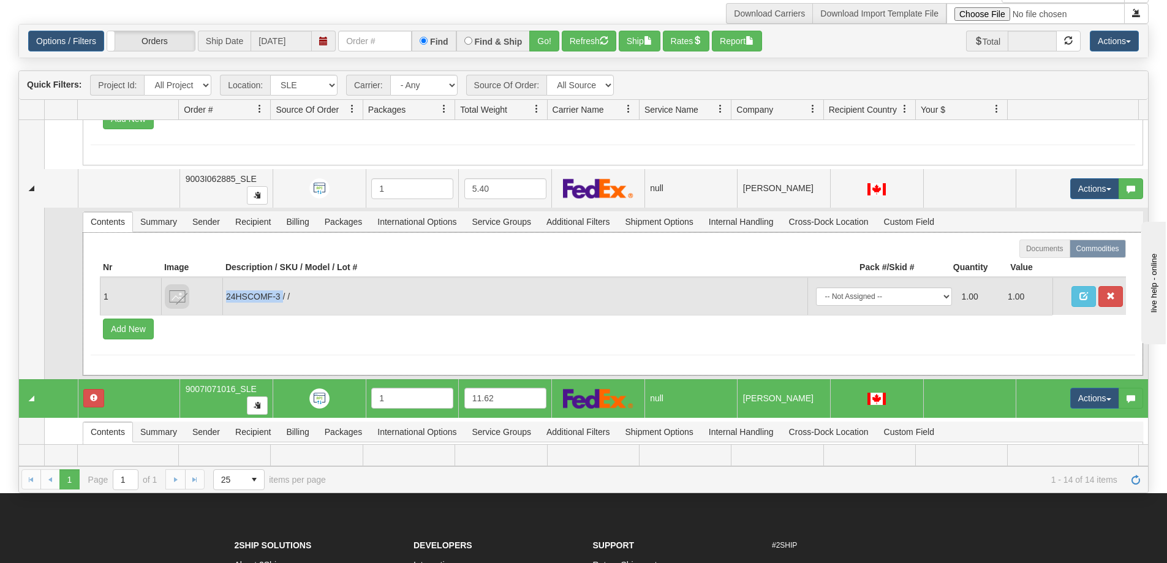
drag, startPoint x: 281, startPoint y: 298, endPoint x: 226, endPoint y: 299, distance: 55.1
click at [226, 299] on td "24HSCOMF-3 / /" at bounding box center [514, 295] width 585 height 37
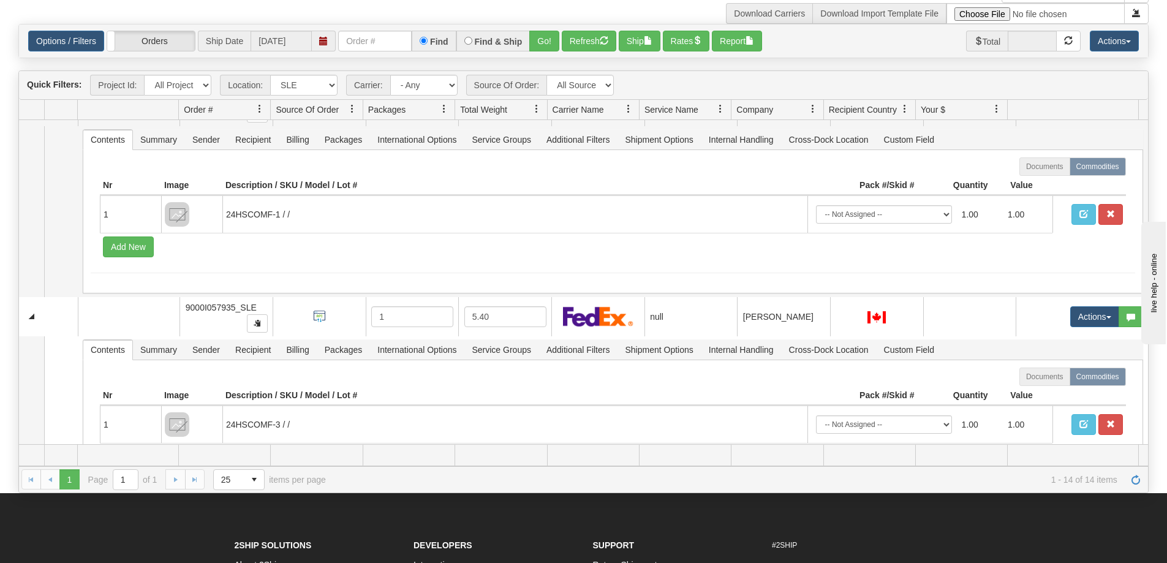
scroll to position [1930, 0]
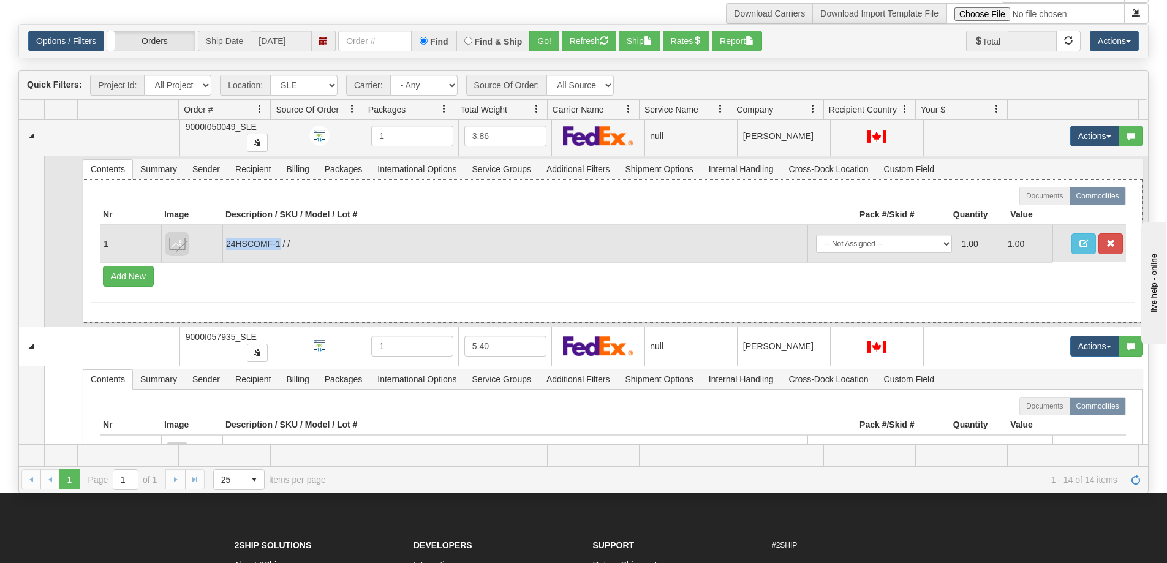
drag, startPoint x: 279, startPoint y: 246, endPoint x: 227, endPoint y: 251, distance: 52.9
click at [227, 251] on td "24HSCOMF-1 / /" at bounding box center [514, 243] width 585 height 37
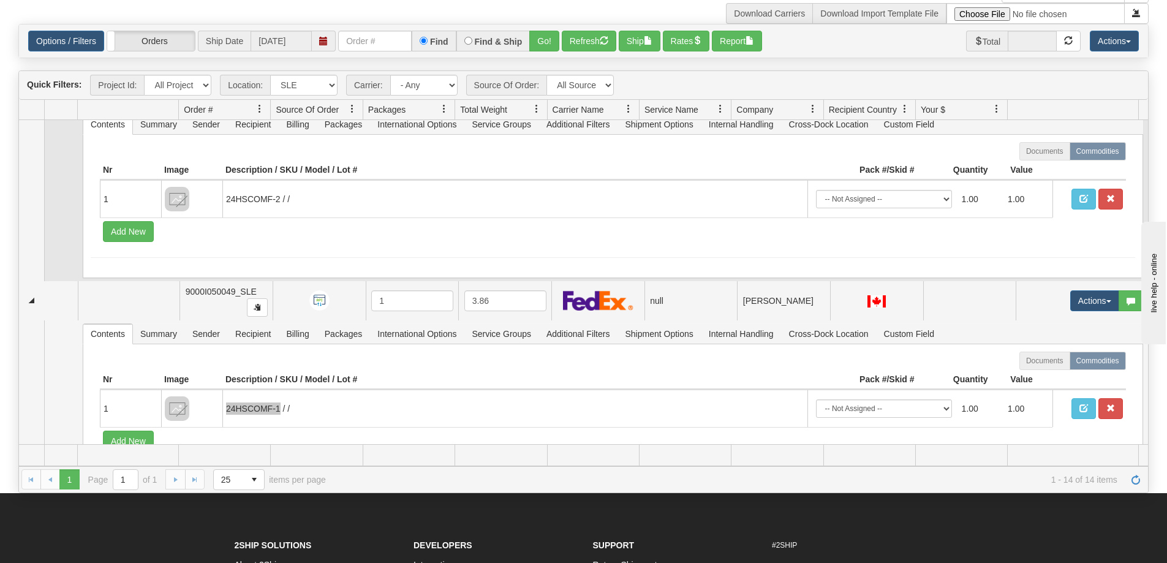
scroll to position [1747, 0]
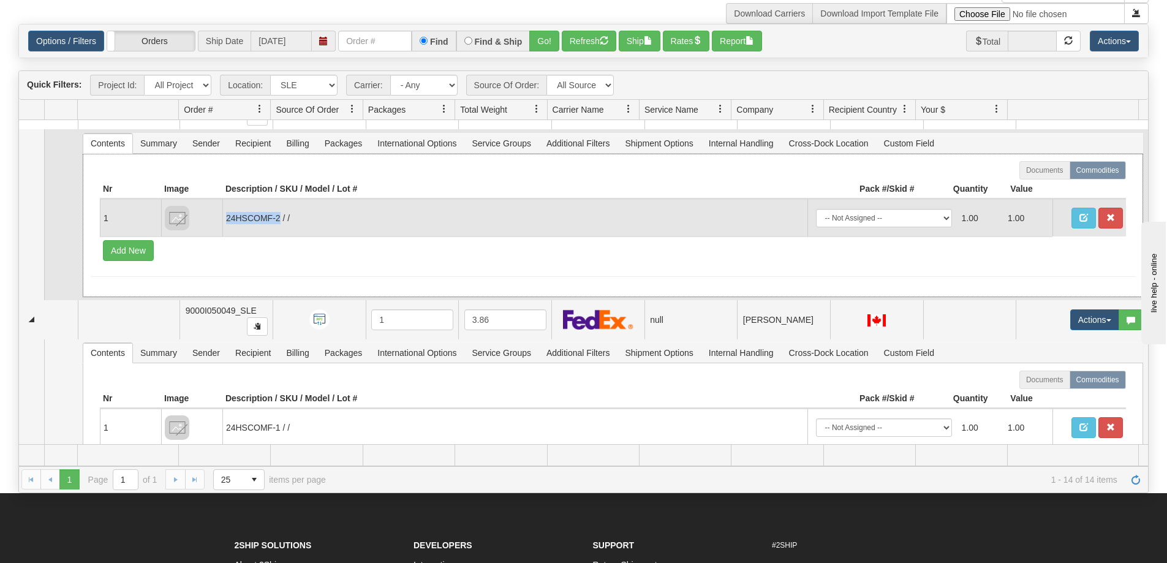
drag, startPoint x: 279, startPoint y: 219, endPoint x: 225, endPoint y: 225, distance: 54.8
click at [225, 225] on td "24HSCOMF-2 / /" at bounding box center [514, 217] width 585 height 37
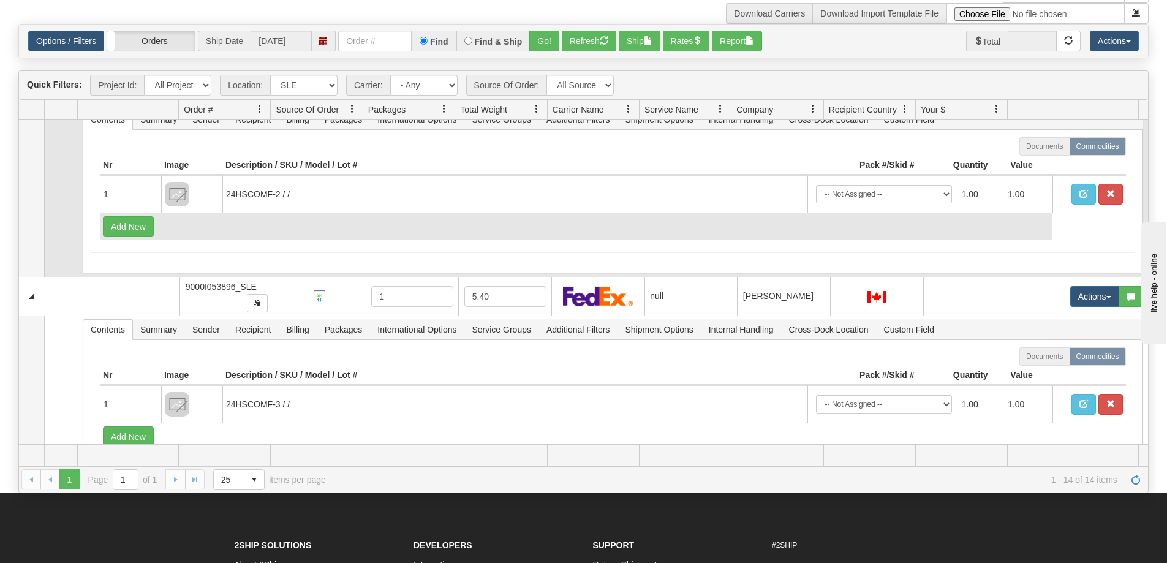
scroll to position [1134, 0]
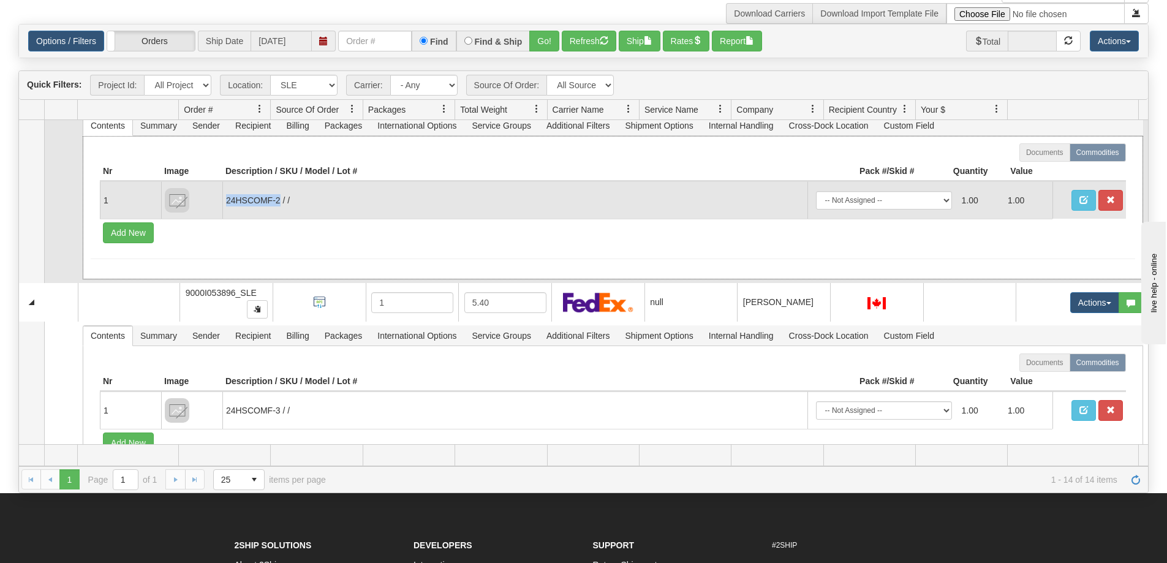
drag, startPoint x: 281, startPoint y: 202, endPoint x: 225, endPoint y: 208, distance: 56.0
click at [225, 208] on td "24HSCOMF-2 / /" at bounding box center [514, 199] width 585 height 37
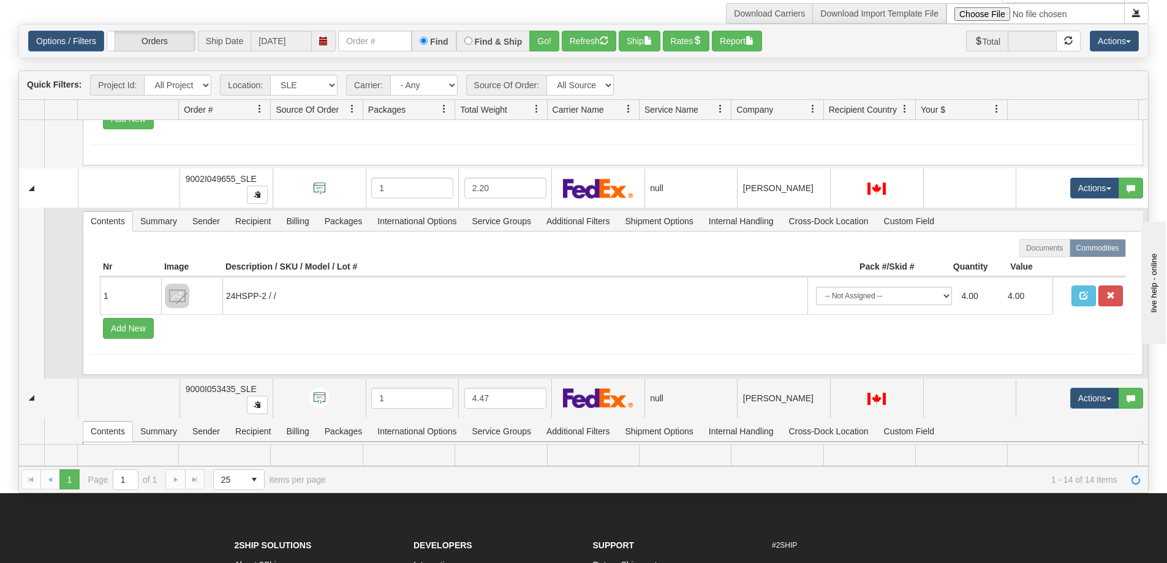
scroll to position [828, 0]
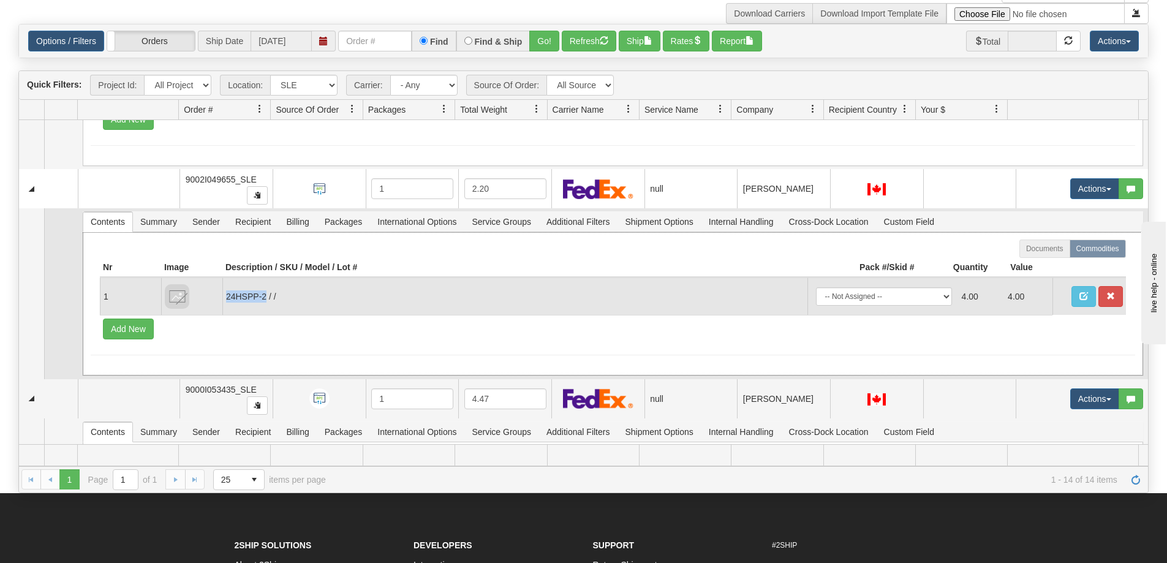
drag, startPoint x: 266, startPoint y: 298, endPoint x: 228, endPoint y: 306, distance: 39.3
click at [228, 306] on td "24HSPP-2 / /" at bounding box center [514, 295] width 585 height 37
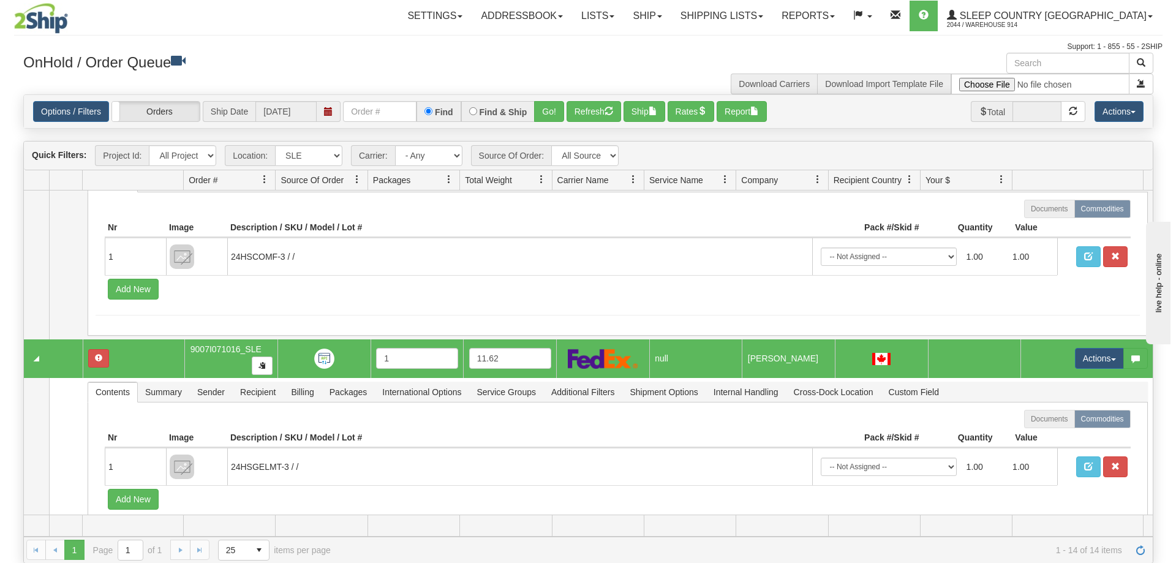
scroll to position [2482, 0]
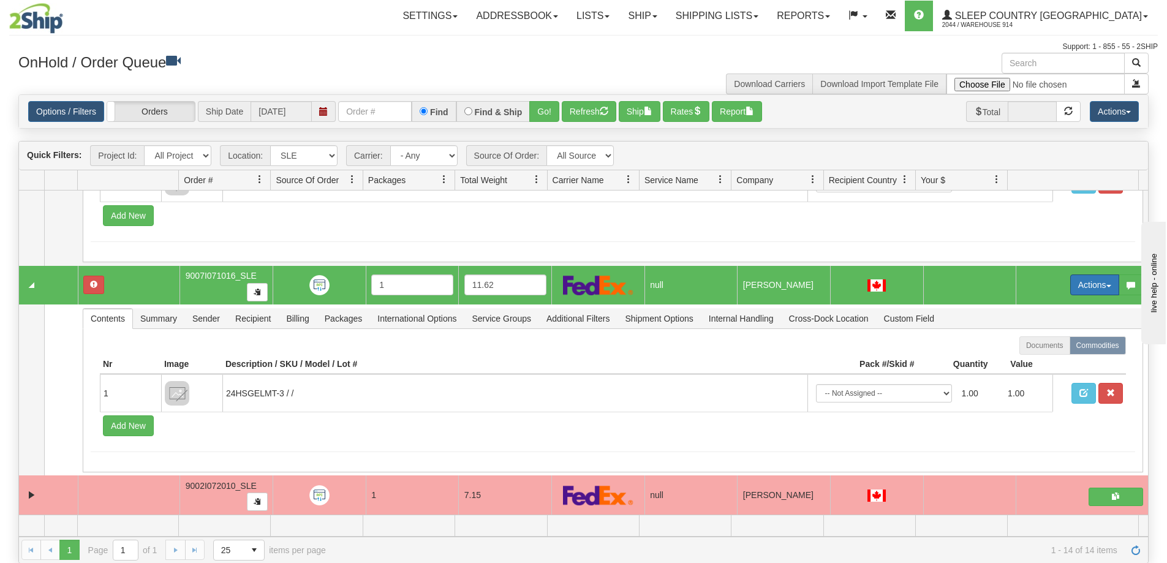
click at [1090, 286] on button "Actions" at bounding box center [1094, 284] width 49 height 21
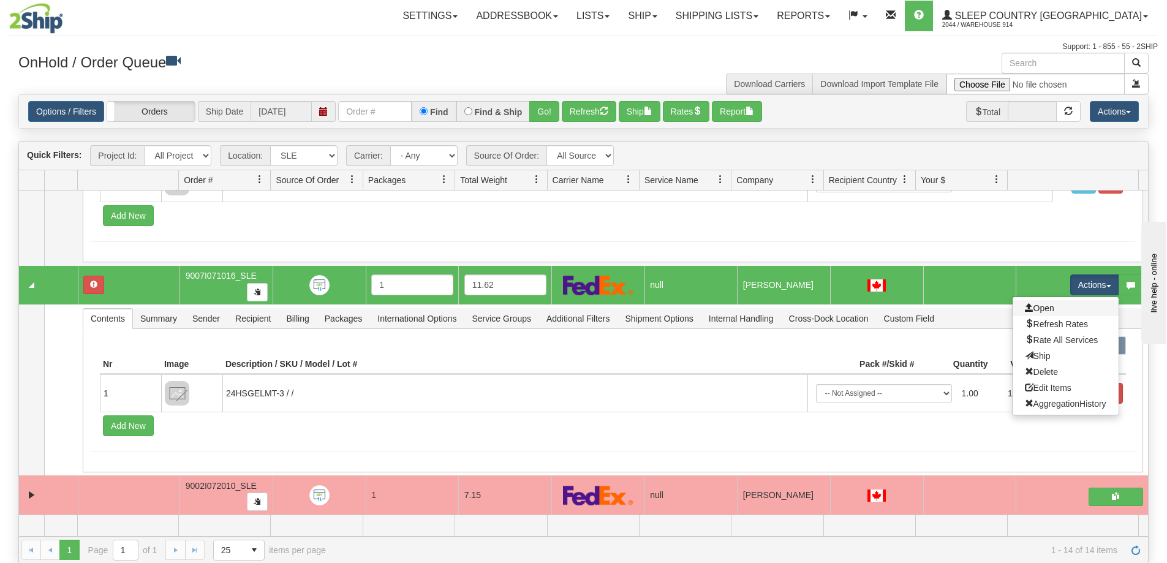
click at [1066, 308] on link "Open" at bounding box center [1065, 308] width 106 height 16
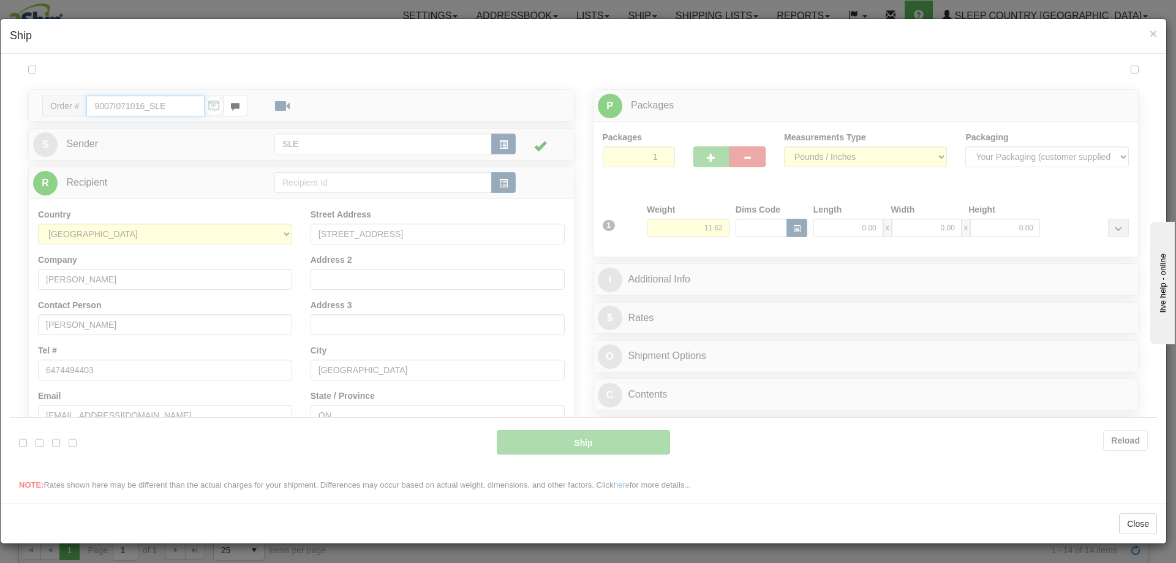
type input "08:19"
type input "16:00"
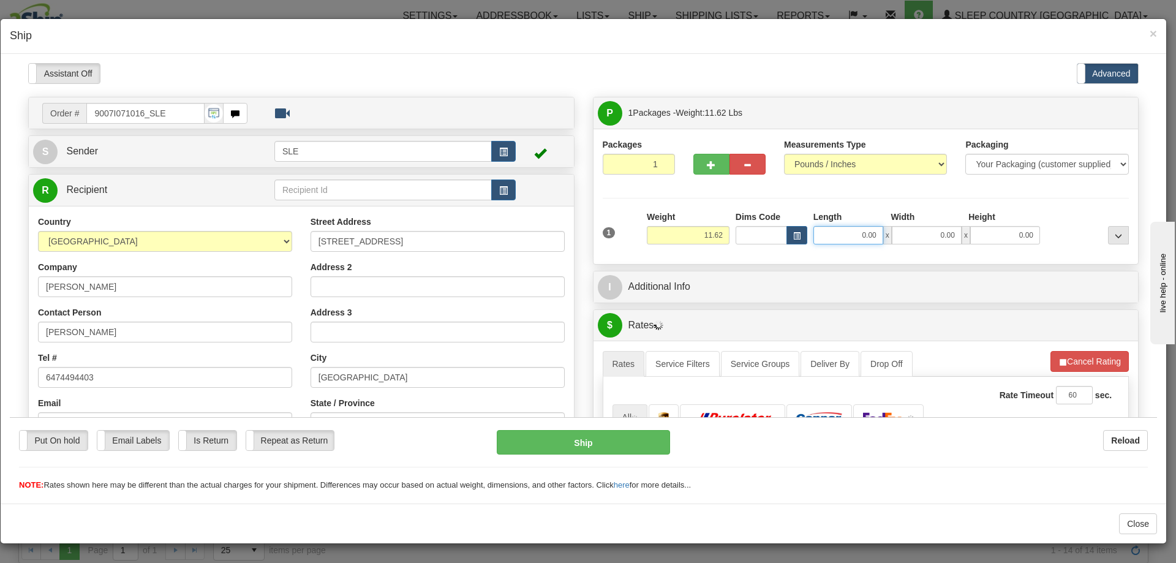
click at [835, 230] on input "0.00" at bounding box center [848, 234] width 70 height 18
type input "10.00"
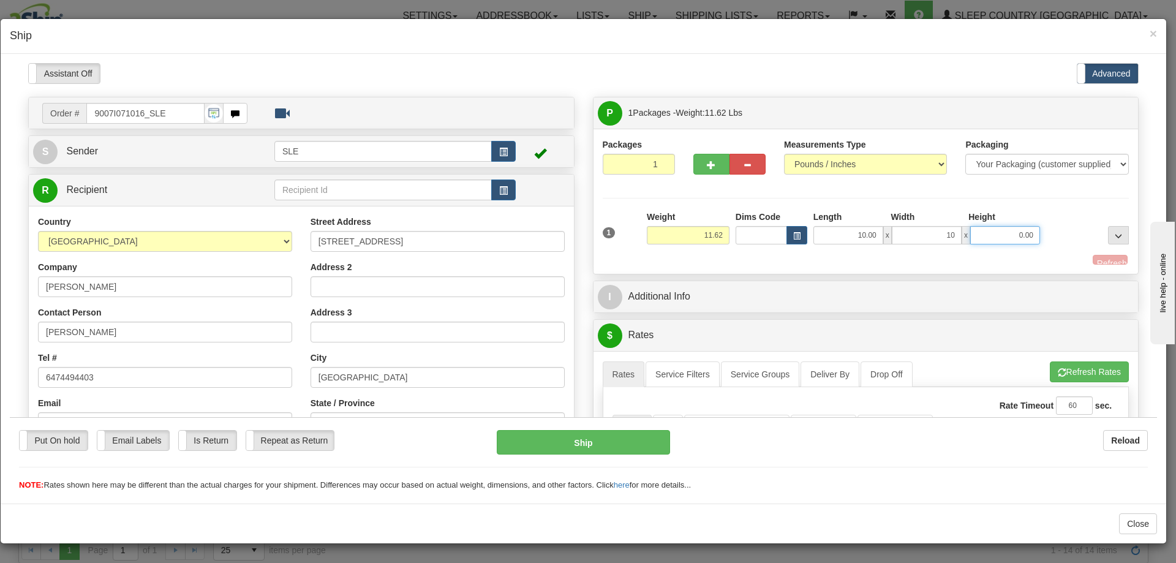
type input "10.00"
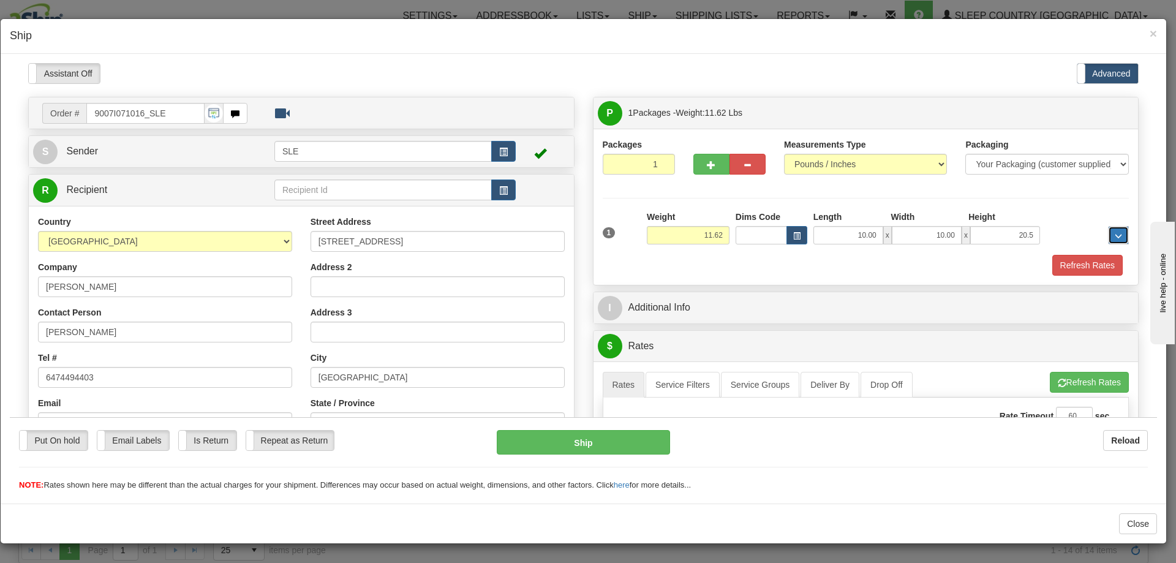
type input "20.50"
click at [1052, 254] on button "Refresh Rates" at bounding box center [1087, 264] width 70 height 21
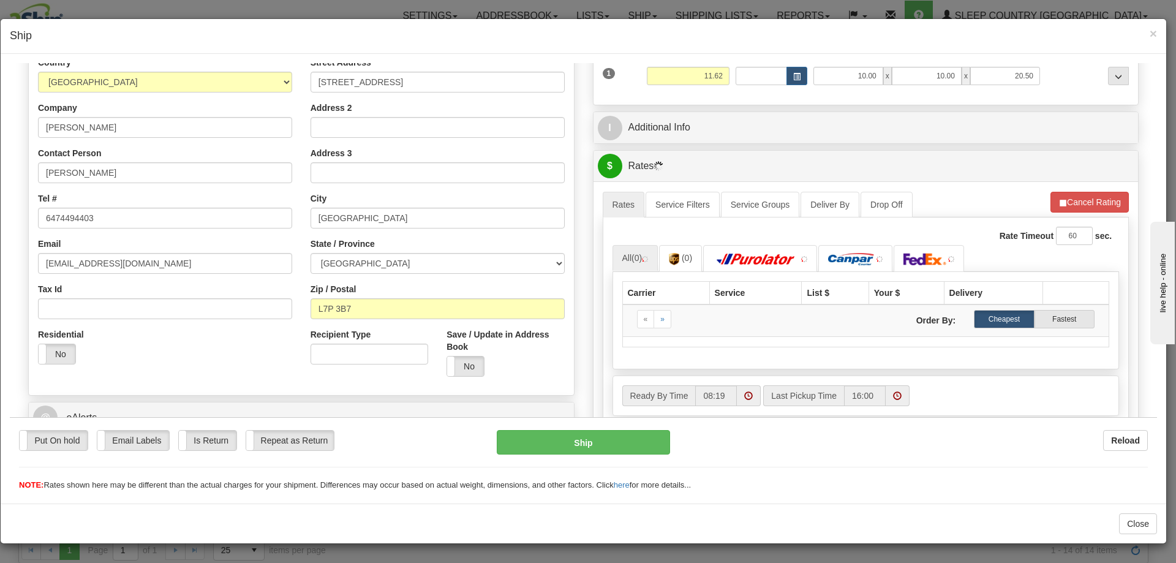
scroll to position [245, 0]
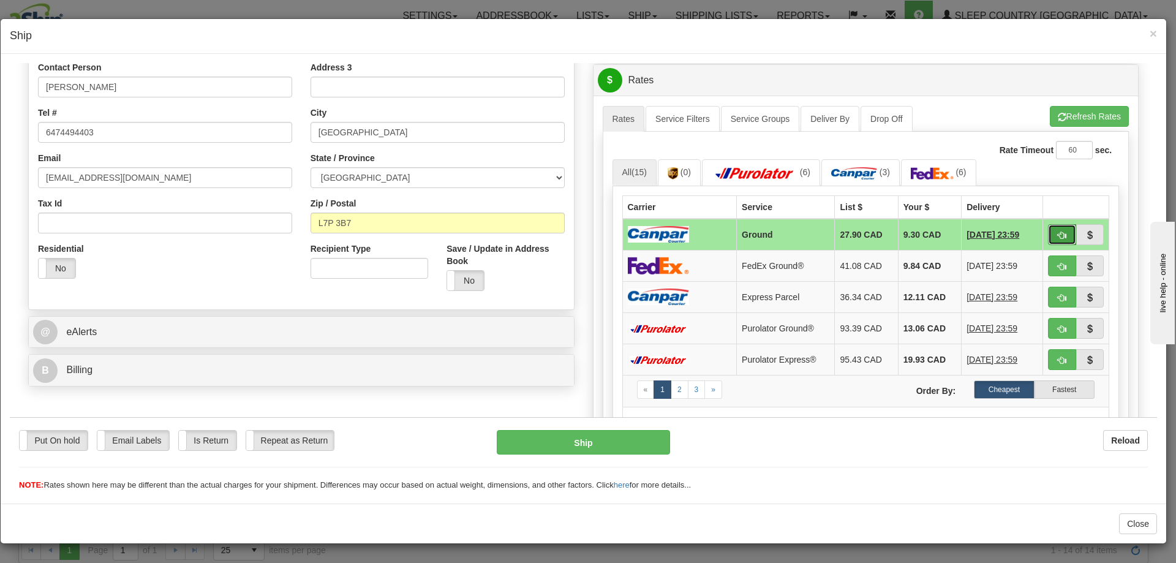
click at [1048, 236] on button "button" at bounding box center [1062, 234] width 28 height 21
type input "1"
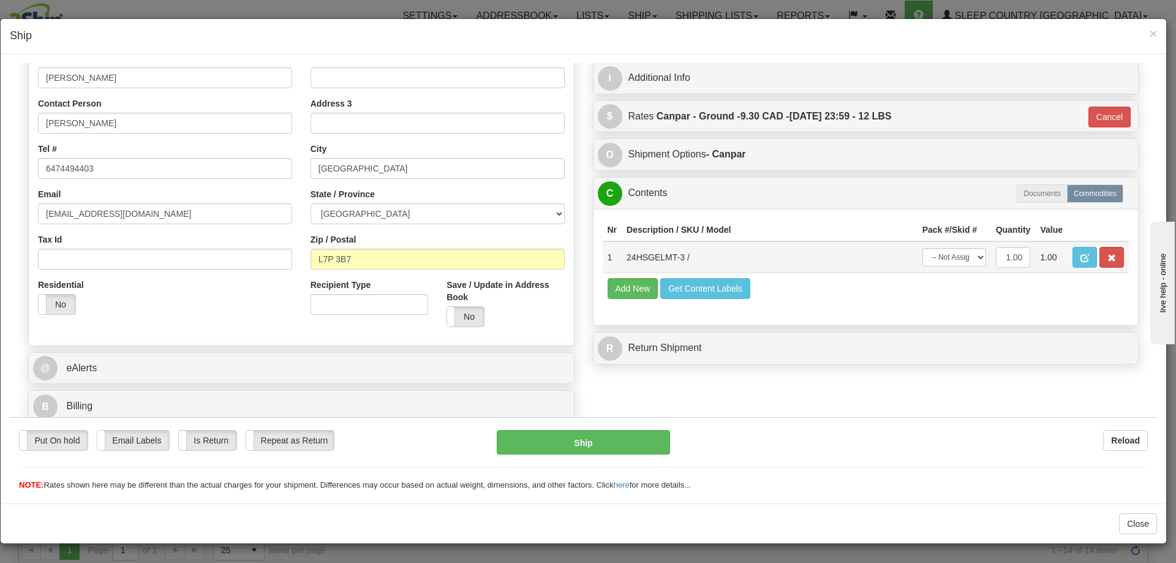
scroll to position [209, 0]
click at [963, 259] on select "-- Not Assigned -- Package 1" at bounding box center [954, 256] width 64 height 18
select select "0"
click at [922, 247] on select "-- Not Assigned -- Package 1" at bounding box center [954, 256] width 64 height 18
click at [598, 434] on button "Ship" at bounding box center [583, 441] width 173 height 24
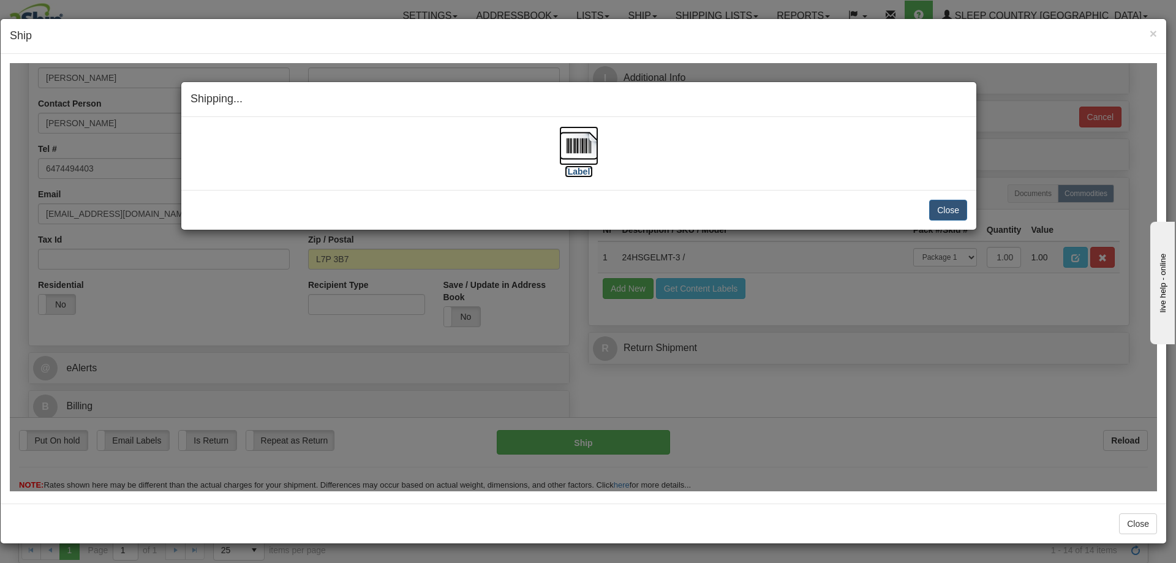
click at [582, 144] on img at bounding box center [578, 145] width 39 height 39
click at [940, 209] on button "Close" at bounding box center [948, 209] width 38 height 21
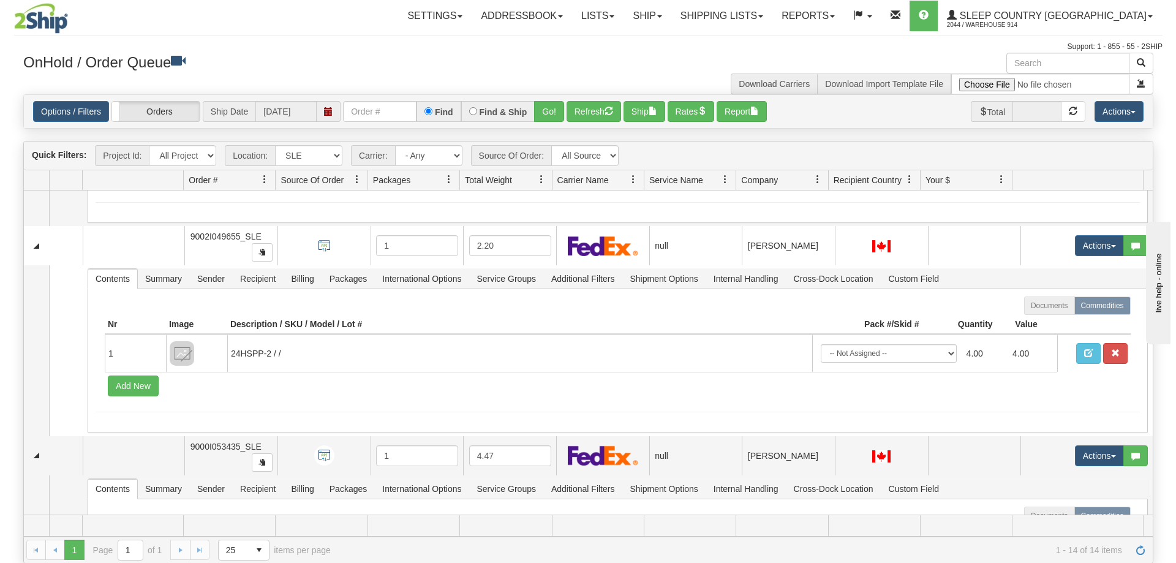
scroll to position [841, 0]
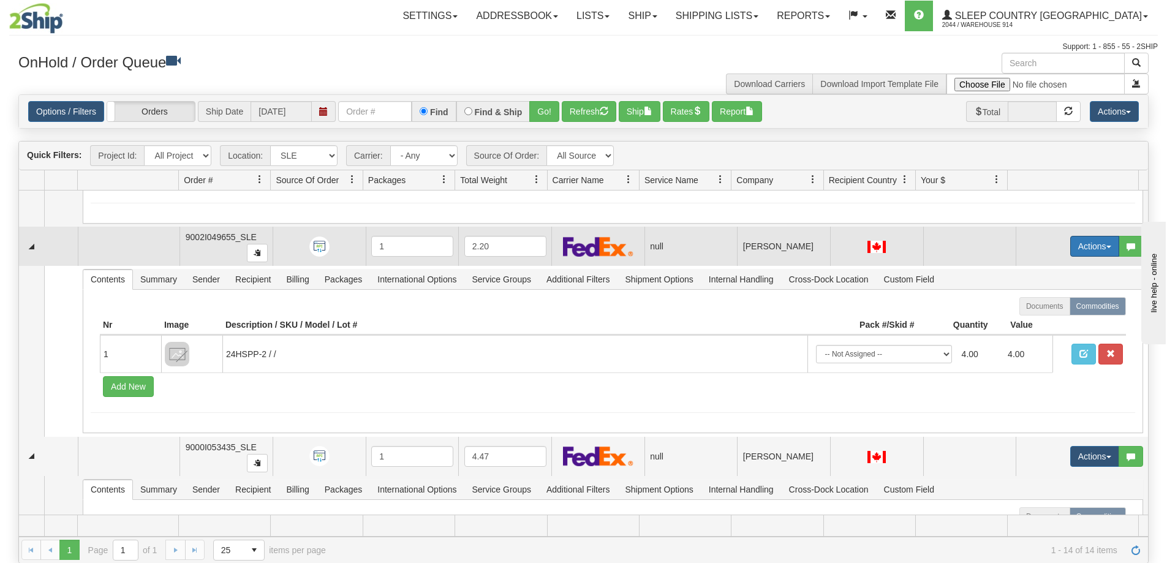
click at [1070, 254] on button "Actions" at bounding box center [1094, 246] width 49 height 21
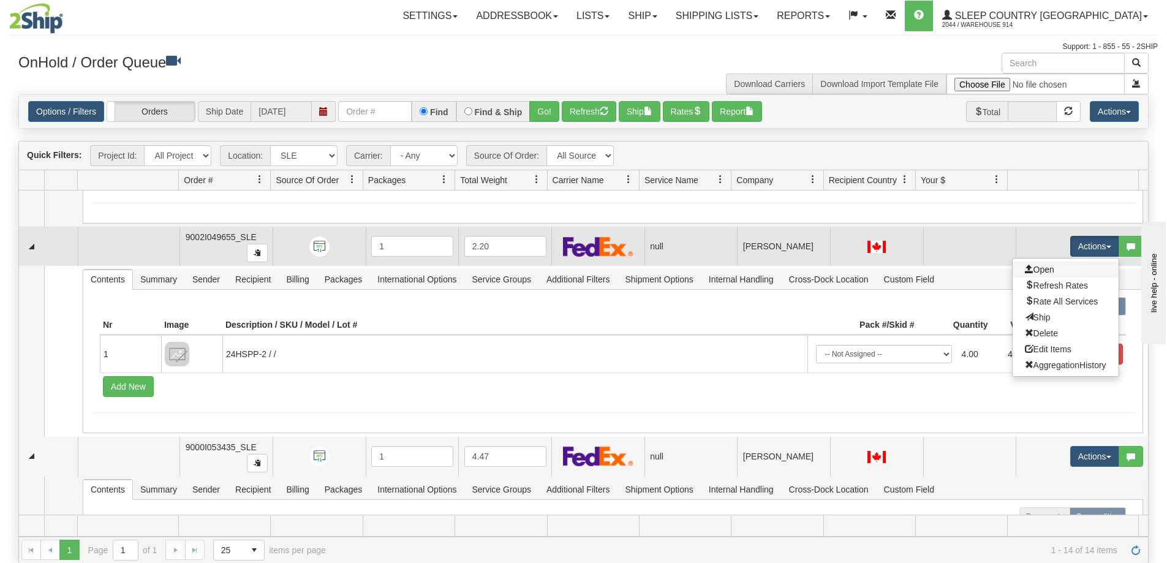
click at [1059, 274] on link "Open" at bounding box center [1065, 270] width 106 height 16
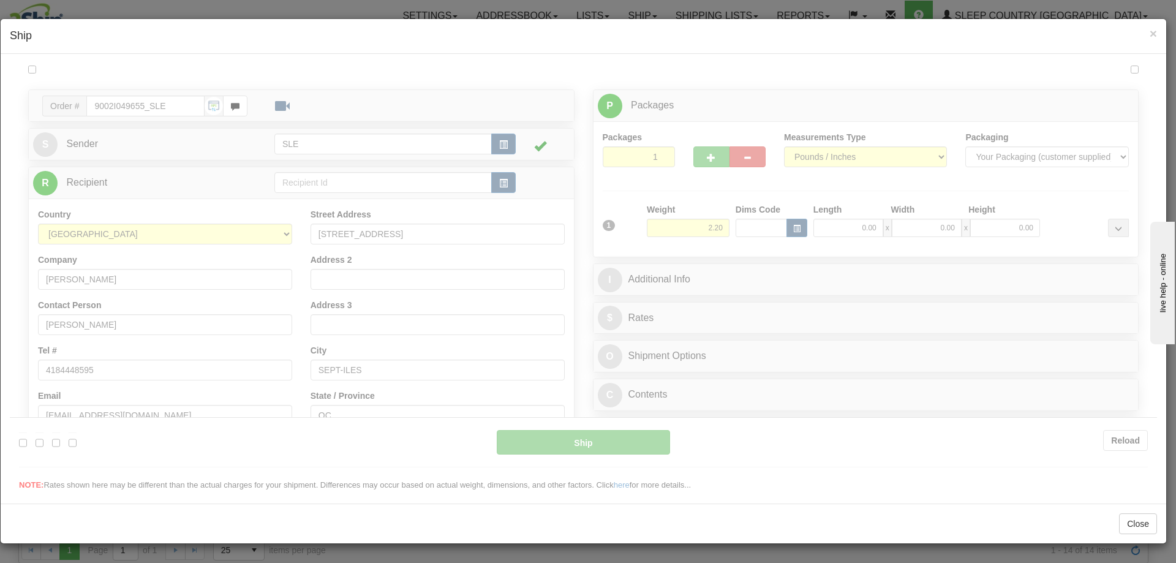
scroll to position [0, 0]
type input "08:20"
type input "16:00"
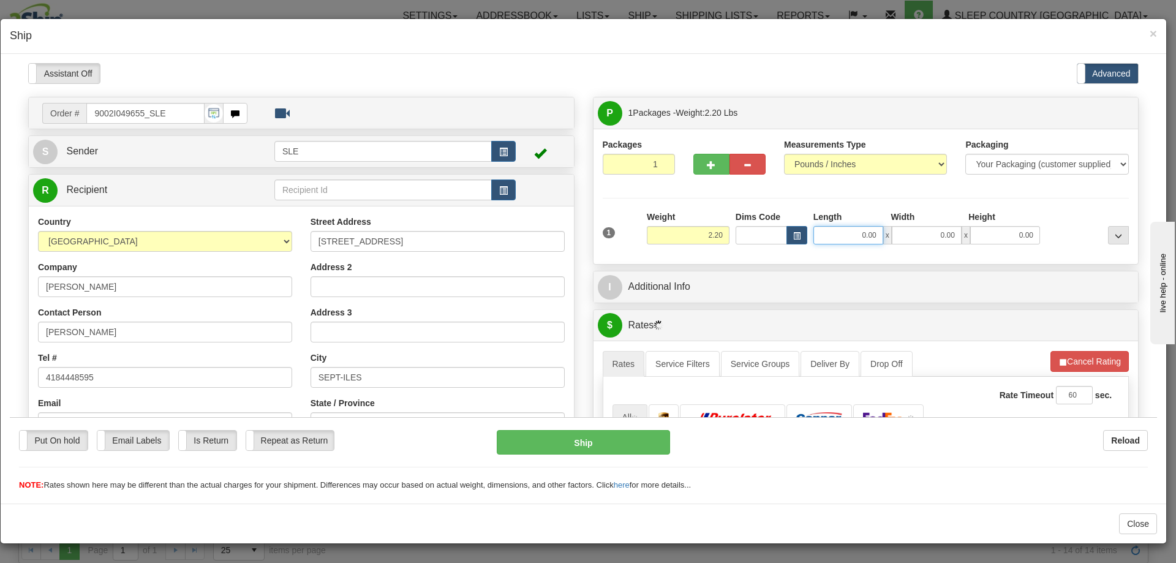
click at [824, 233] on input "0.00" at bounding box center [848, 234] width 70 height 18
type input "5.00"
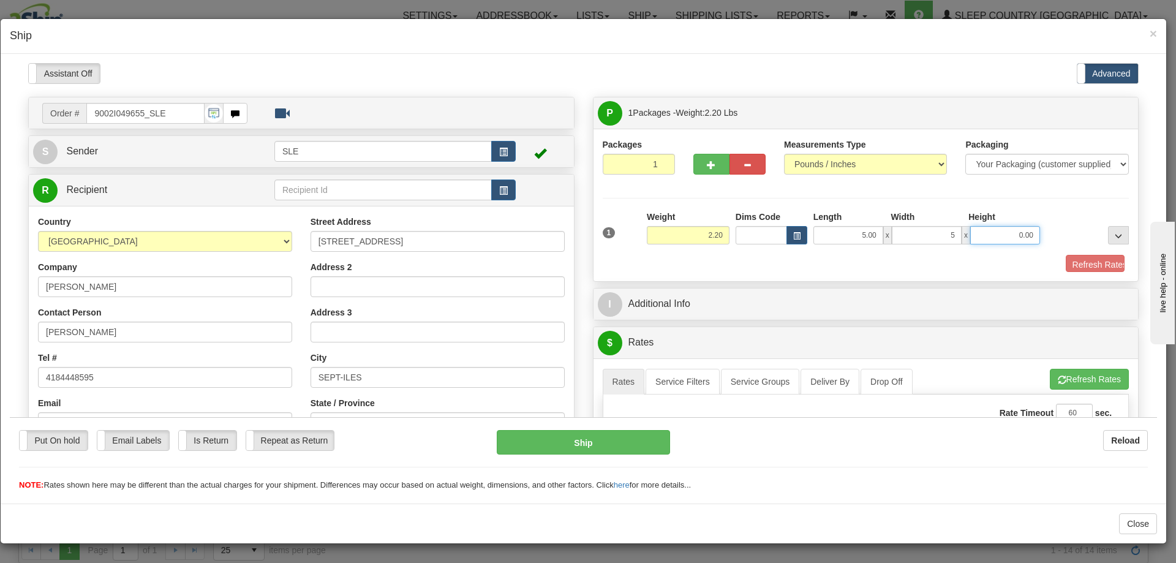
type input "5.00"
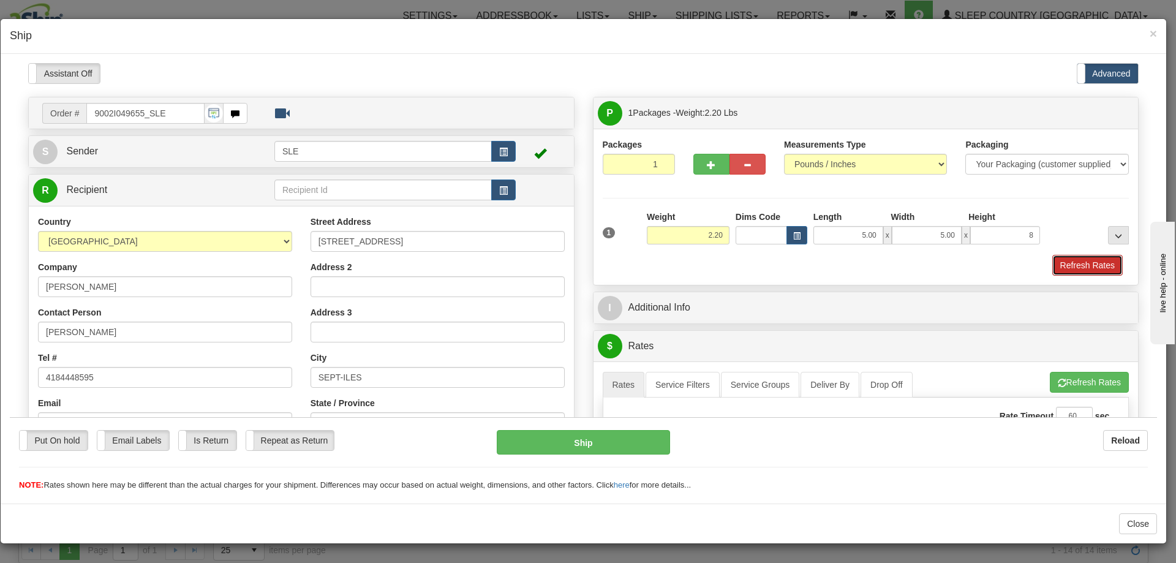
type input "8.00"
click at [1090, 268] on button "Refresh Rates" at bounding box center [1087, 264] width 70 height 21
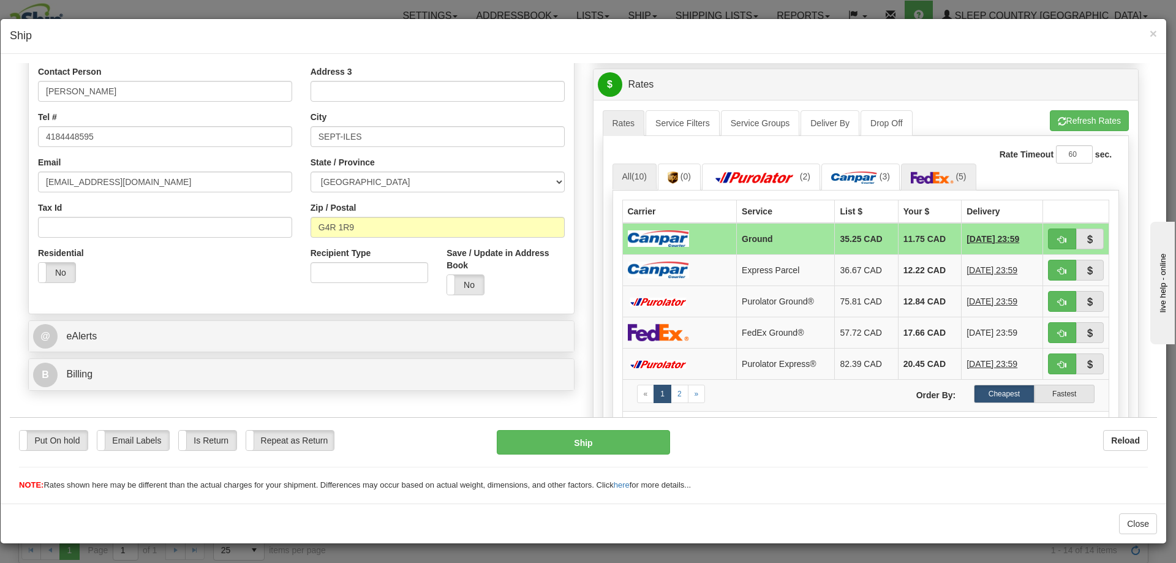
scroll to position [245, 0]
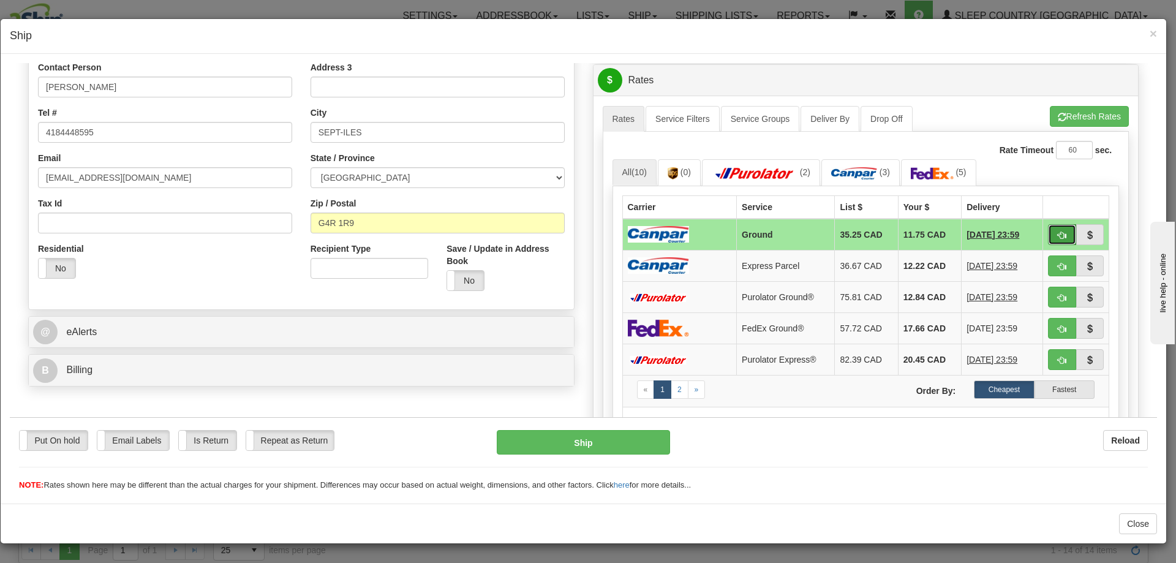
click at [1048, 237] on button "button" at bounding box center [1062, 234] width 28 height 21
type input "1"
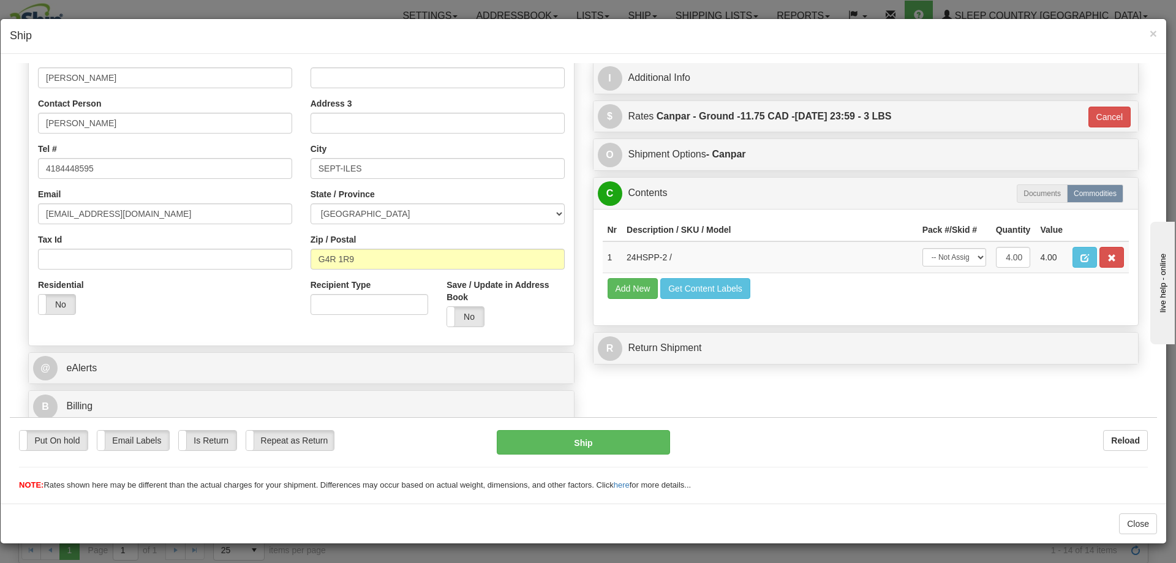
scroll to position [209, 0]
click at [968, 261] on select "-- Not Assigned -- Package 1" at bounding box center [954, 256] width 64 height 18
select select "0"
click at [922, 247] on select "-- Not Assigned -- Package 1" at bounding box center [954, 256] width 64 height 18
click at [600, 443] on button "Ship" at bounding box center [583, 441] width 173 height 24
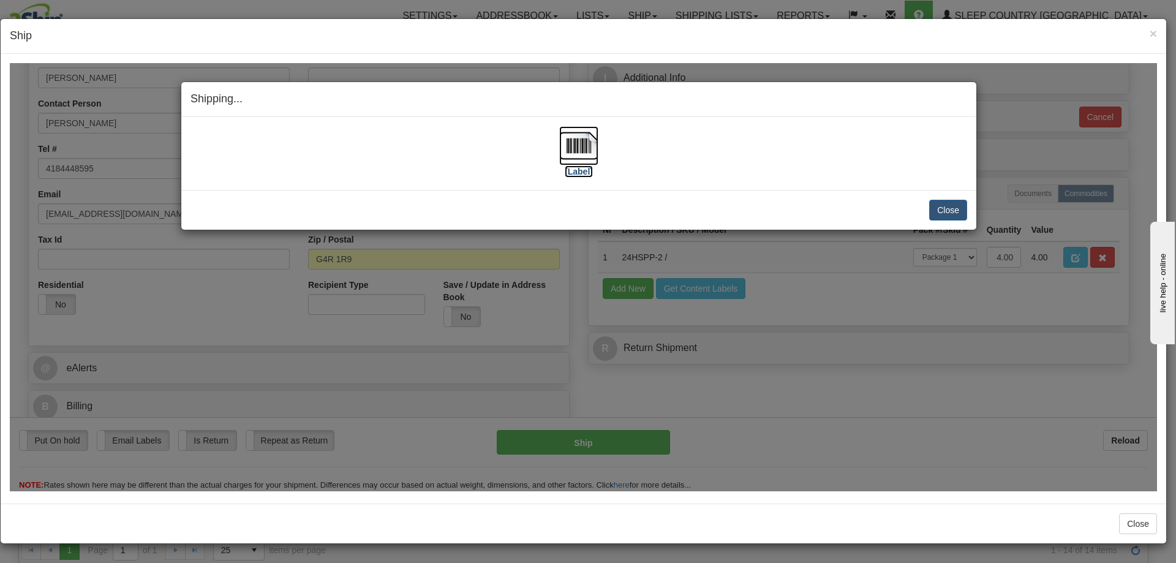
click at [584, 163] on img at bounding box center [578, 145] width 39 height 39
click at [950, 206] on button "Close" at bounding box center [948, 209] width 38 height 21
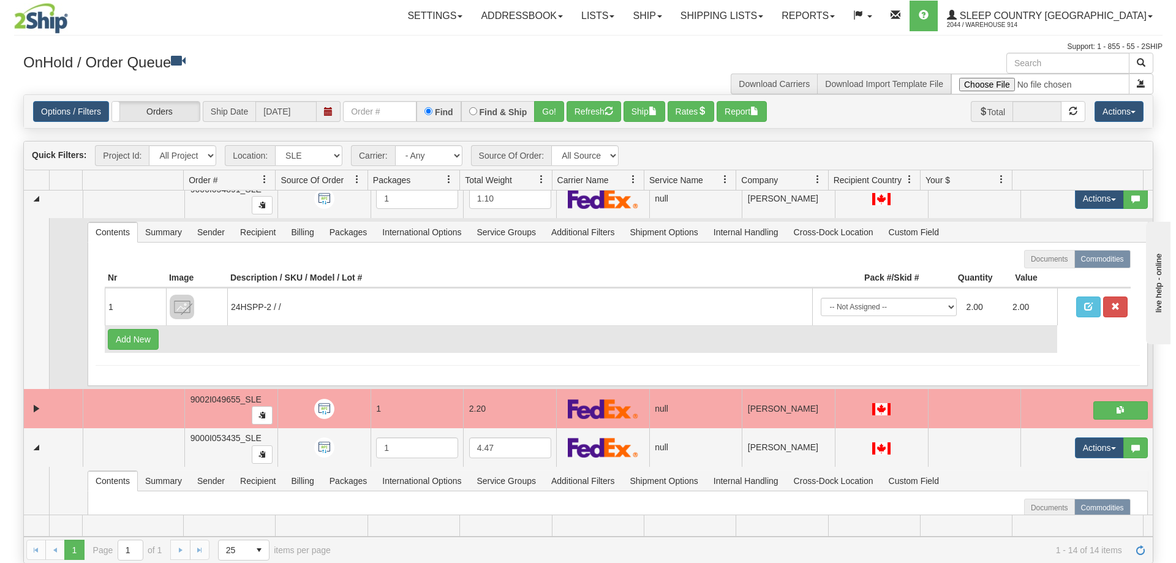
scroll to position [657, 0]
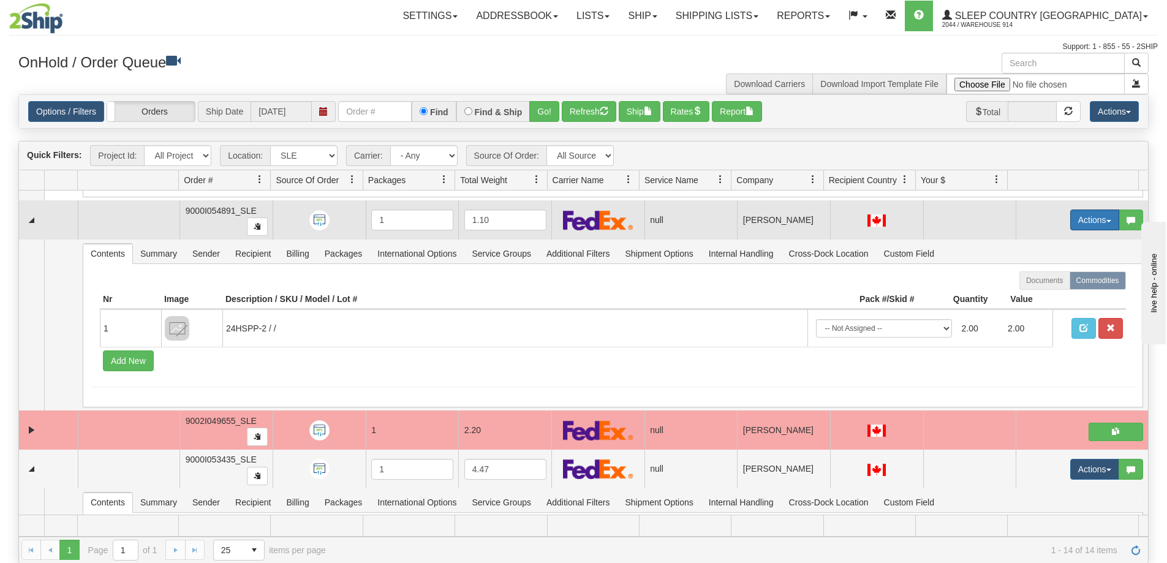
click at [1089, 214] on button "Actions" at bounding box center [1094, 219] width 49 height 21
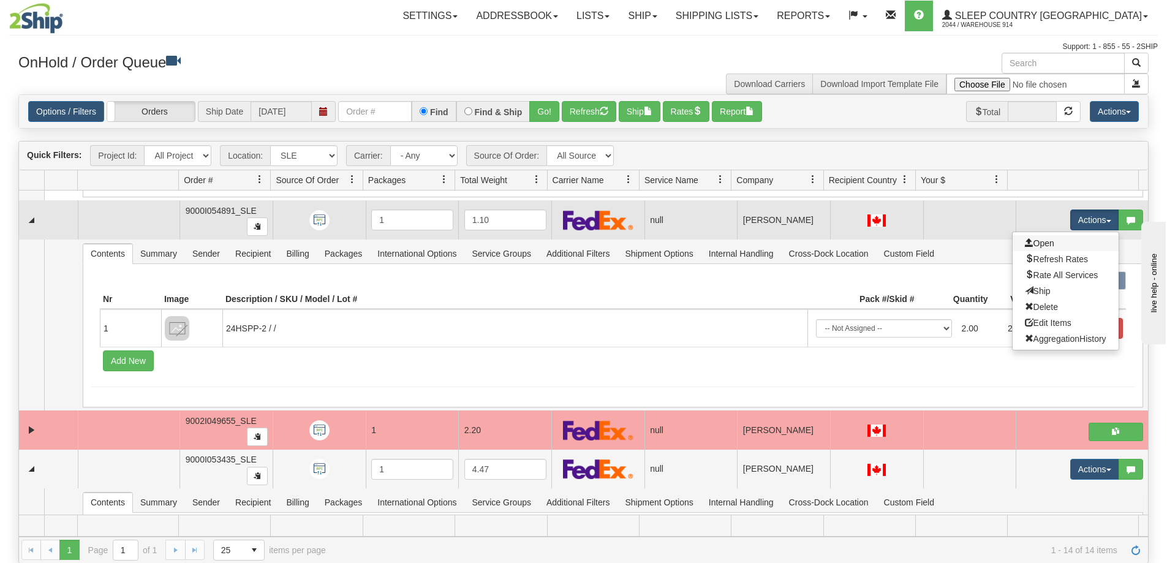
click at [1055, 243] on link "Open" at bounding box center [1065, 243] width 106 height 16
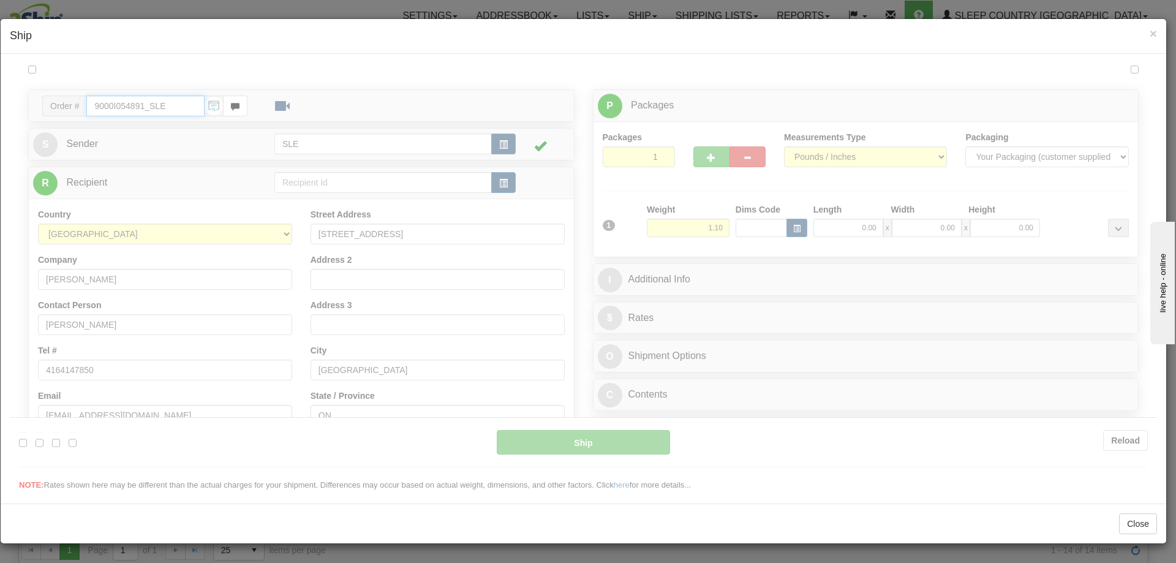
scroll to position [0, 0]
type input "08:20"
type input "16:00"
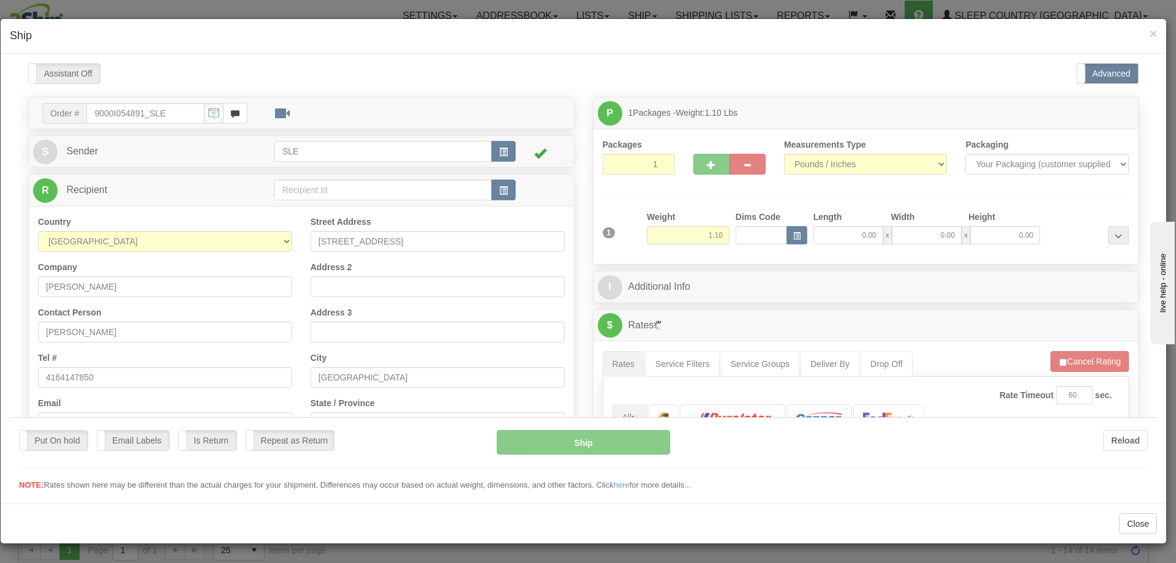
click at [851, 239] on div at bounding box center [583, 276] width 1147 height 428
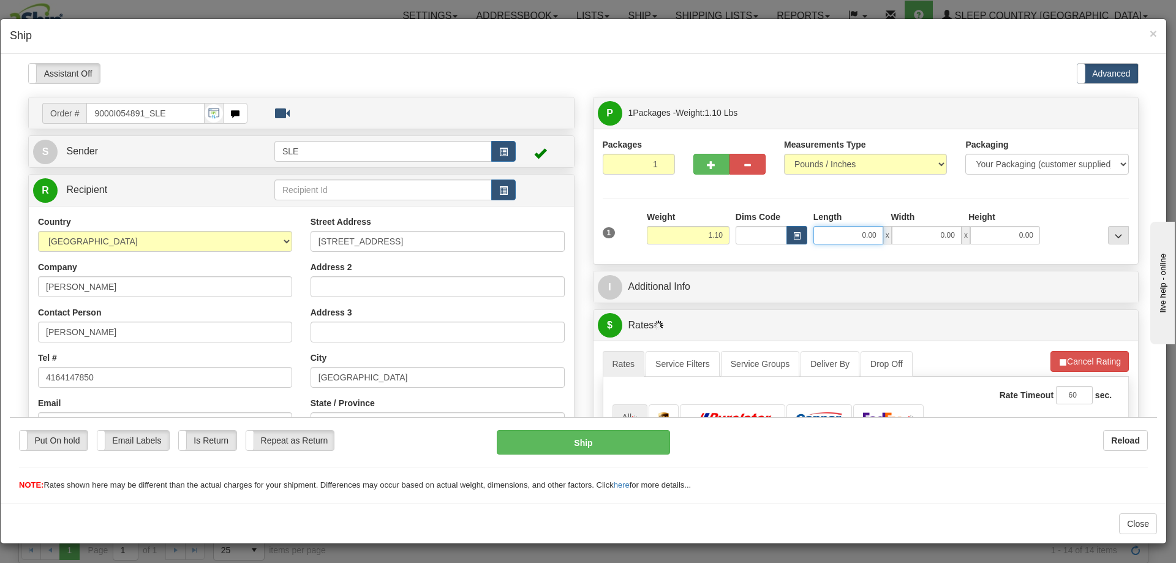
click at [842, 233] on input "0.00" at bounding box center [848, 234] width 70 height 18
type input "5.00"
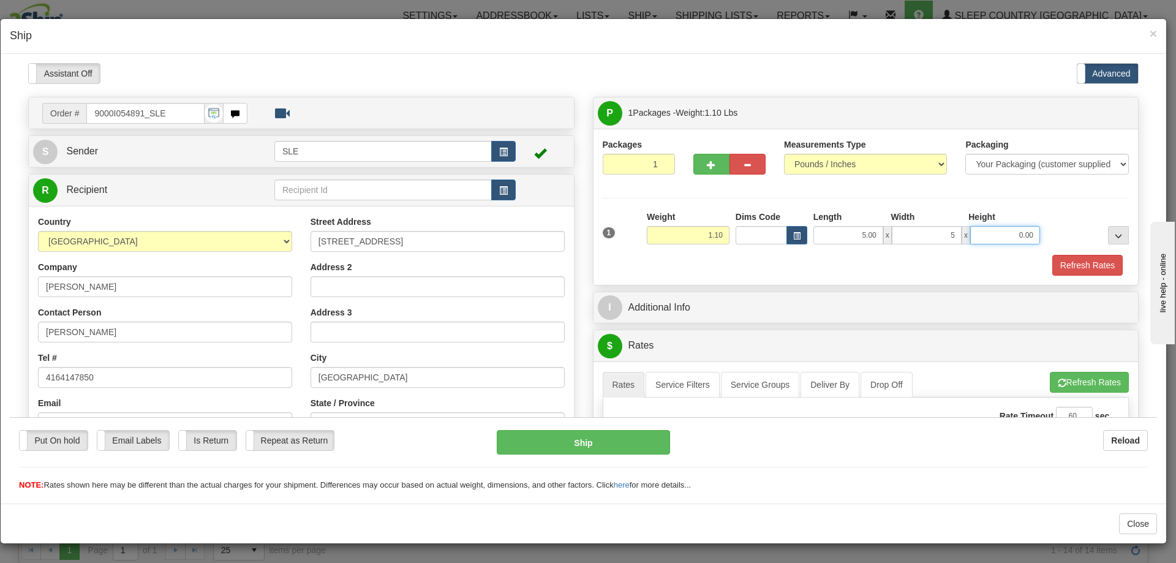
type input "5.00"
type input "4.00"
click at [1074, 259] on button "Refresh Rates" at bounding box center [1087, 264] width 70 height 21
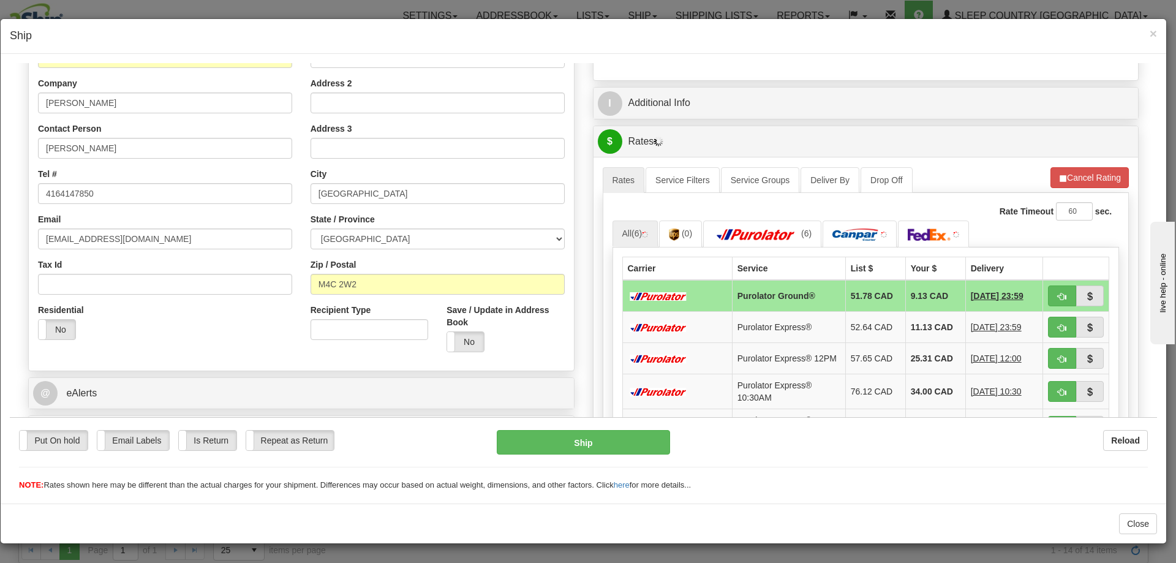
scroll to position [306, 0]
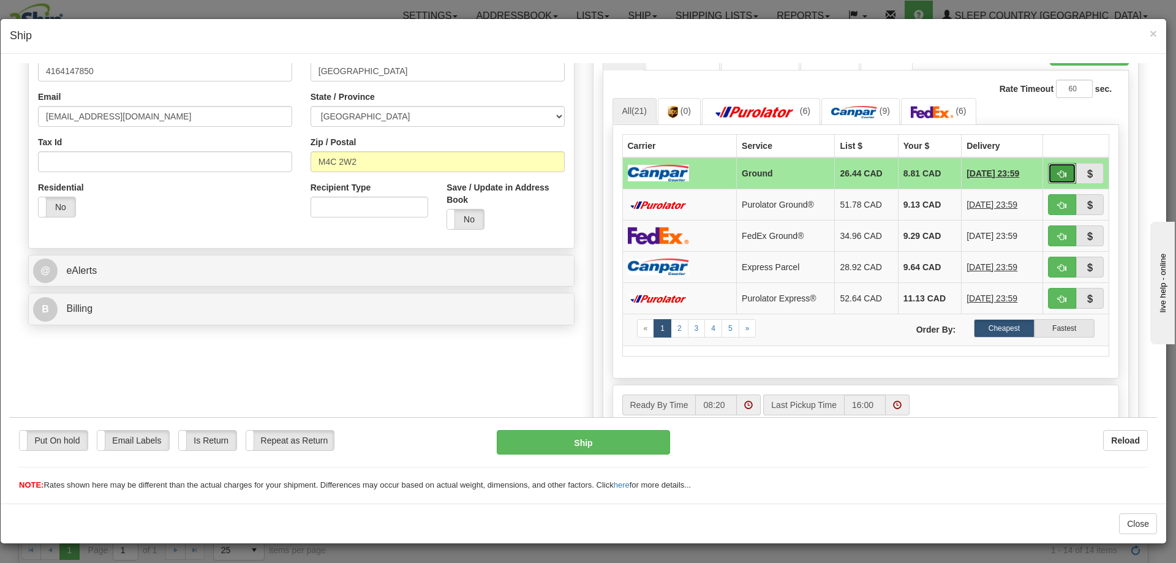
click at [1059, 172] on button "button" at bounding box center [1062, 172] width 28 height 21
type input "1"
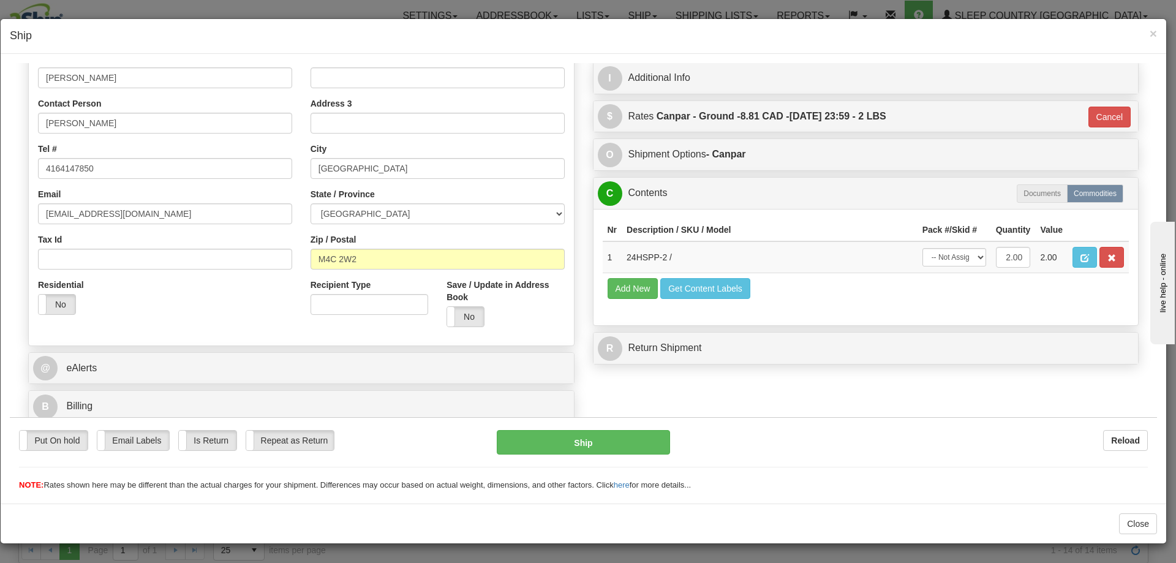
scroll to position [209, 0]
click at [949, 256] on select "-- Not Assigned -- Package 1" at bounding box center [954, 256] width 64 height 18
select select "0"
click at [922, 247] on select "-- Not Assigned -- Package 1" at bounding box center [954, 256] width 64 height 18
click at [630, 434] on button "Ship" at bounding box center [583, 441] width 173 height 24
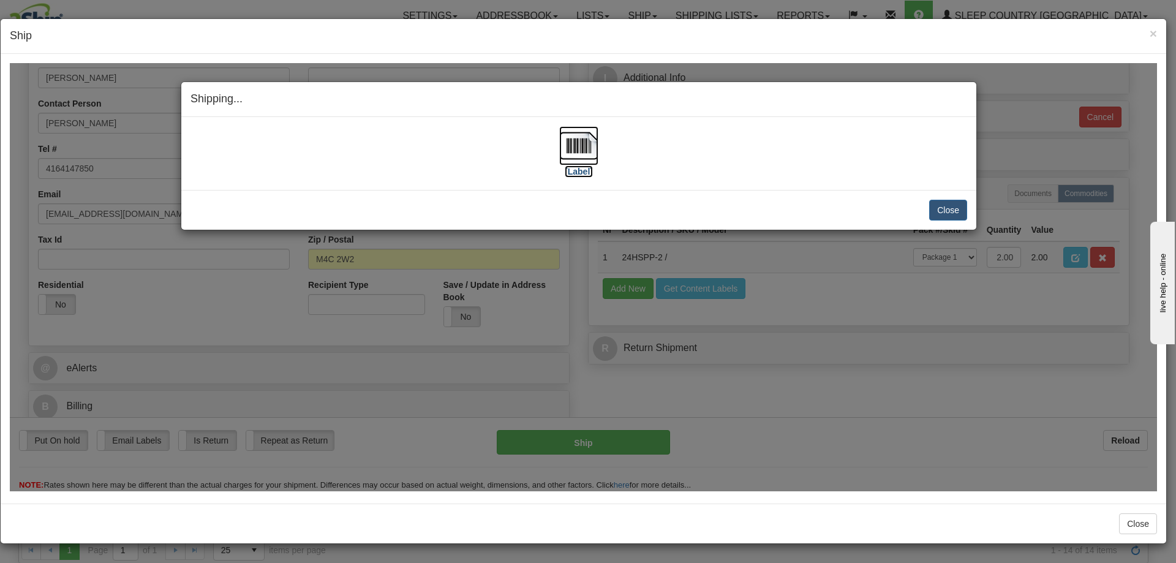
click at [579, 165] on label "[Label]" at bounding box center [579, 171] width 28 height 12
click at [957, 205] on button "Close" at bounding box center [948, 209] width 38 height 21
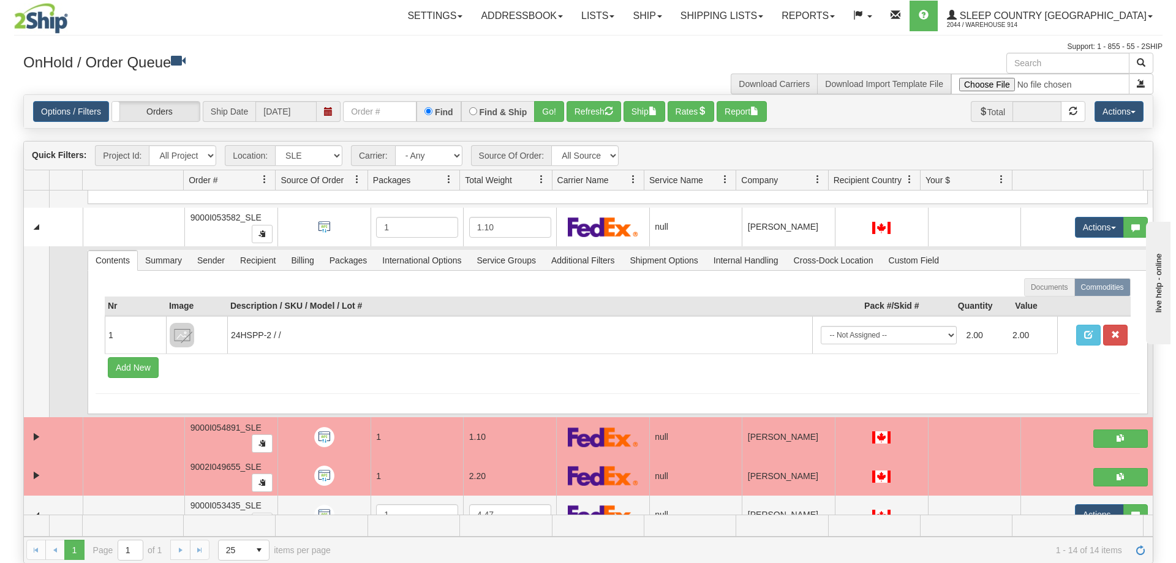
scroll to position [412, 0]
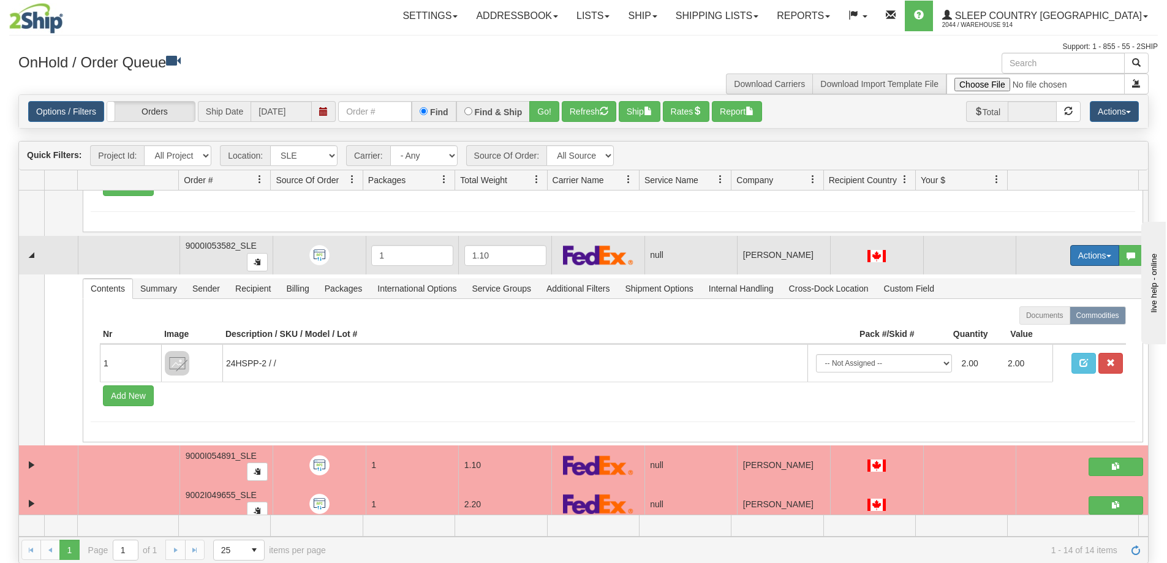
click at [1093, 259] on button "Actions" at bounding box center [1094, 255] width 49 height 21
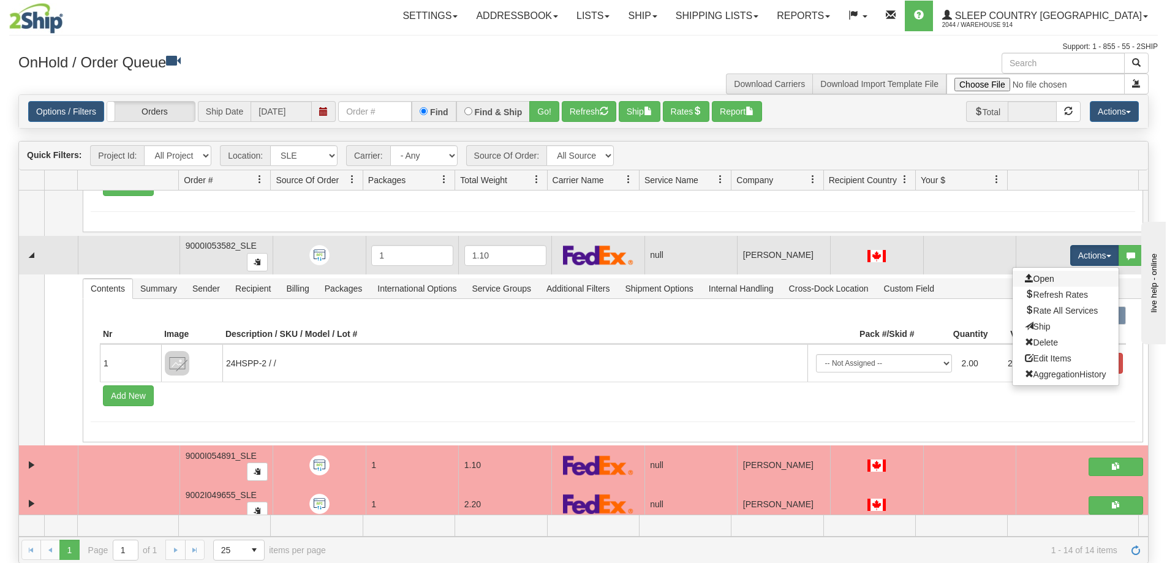
click at [1054, 277] on link "Open" at bounding box center [1065, 279] width 106 height 16
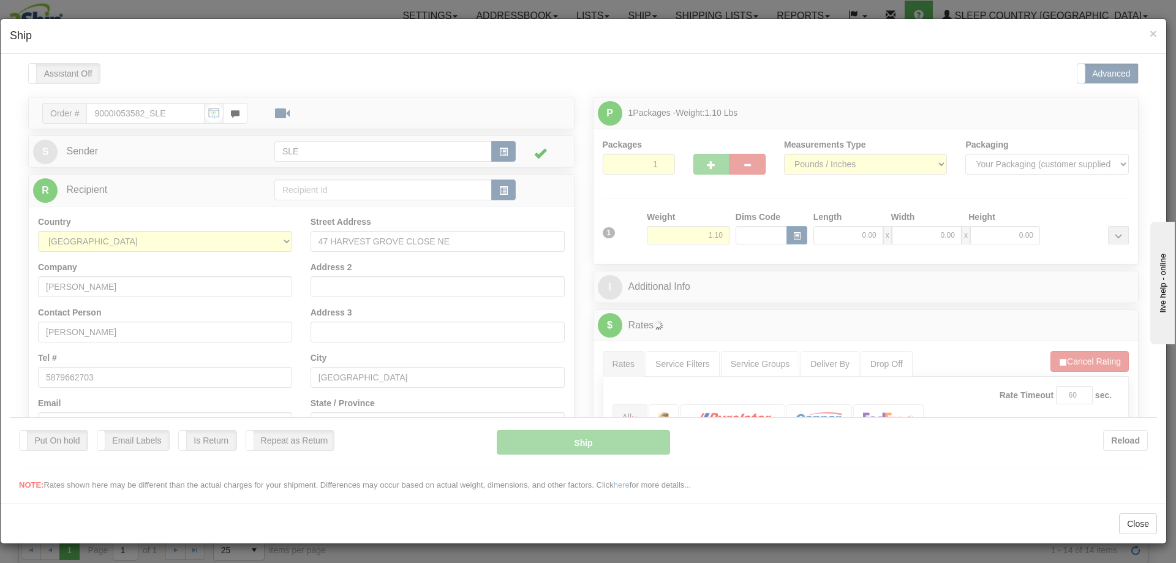
scroll to position [0, 0]
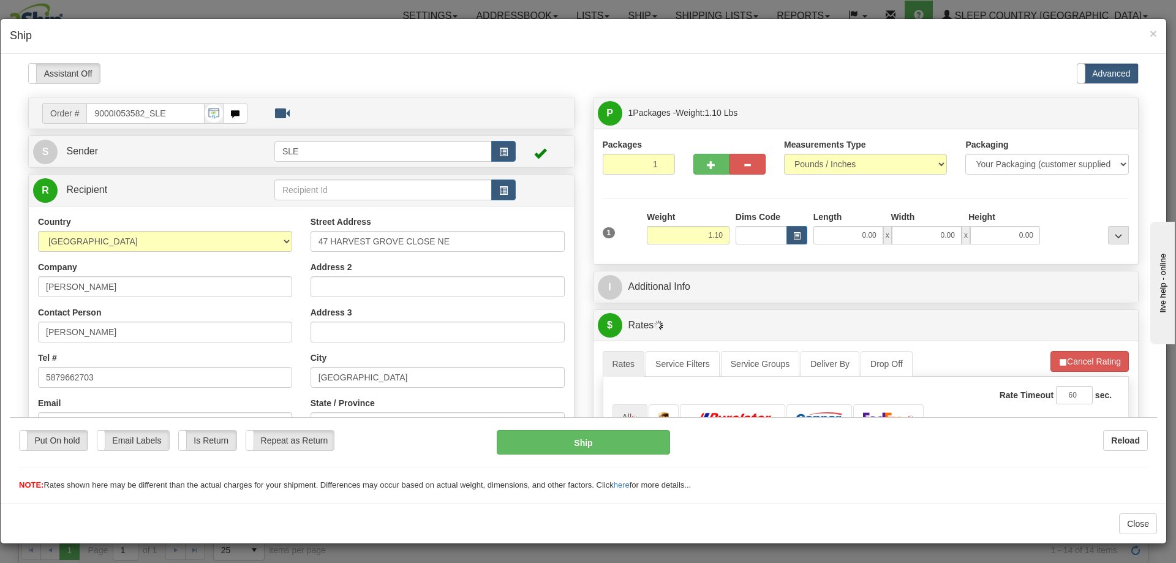
click at [846, 239] on div "Please wait... Attention! Ok Add to Bidding... Preview Custom Documents Preview…" at bounding box center [583, 468] width 1147 height 812
click at [848, 235] on input "0.00" at bounding box center [848, 234] width 70 height 18
type input "5.00"
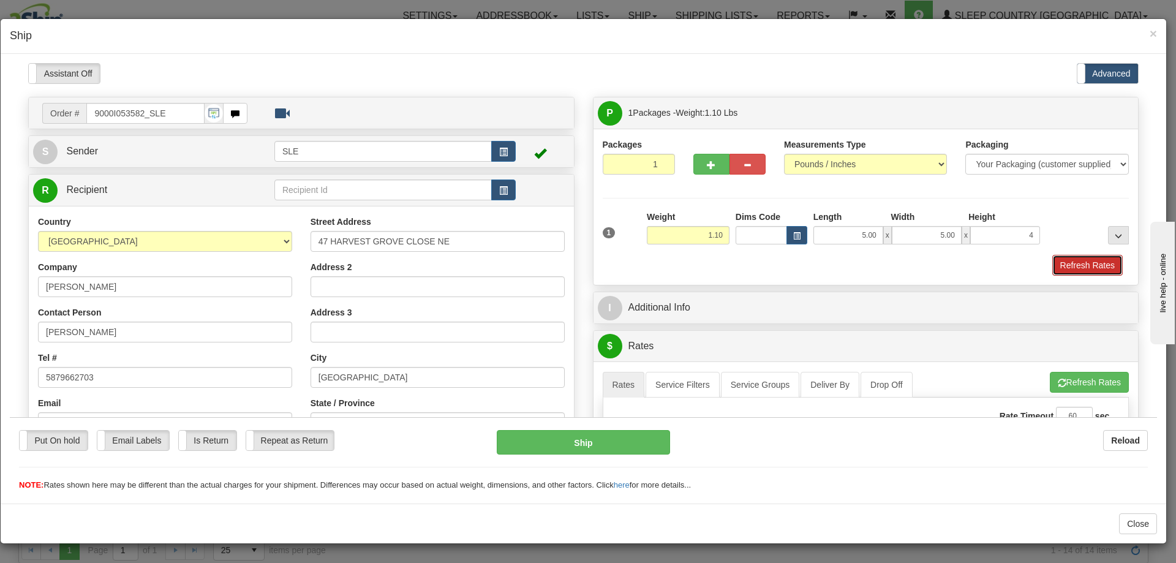
type input "4.00"
click at [1074, 265] on button "Refresh Rates" at bounding box center [1087, 264] width 70 height 21
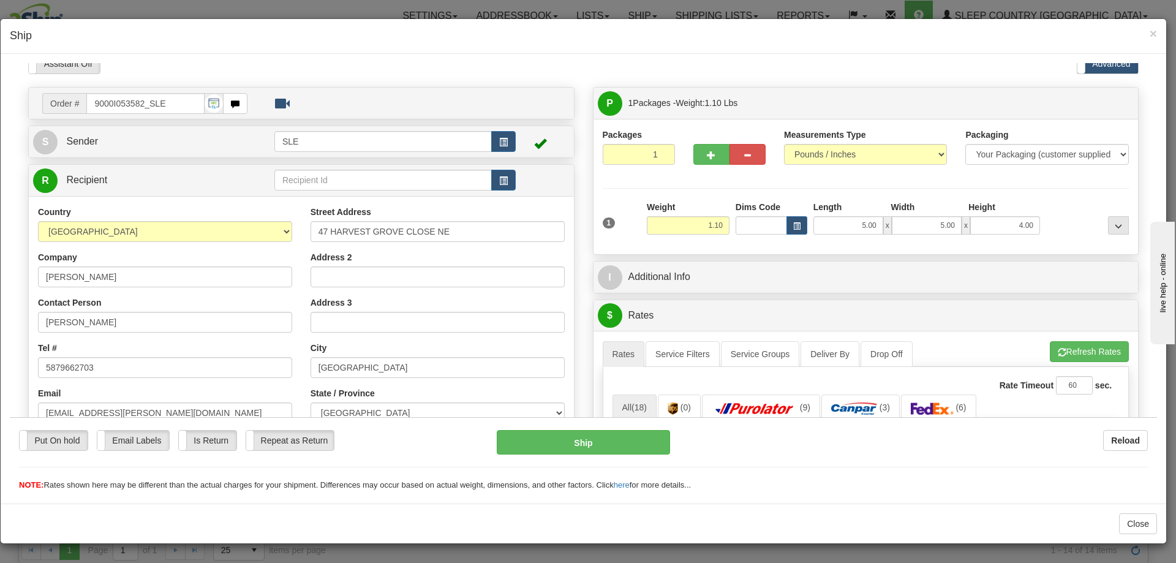
scroll to position [245, 0]
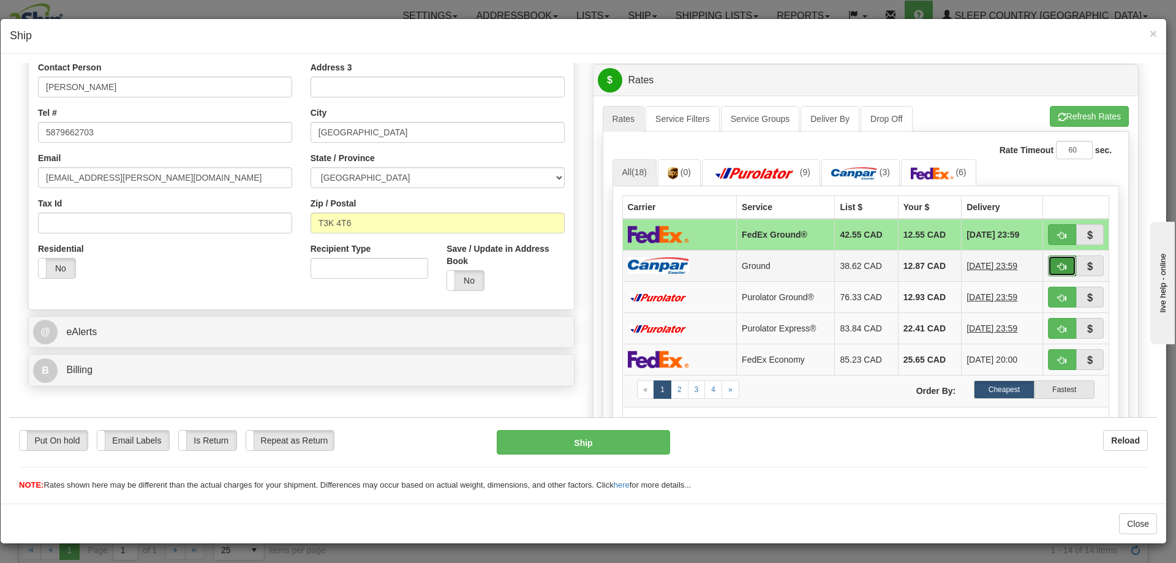
click at [1048, 263] on button "button" at bounding box center [1062, 265] width 28 height 21
type input "1"
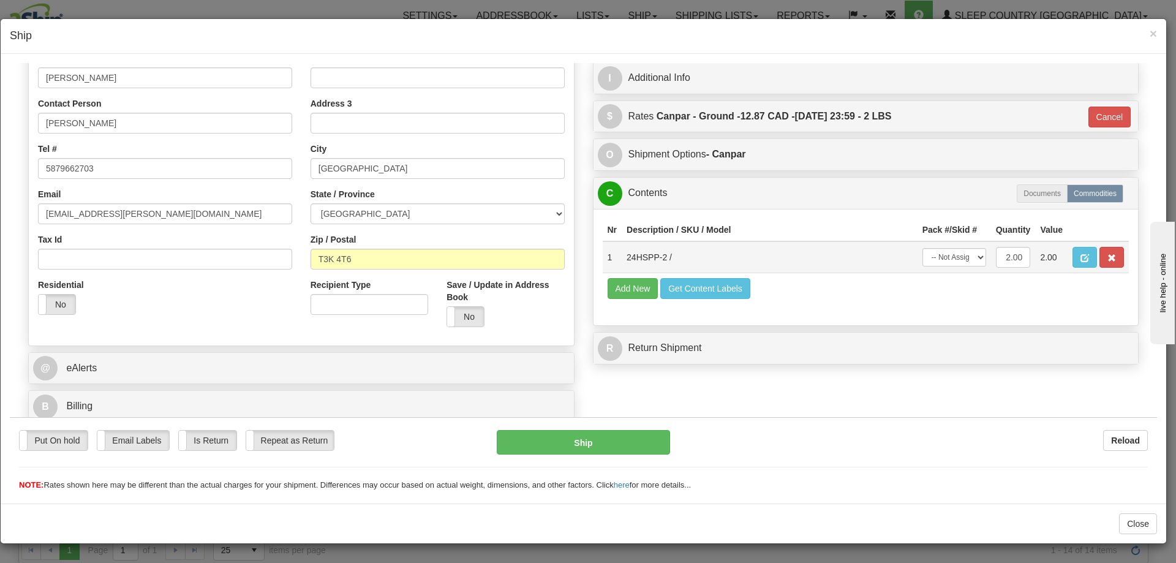
scroll to position [209, 0]
click at [963, 259] on select "-- Not Assigned -- Package 1" at bounding box center [954, 256] width 64 height 18
select select "0"
click at [922, 247] on select "-- Not Assigned -- Package 1" at bounding box center [954, 256] width 64 height 18
click at [582, 459] on div "Put On hold Put On hold Email Labels Email Labels Edit Is Return Is Return Repe…" at bounding box center [583, 459] width 1147 height 61
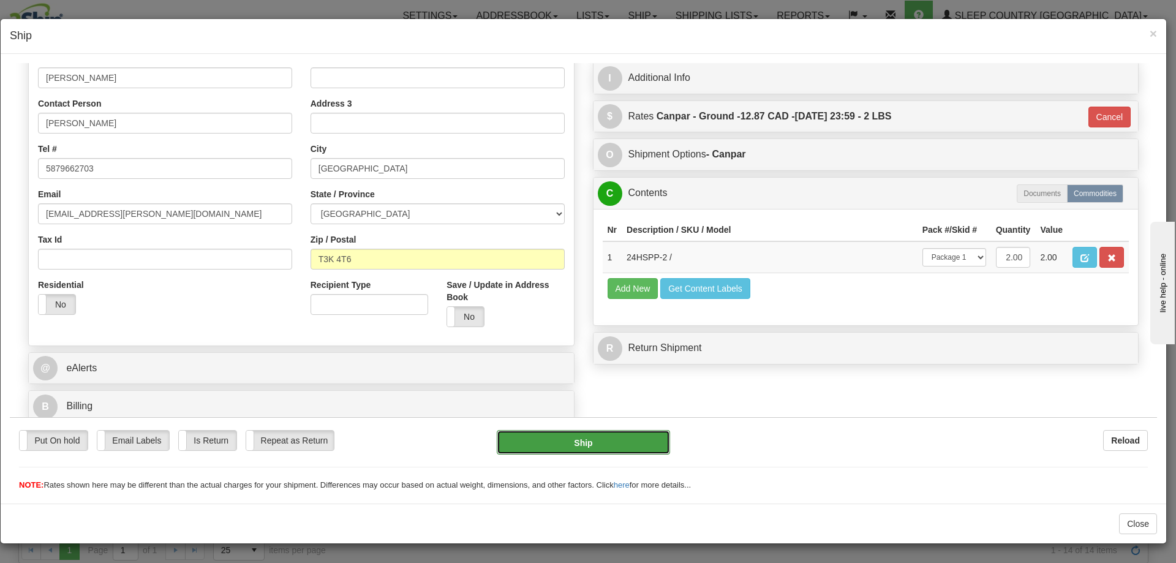
click at [586, 443] on button "Ship" at bounding box center [583, 441] width 173 height 24
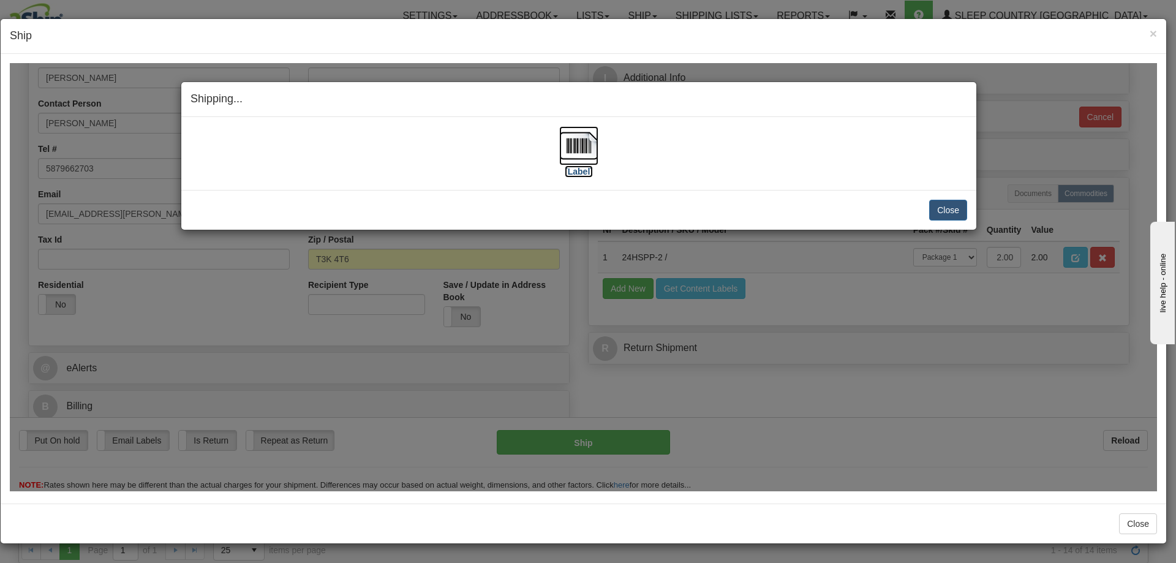
click at [584, 165] on label "[Label]" at bounding box center [579, 171] width 28 height 12
click at [945, 216] on button "Close" at bounding box center [948, 209] width 38 height 21
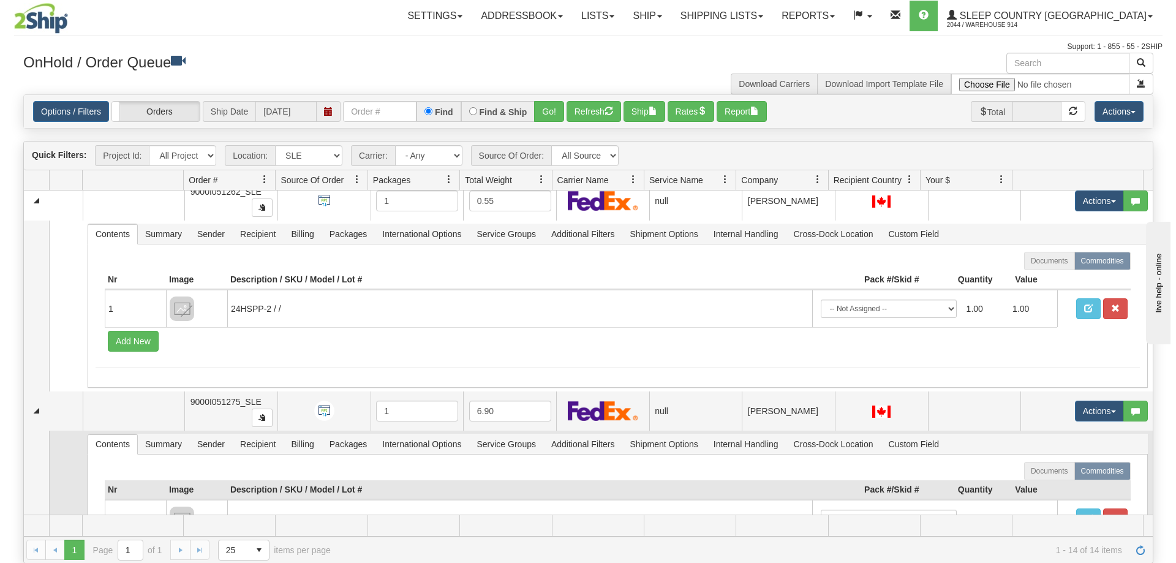
scroll to position [0, 0]
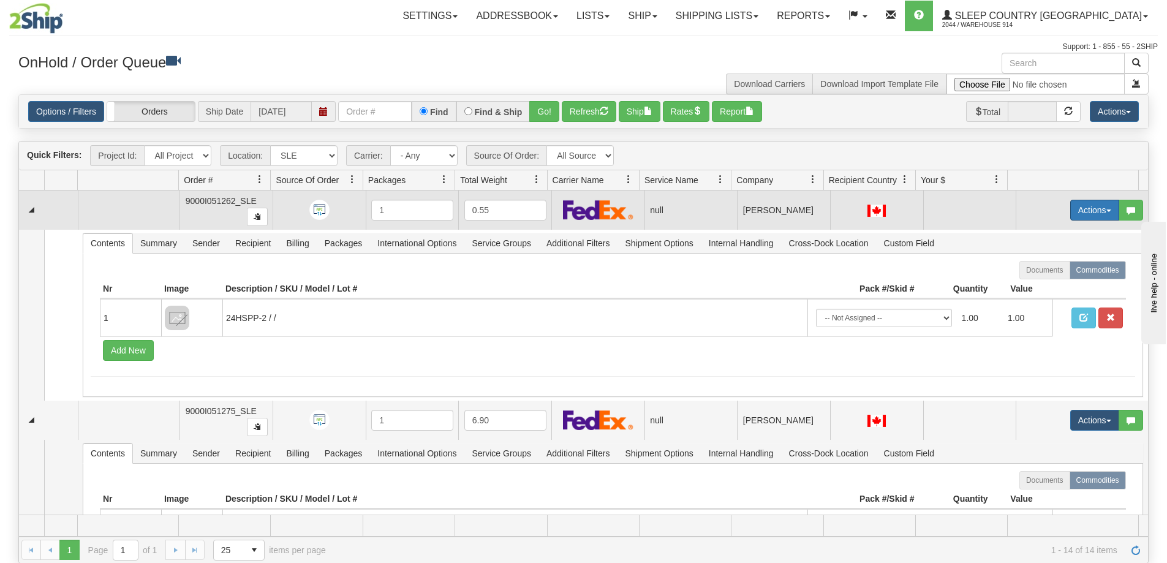
click at [1093, 210] on button "Actions" at bounding box center [1094, 210] width 49 height 21
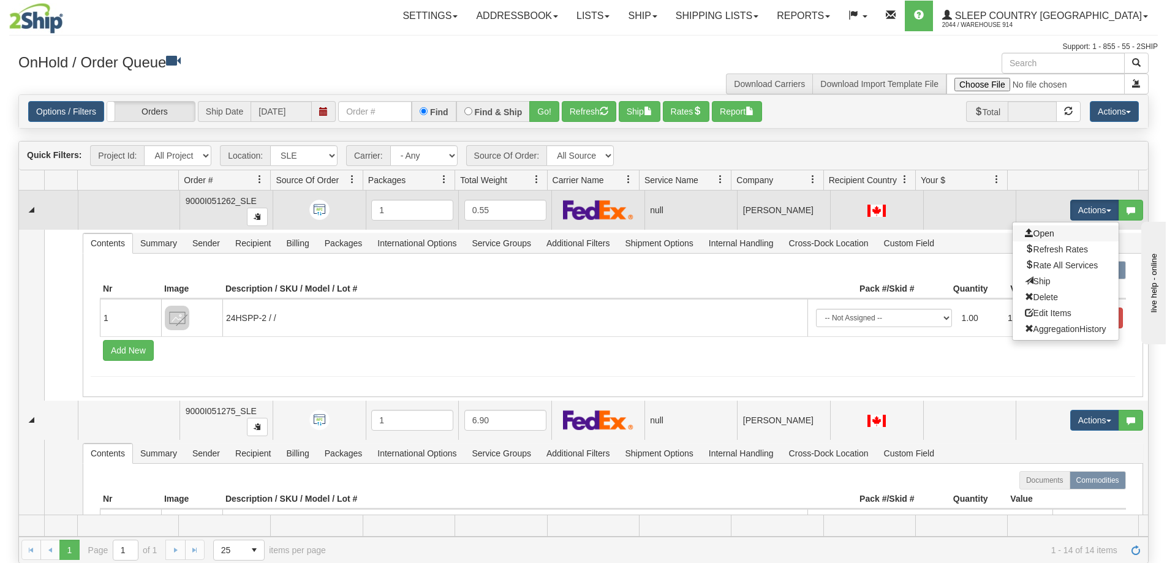
click at [1058, 236] on link "Open" at bounding box center [1065, 233] width 106 height 16
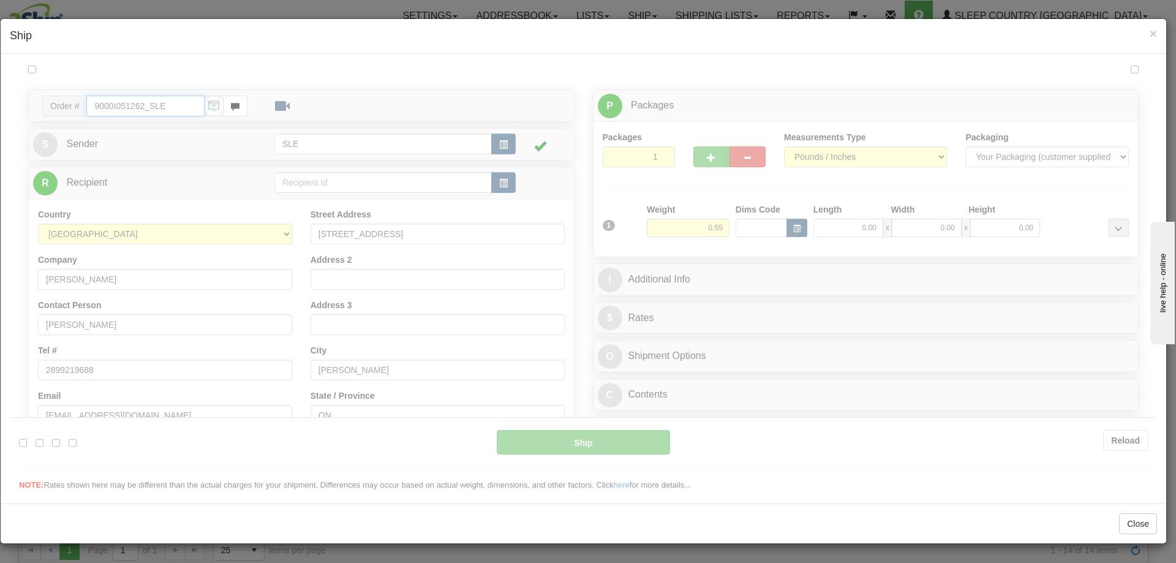
type input "08:21"
type input "16:00"
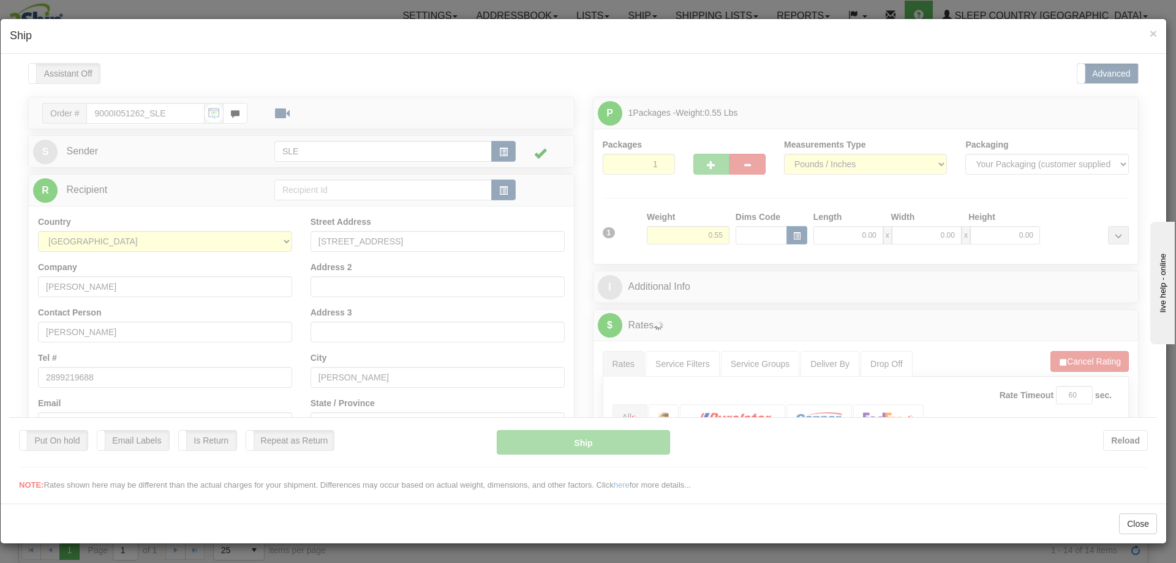
click at [846, 231] on div at bounding box center [583, 276] width 1147 height 428
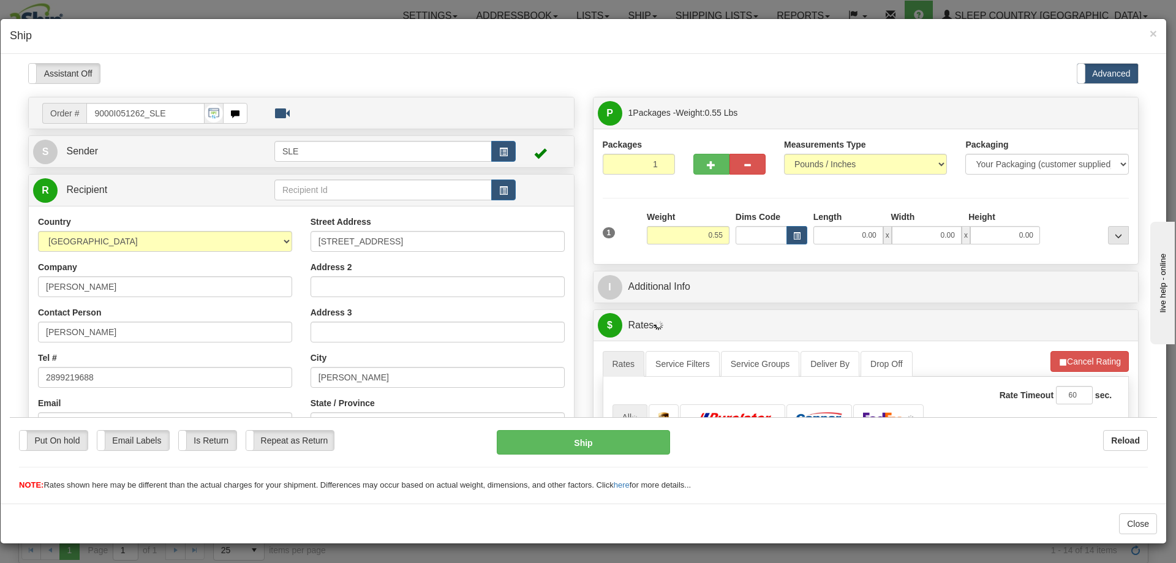
click at [843, 239] on div "Please wait... Attention! Ok Add to Bidding... Preview Custom Documents Preview…" at bounding box center [583, 468] width 1147 height 812
click at [843, 239] on input "0.00" at bounding box center [848, 234] width 70 height 18
type input "5.00"
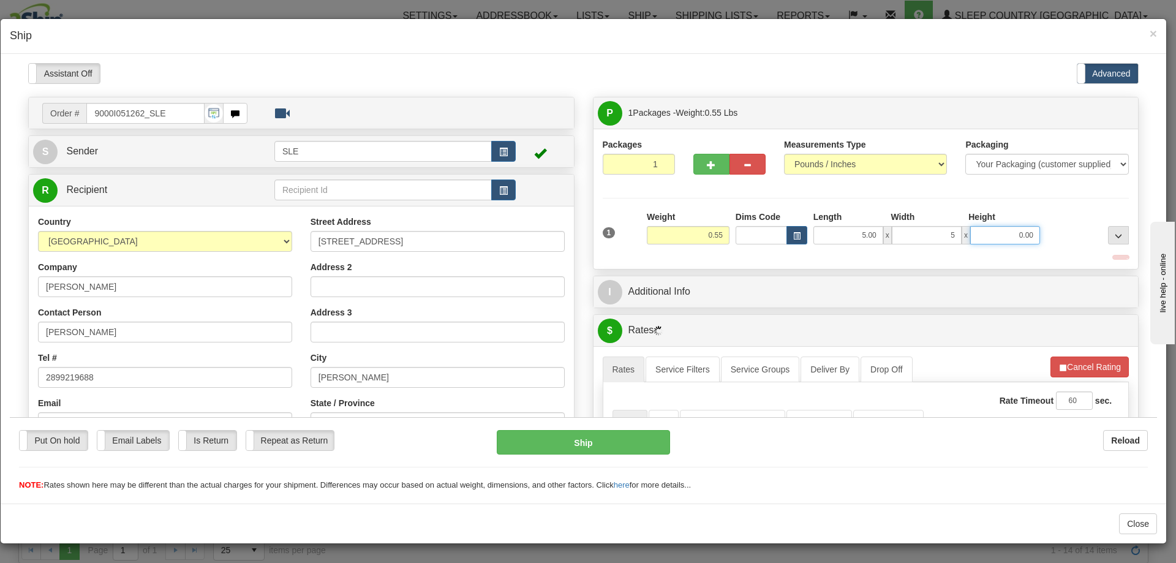
type input "5.00"
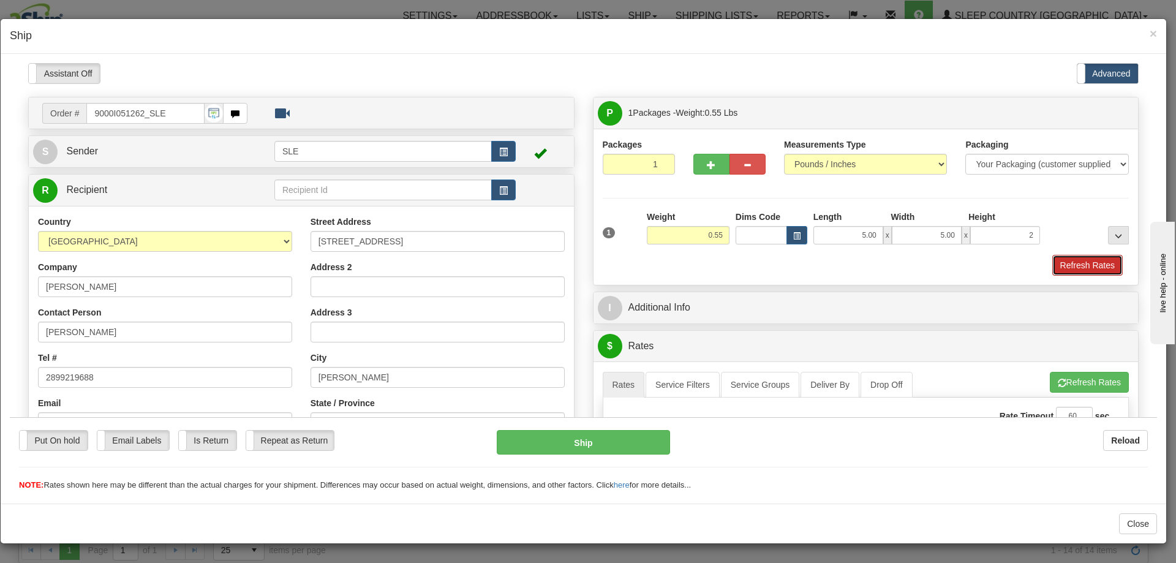
type input "2.00"
click at [1071, 262] on button "Refresh Rates" at bounding box center [1087, 264] width 70 height 21
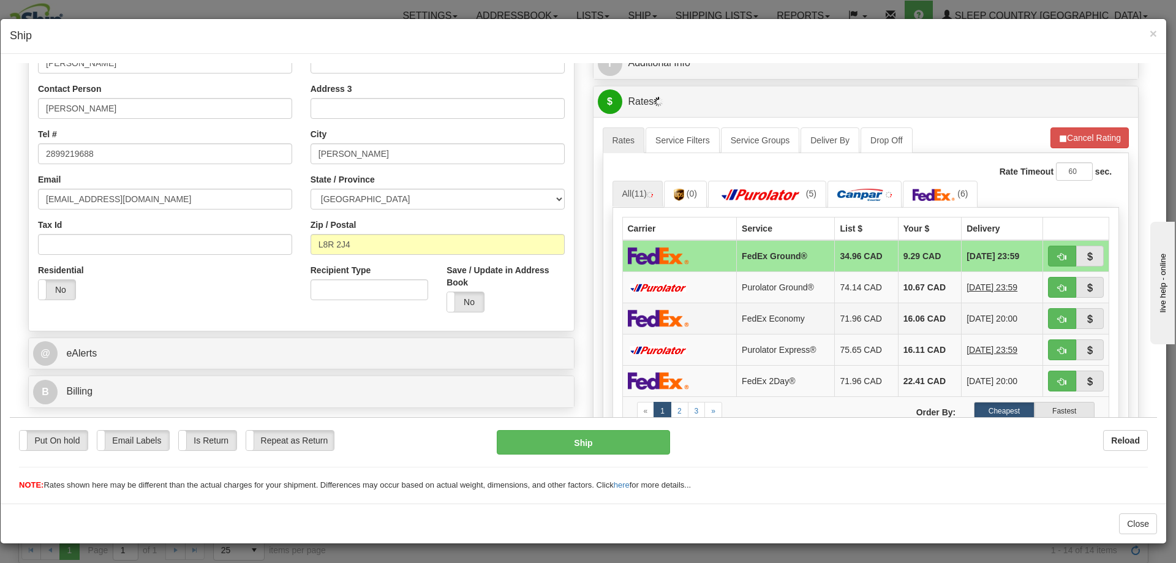
scroll to position [245, 0]
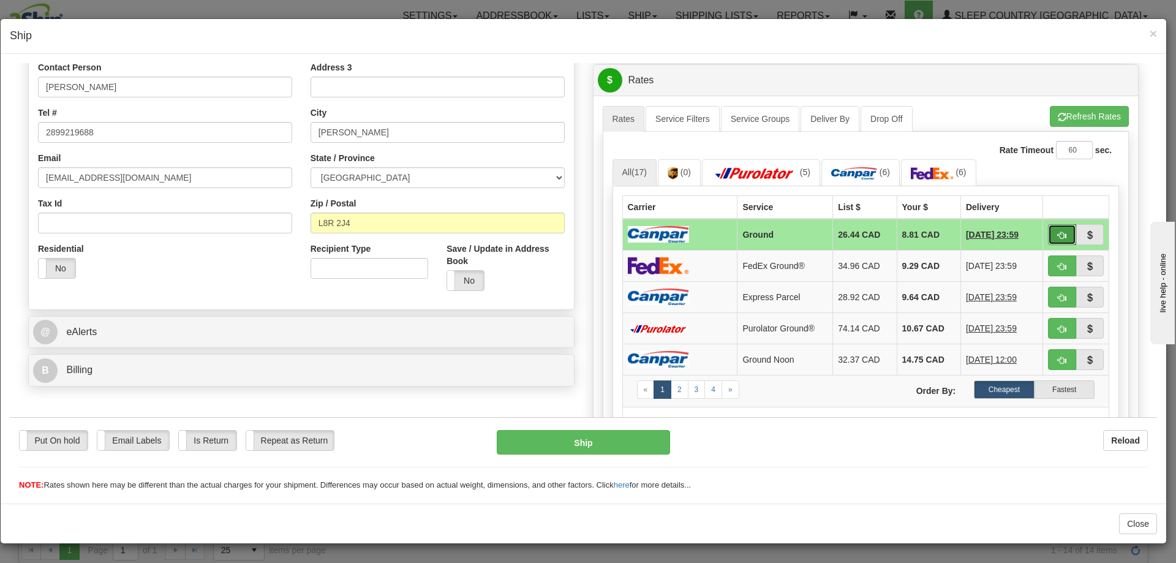
click at [1058, 236] on span "button" at bounding box center [1062, 235] width 9 height 8
type input "1"
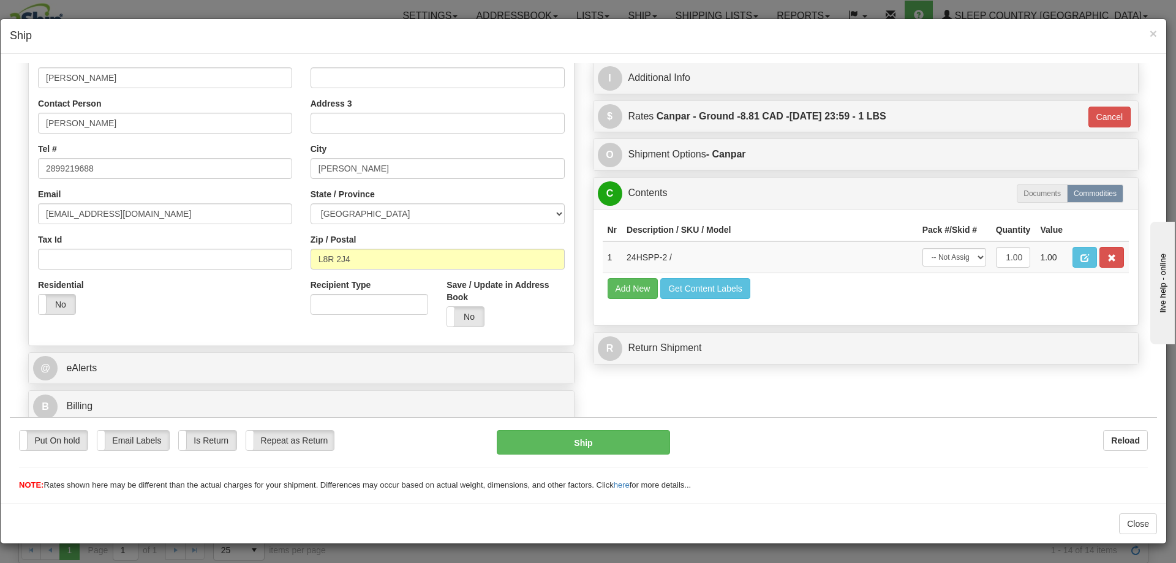
scroll to position [209, 0]
click at [963, 259] on select "-- Not Assigned -- Package 1" at bounding box center [954, 256] width 64 height 18
select select "0"
click at [922, 247] on select "-- Not Assigned -- Package 1" at bounding box center [954, 256] width 64 height 18
click at [634, 450] on button "Ship" at bounding box center [583, 441] width 173 height 24
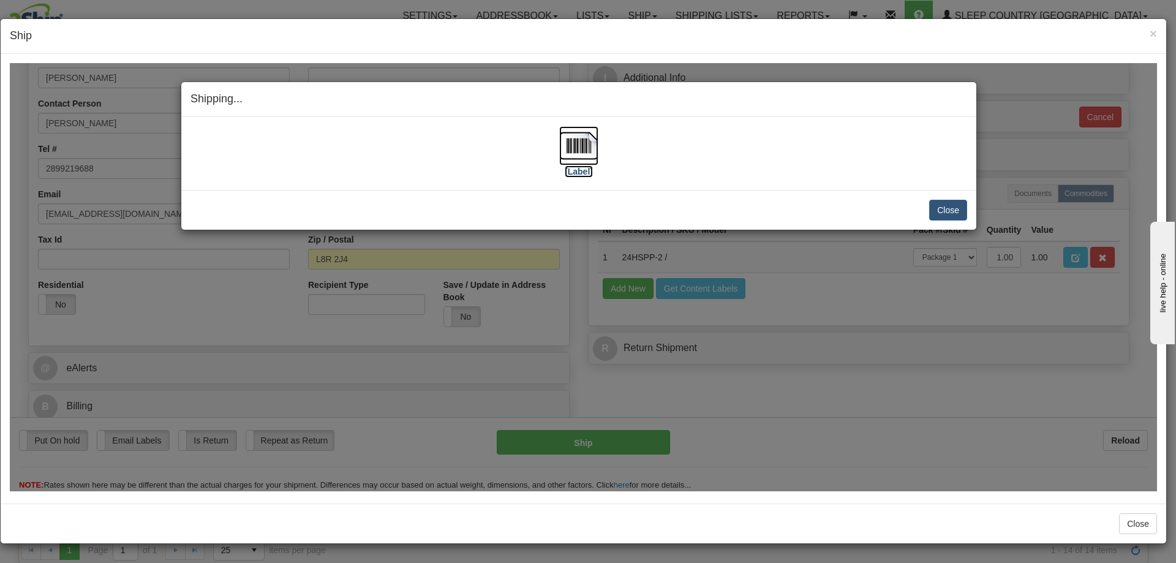
click at [587, 151] on img at bounding box center [578, 145] width 39 height 39
click at [947, 209] on button "Close" at bounding box center [948, 209] width 38 height 21
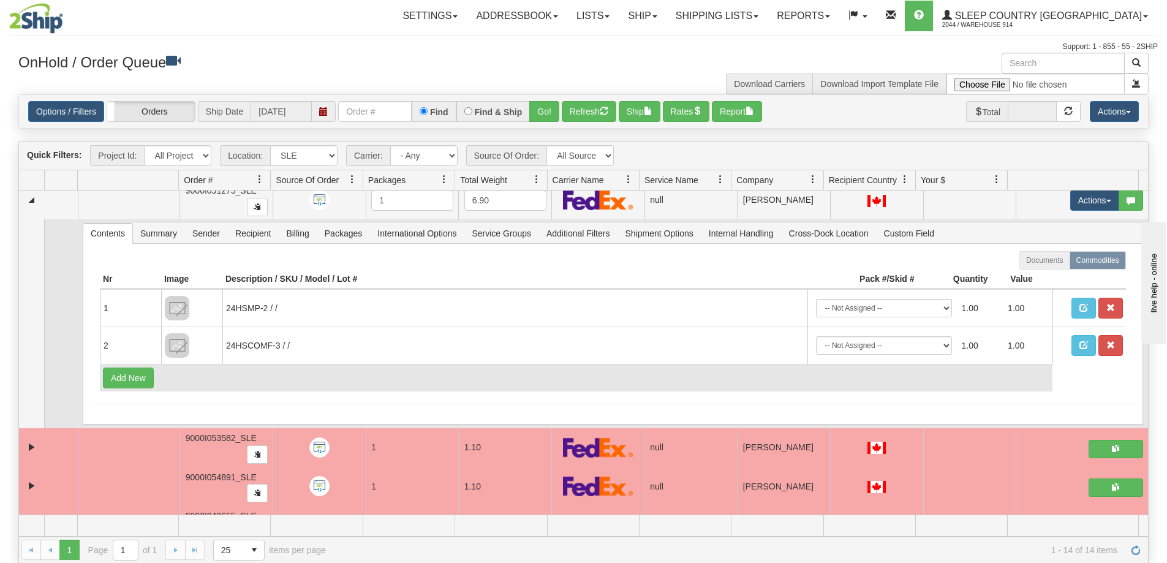
scroll to position [0, 0]
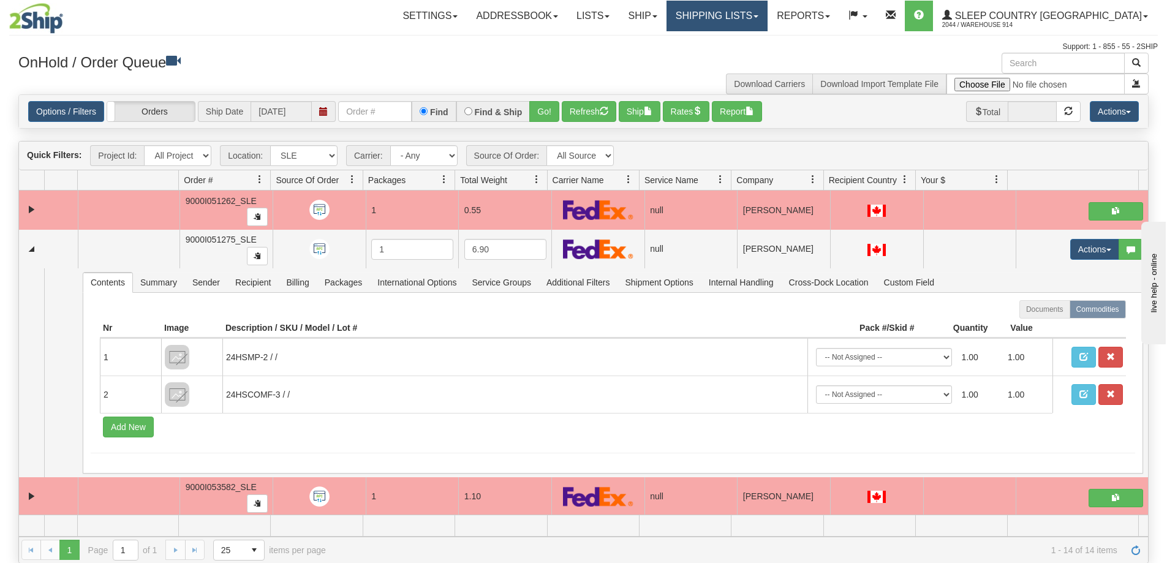
click at [758, 10] on link "Shipping lists" at bounding box center [716, 16] width 101 height 31
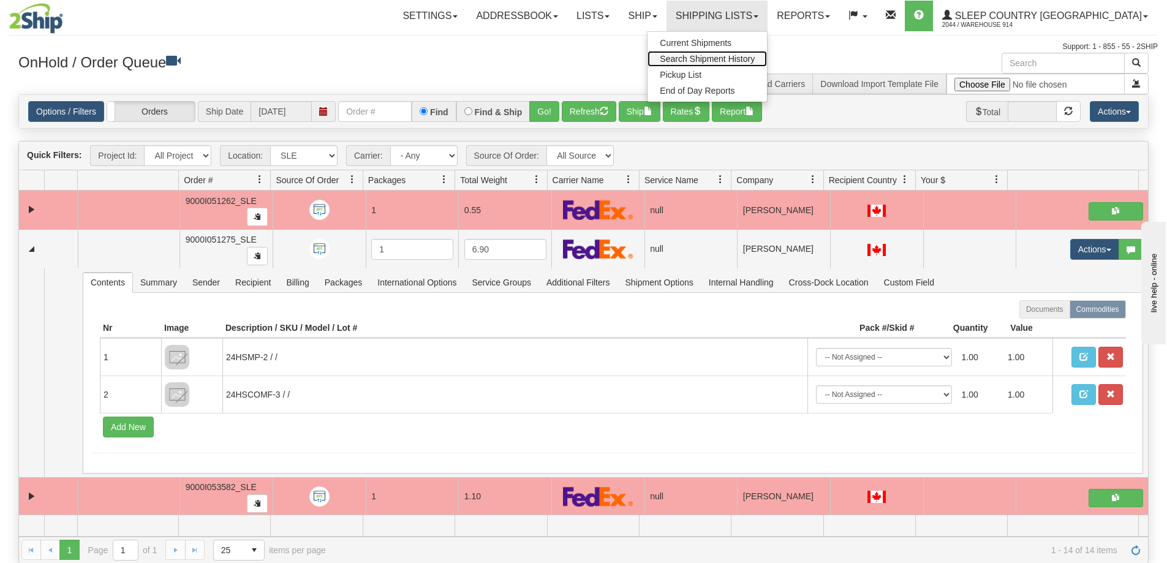
click at [767, 51] on link "Search Shipment History" at bounding box center [706, 59] width 119 height 16
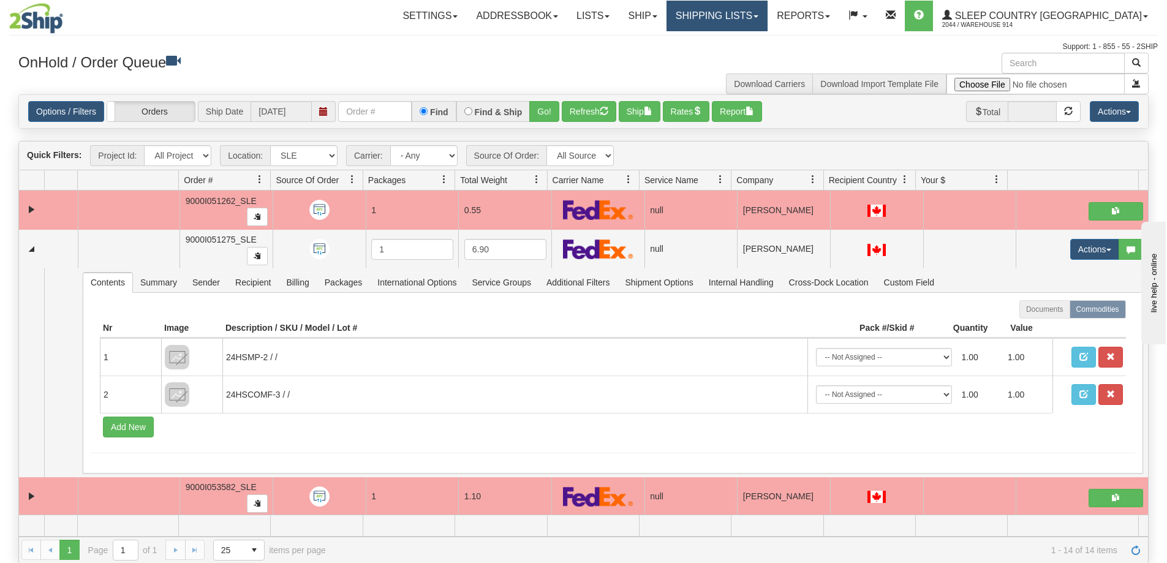
click at [767, 24] on link "Shipping lists" at bounding box center [716, 16] width 101 height 31
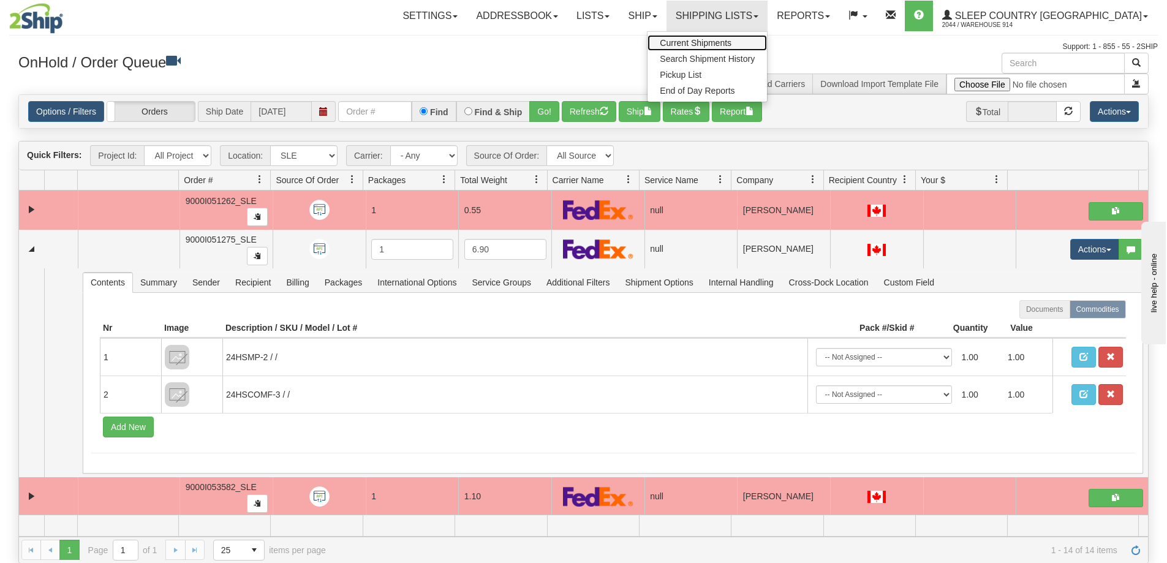
click at [731, 40] on span "Current Shipments" at bounding box center [696, 43] width 72 height 10
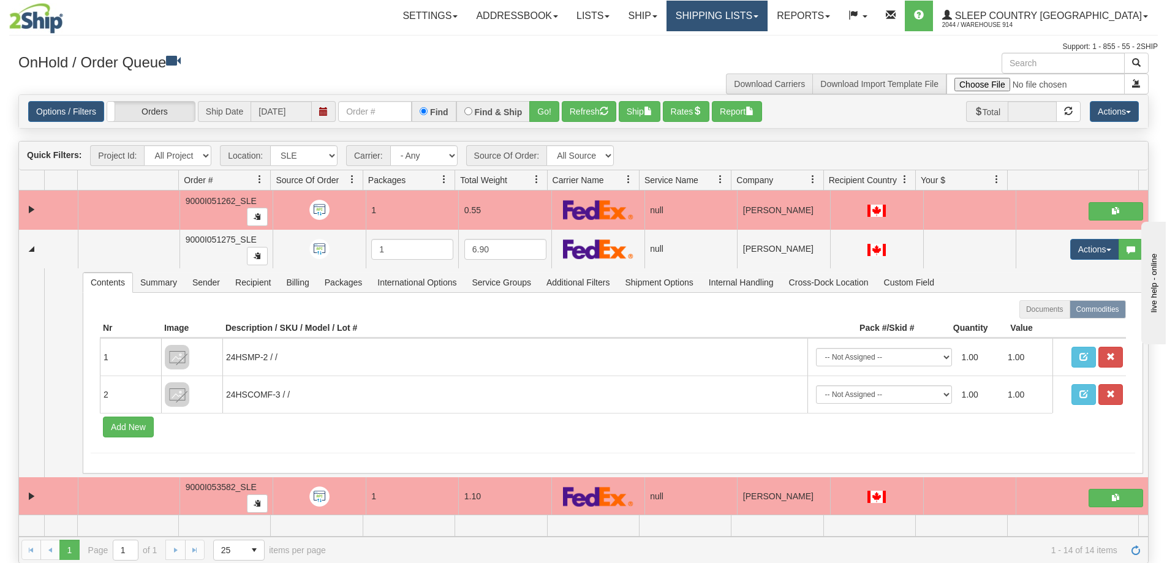
click at [766, 10] on link "Shipping lists" at bounding box center [716, 16] width 101 height 31
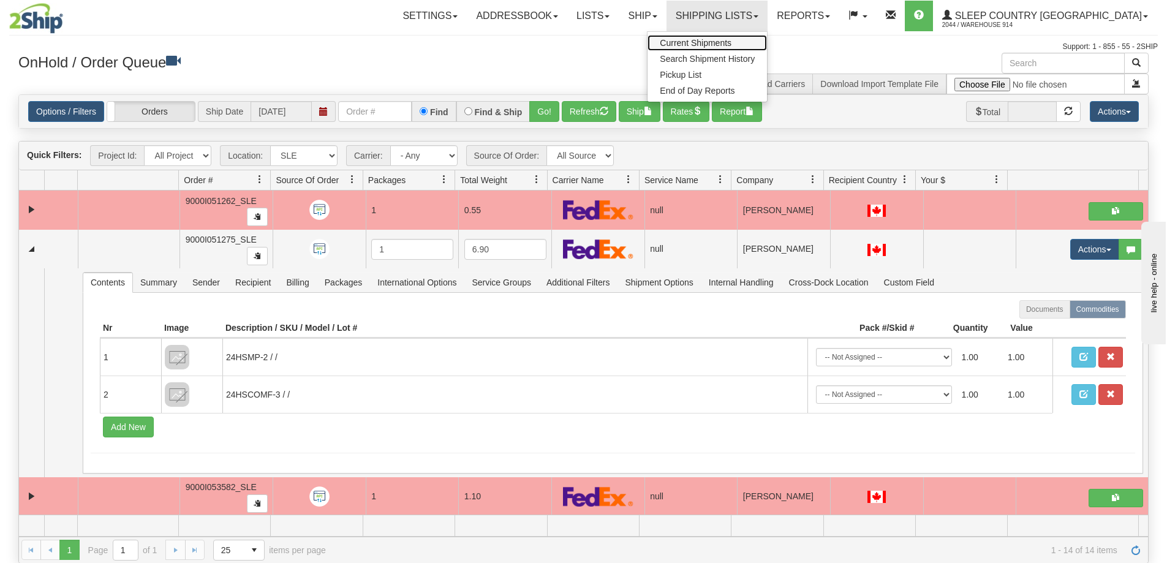
click at [731, 40] on span "Current Shipments" at bounding box center [696, 43] width 72 height 10
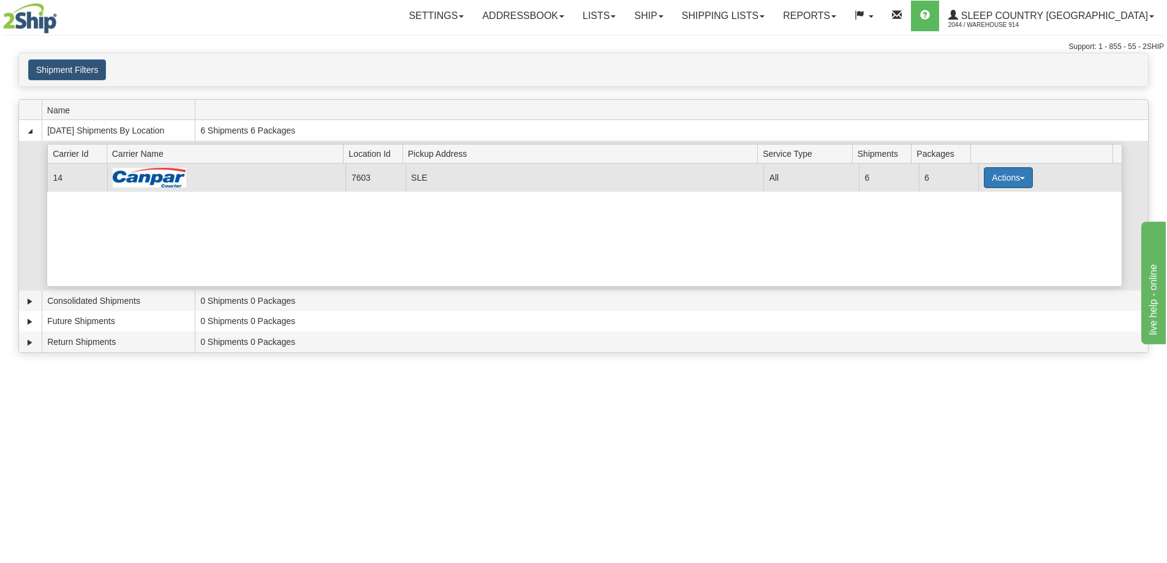
click at [987, 167] on button "Actions" at bounding box center [1008, 177] width 49 height 21
click at [974, 216] on span "Close" at bounding box center [960, 216] width 28 height 9
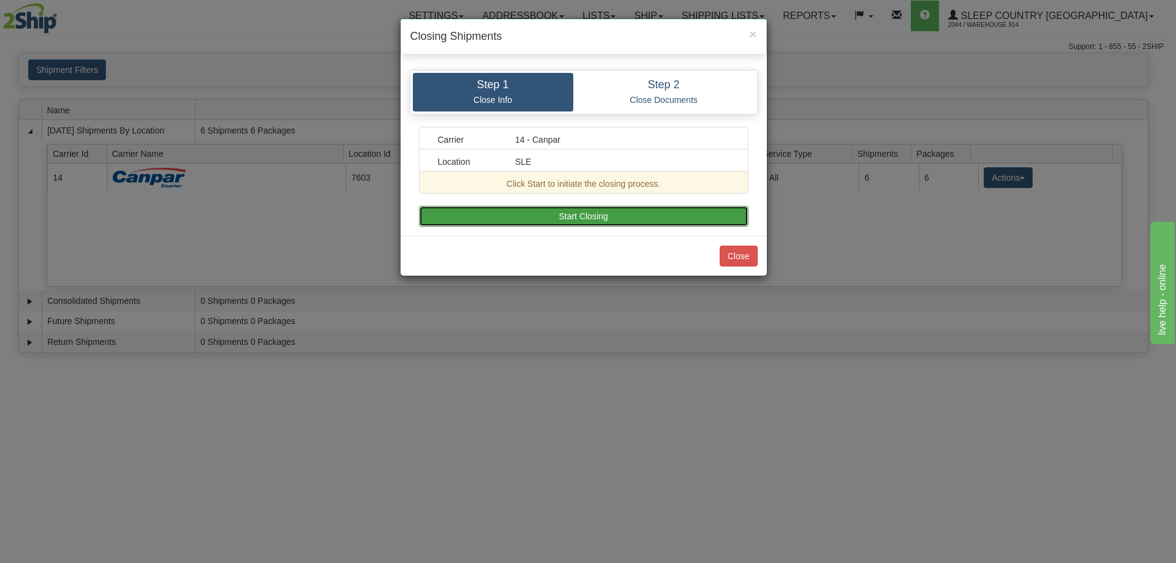
click at [616, 224] on button "Start Closing" at bounding box center [584, 216] width 330 height 21
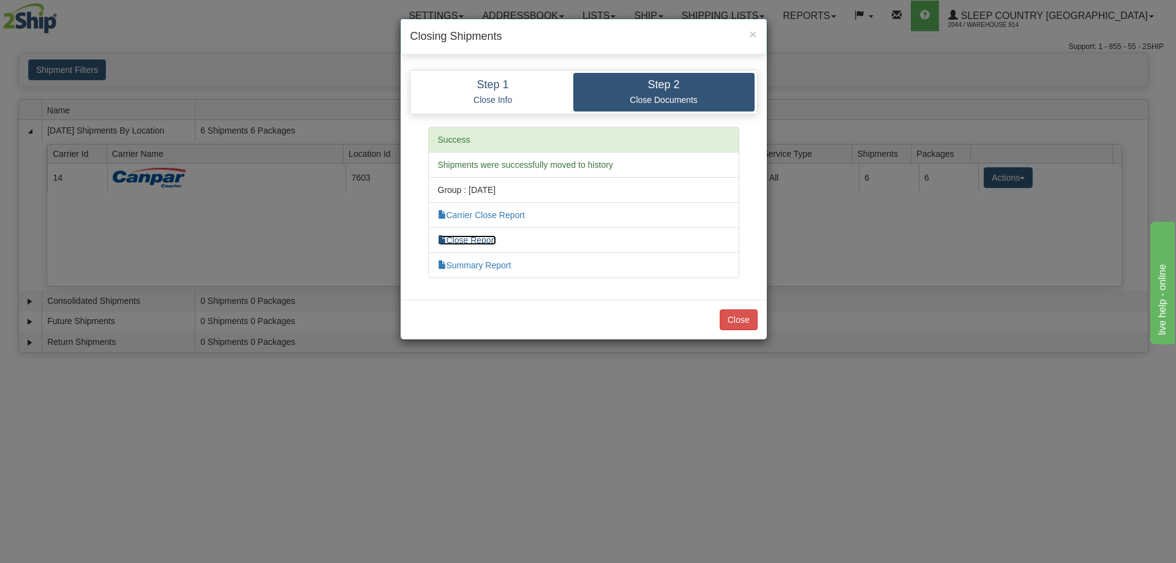
click at [478, 239] on link "Close Report" at bounding box center [467, 240] width 59 height 10
click at [1047, 175] on div "× Closing Shipments Step 1 Close Info Step 2 Close Documents Carrier 14 - Canpa…" at bounding box center [588, 281] width 1176 height 563
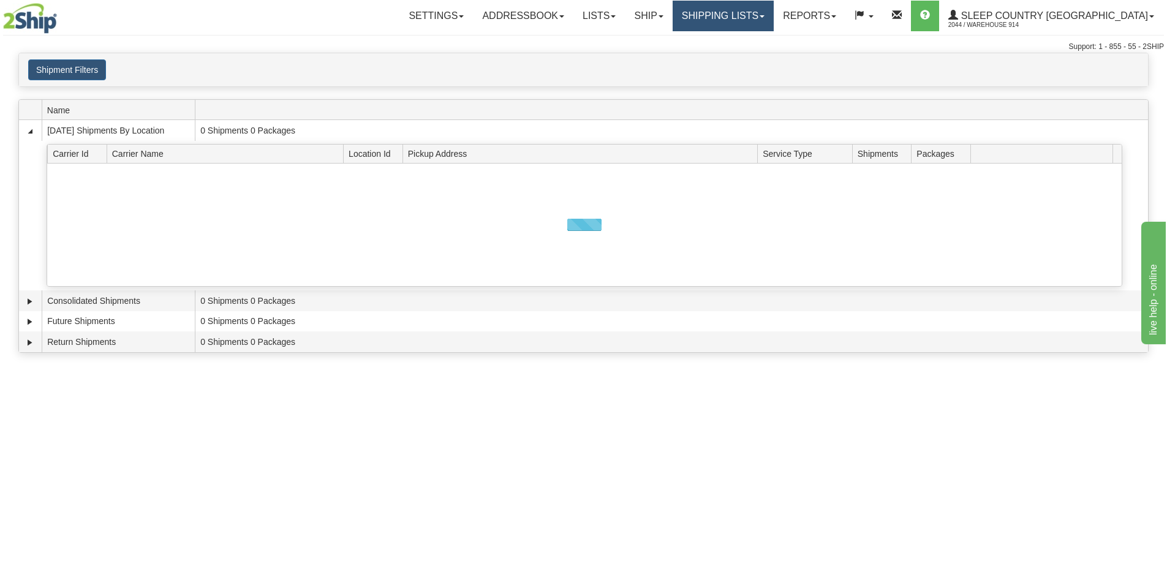
click at [774, 3] on link "Shipping lists" at bounding box center [722, 16] width 101 height 31
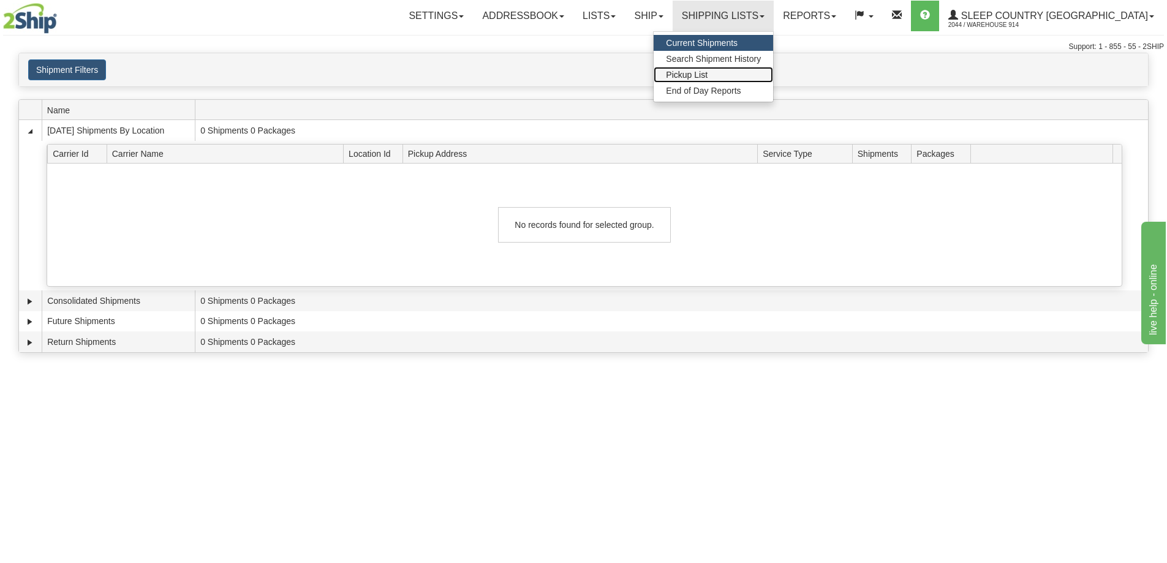
click at [773, 77] on link "Pickup List" at bounding box center [712, 75] width 119 height 16
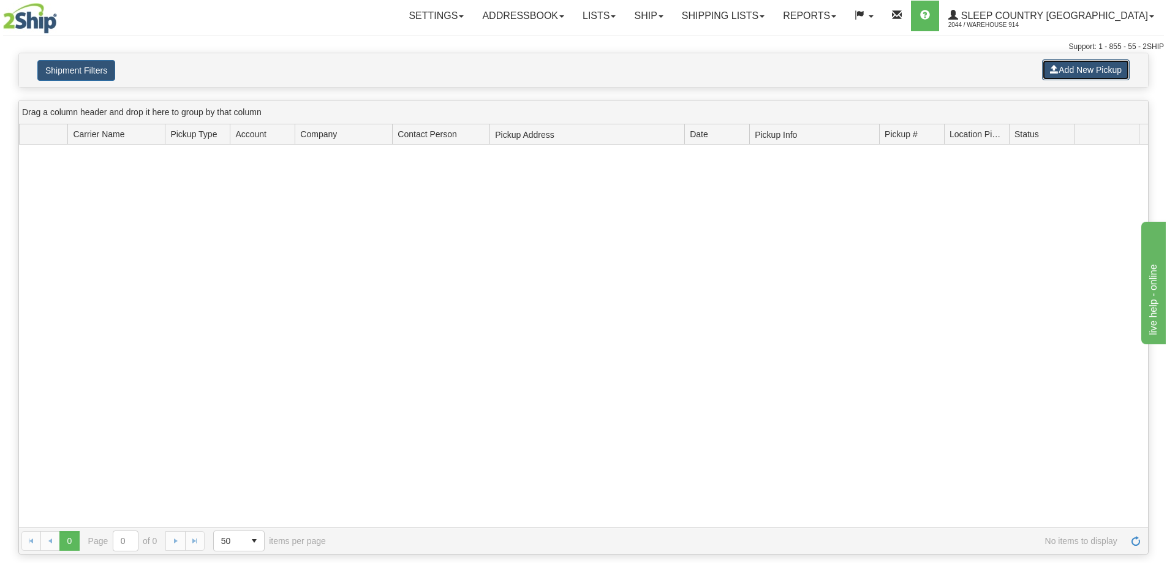
click at [1064, 76] on button "Add New Pickup" at bounding box center [1086, 69] width 88 height 21
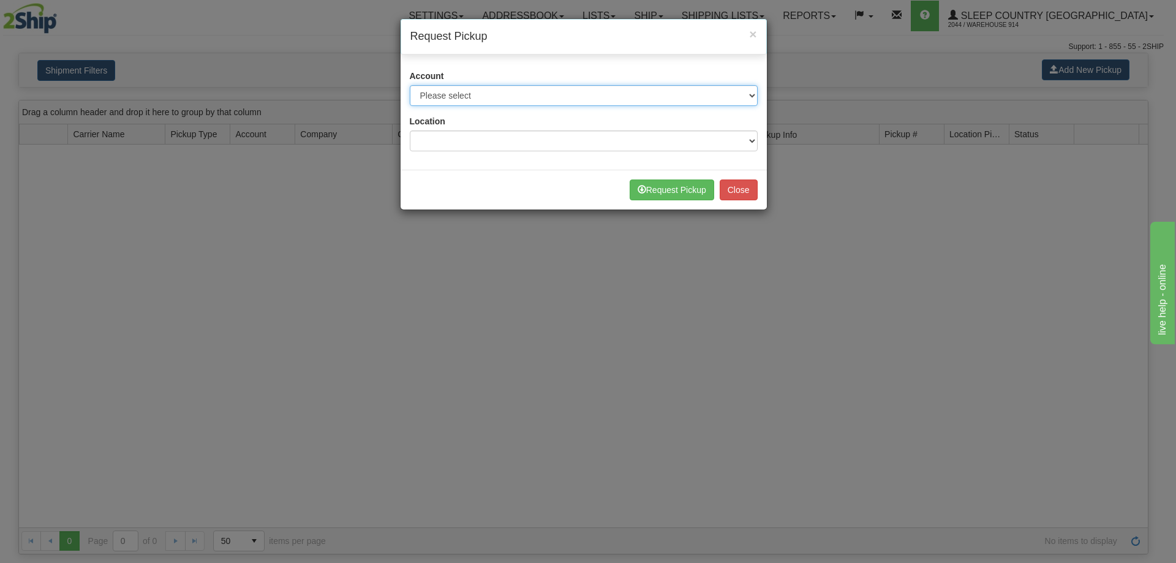
click at [581, 105] on select "Please select Canada Post - 7241032 (Canada Post 300) Canada Post - 1021956 (Ca…" at bounding box center [584, 95] width 348 height 21
select select "14"
click at [410, 85] on select "Please select Canada Post - 7241032 (Canada Post 300) Canada Post - 1021956 (Ca…" at bounding box center [584, 95] width 348 height 21
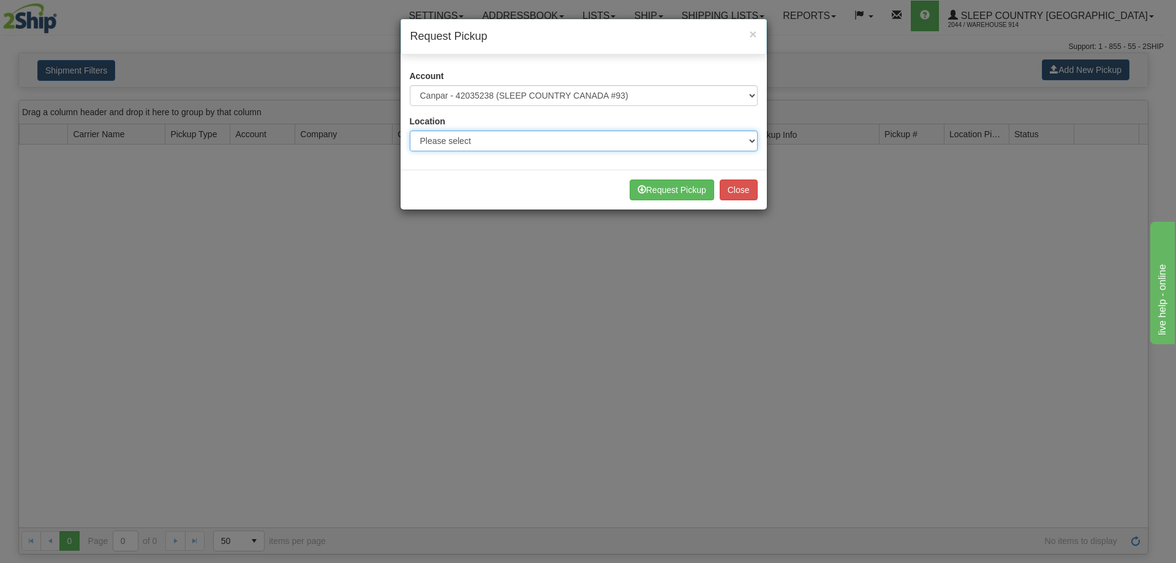
click at [646, 131] on select "Please select 914 CASPC END SLE" at bounding box center [584, 140] width 348 height 21
select select "7603"
click at [410, 130] on select "Please select 914 CASPC END SLE" at bounding box center [584, 140] width 348 height 21
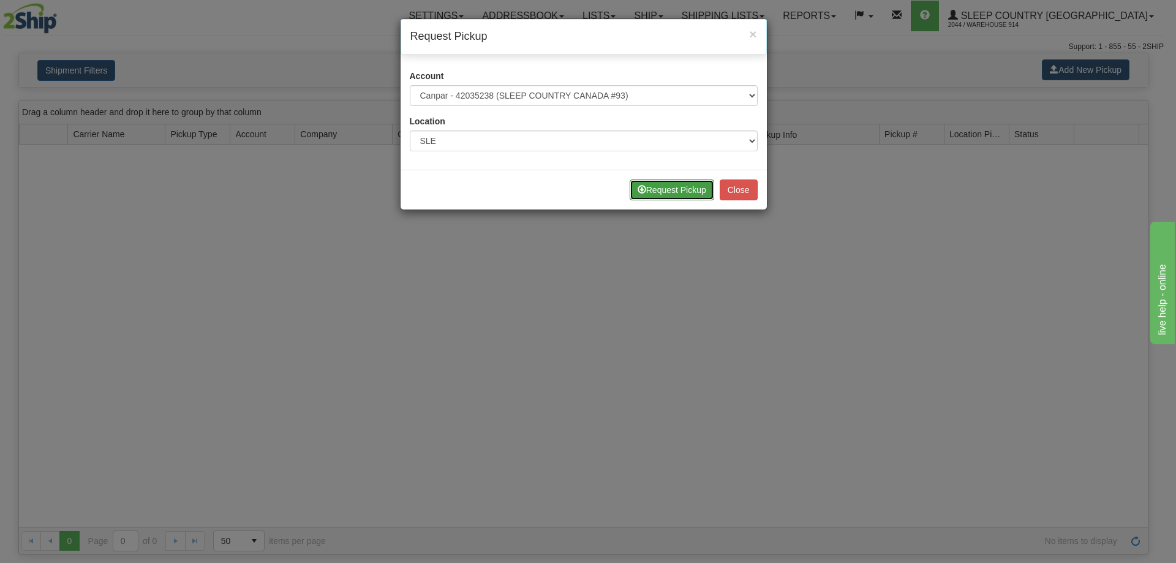
click at [680, 193] on button "Request Pickup" at bounding box center [672, 189] width 85 height 21
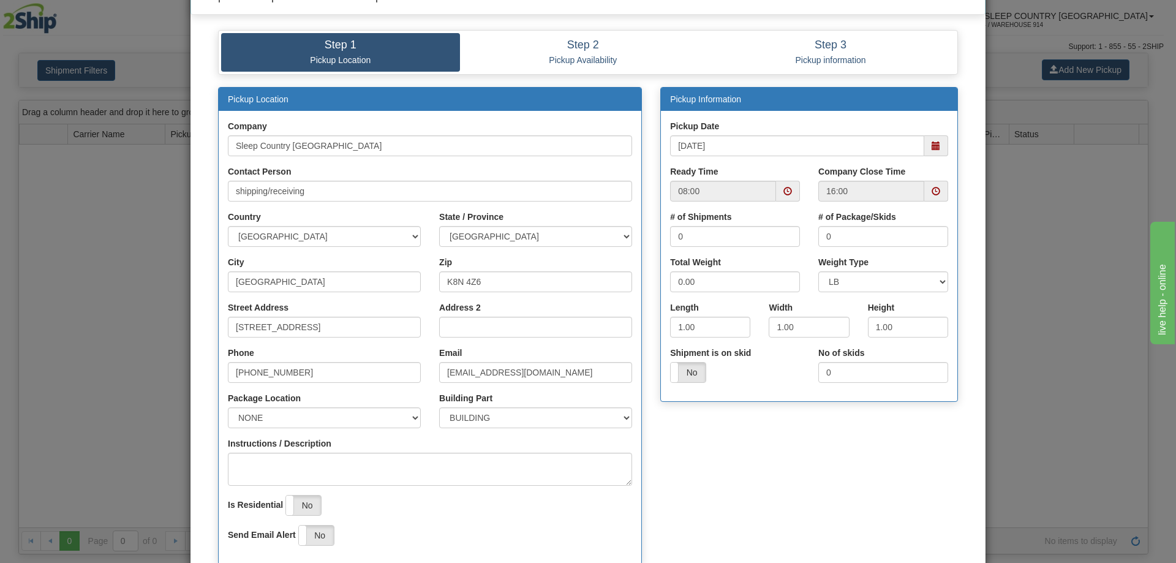
scroll to position [61, 0]
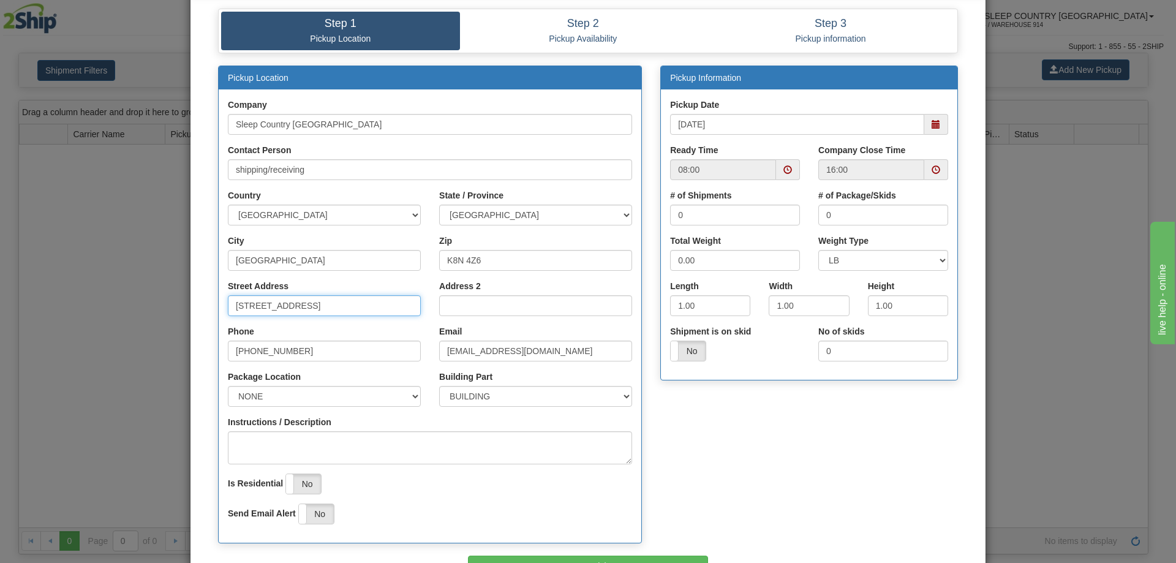
click at [239, 306] on input "[STREET_ADDRESS]" at bounding box center [324, 305] width 193 height 21
type input "520 College St East"
drag, startPoint x: 698, startPoint y: 220, endPoint x: 649, endPoint y: 223, distance: 48.4
click at [651, 223] on div "Pickup Information Pickup Date 09/08/2025 Ready Time 08:00 16:00 0 0" at bounding box center [809, 230] width 316 height 328
type input "11"
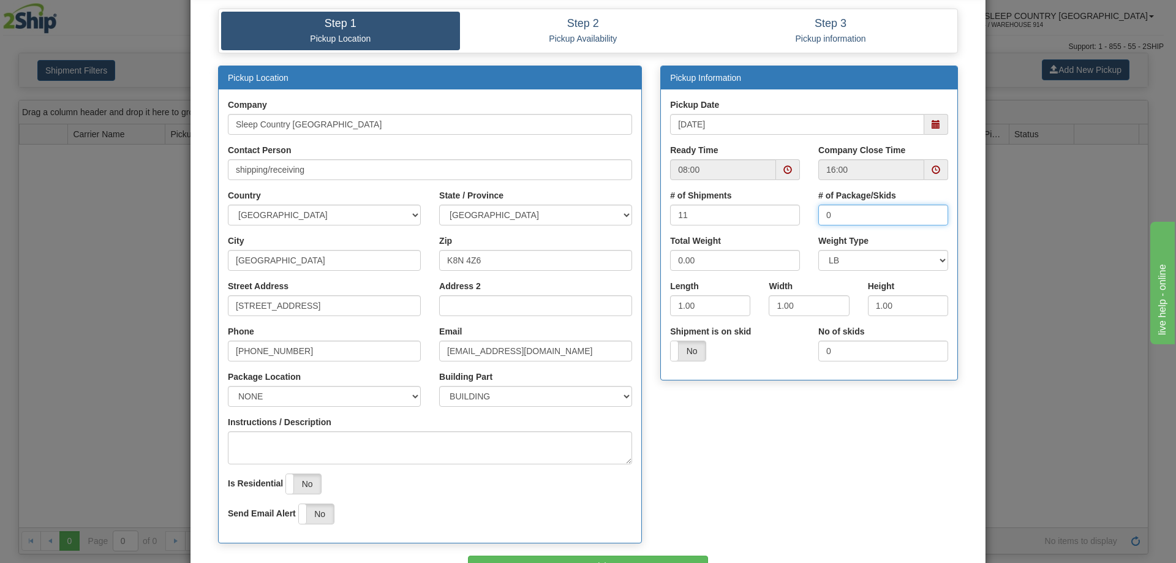
drag, startPoint x: 842, startPoint y: 213, endPoint x: 812, endPoint y: 219, distance: 31.2
click at [812, 219] on div "# of Package/Skids 0" at bounding box center [883, 211] width 148 height 45
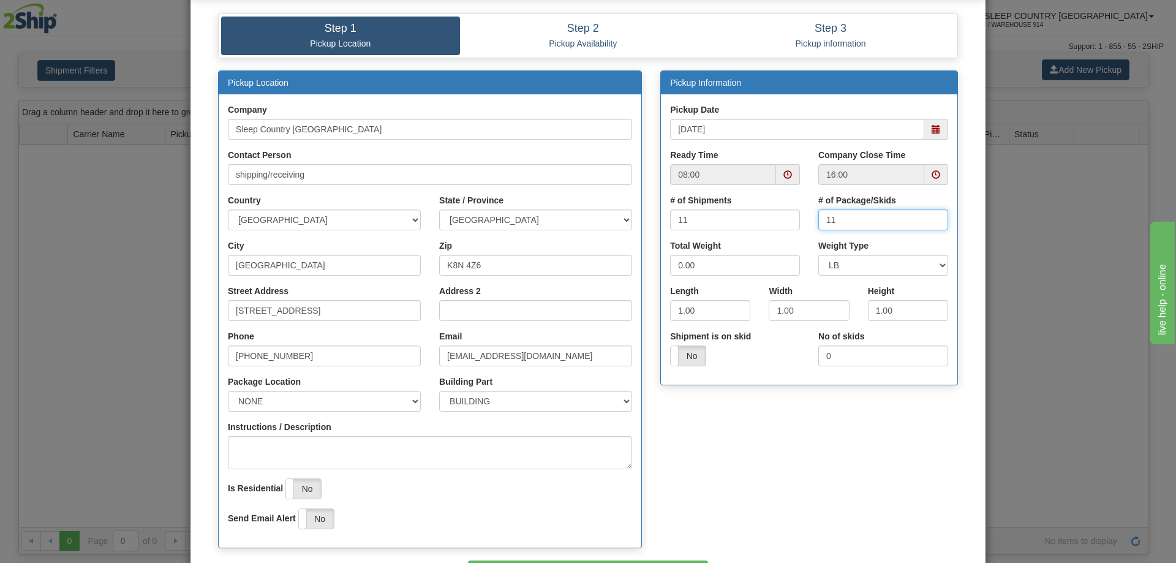
scroll to position [143, 0]
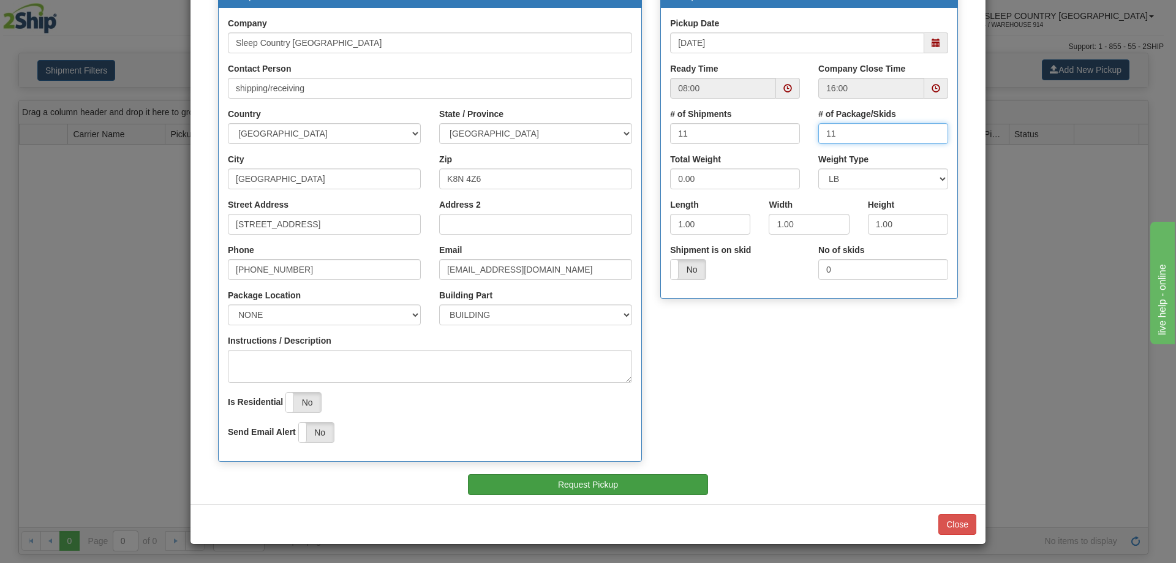
type input "11"
click at [629, 490] on button "Request Pickup" at bounding box center [588, 484] width 241 height 21
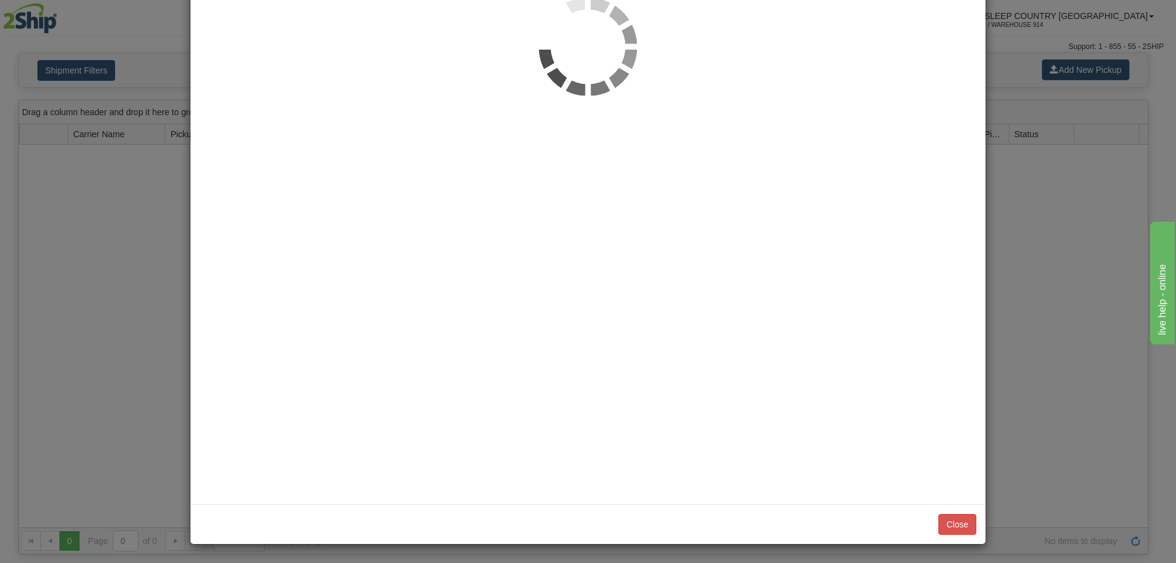
scroll to position [0, 0]
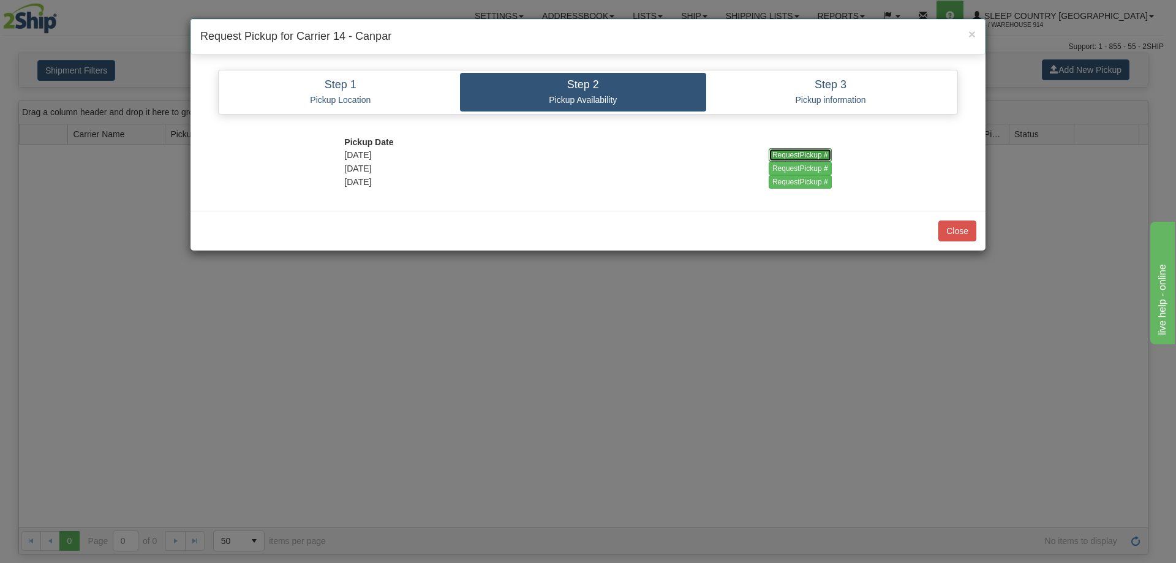
click at [812, 156] on input "RequestPickup #" at bounding box center [800, 154] width 63 height 13
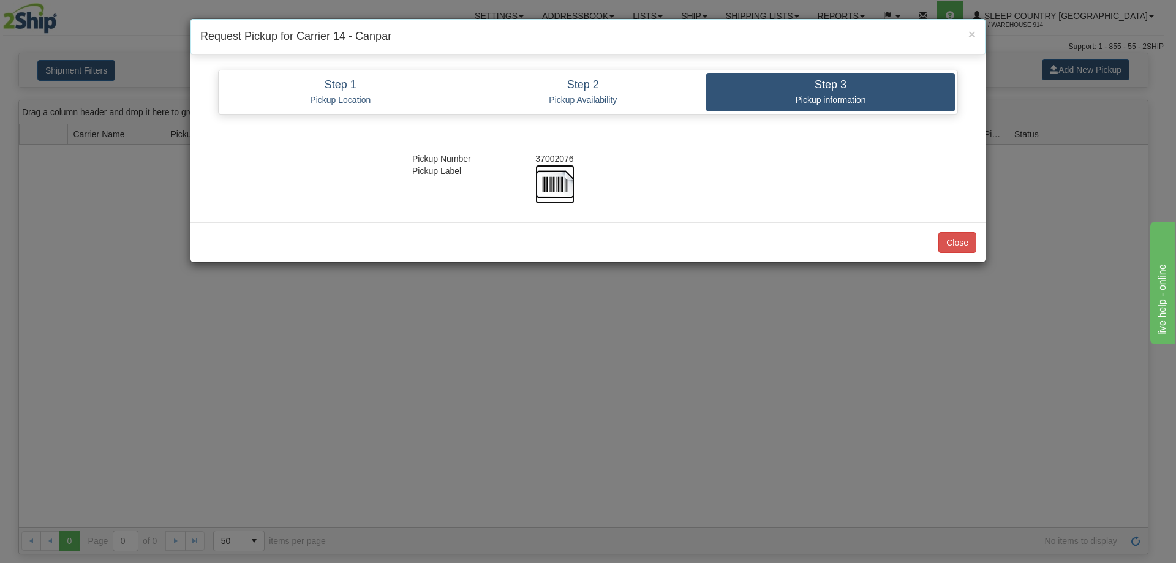
click at [568, 178] on img at bounding box center [554, 184] width 39 height 39
